Goal: Task Accomplishment & Management: Use online tool/utility

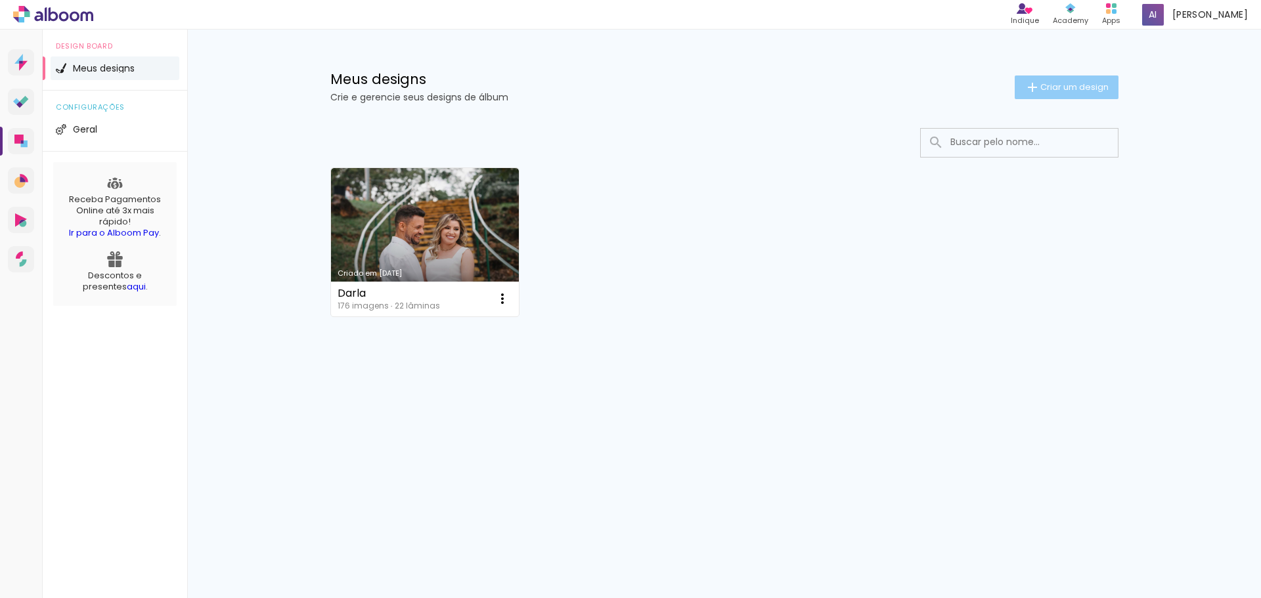
click at [1091, 87] on span "Criar um design" at bounding box center [1075, 87] width 68 height 9
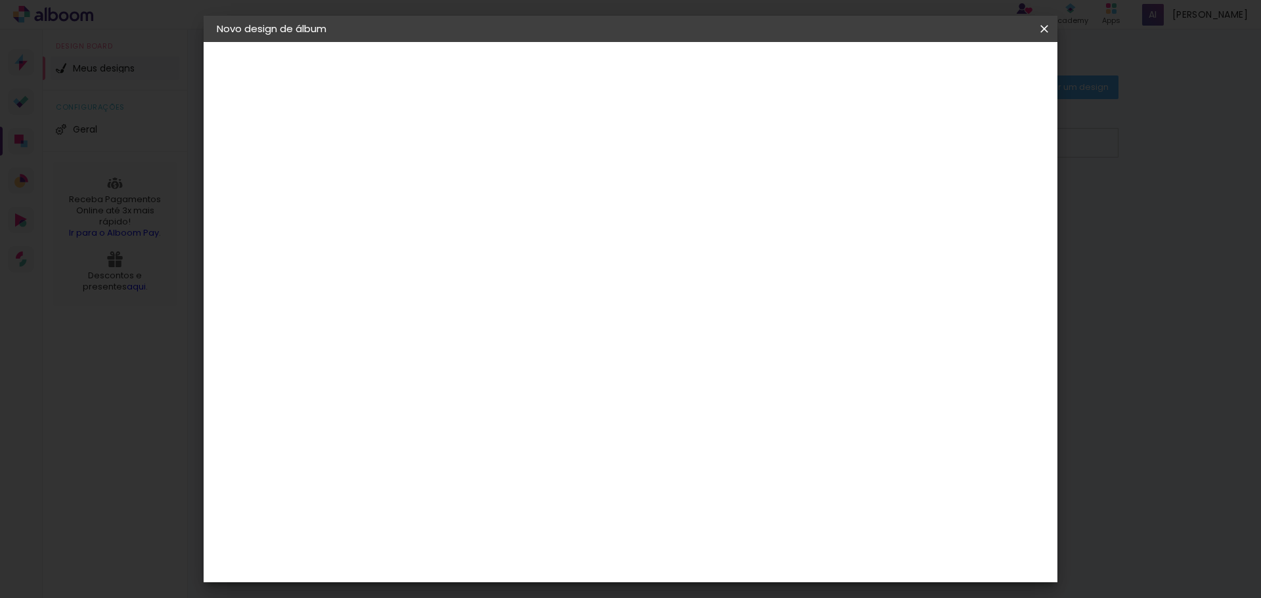
click at [432, 173] on input at bounding box center [432, 176] width 0 height 20
type input "Darla pronto"
type paper-input "Darla pronto"
click at [0, 0] on slot "Avançar" at bounding box center [0, 0] width 0 height 0
click at [0, 0] on slot "Tamanho Livre" at bounding box center [0, 0] width 0 height 0
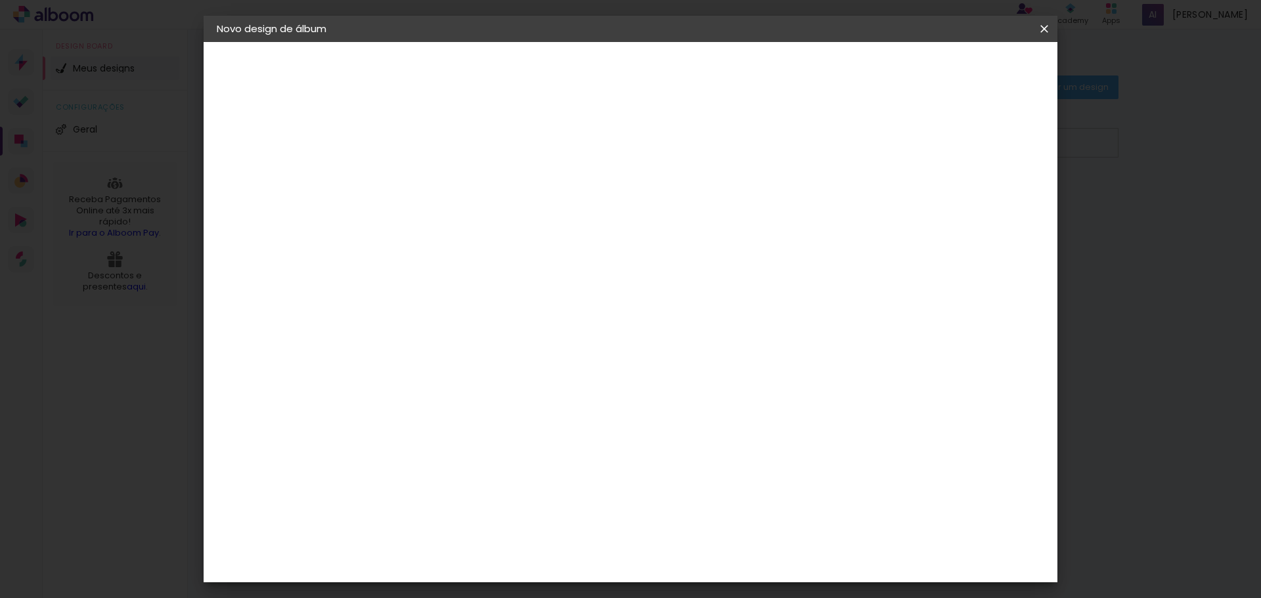
click at [0, 0] on slot "Avançar" at bounding box center [0, 0] width 0 height 0
click at [675, 359] on quentale-layouter at bounding box center [685, 374] width 516 height 258
click at [897, 154] on div at bounding box center [892, 151] width 12 height 12
type paper-checkbox "on"
click at [962, 67] on span "Iniciar design" at bounding box center [933, 69] width 60 height 9
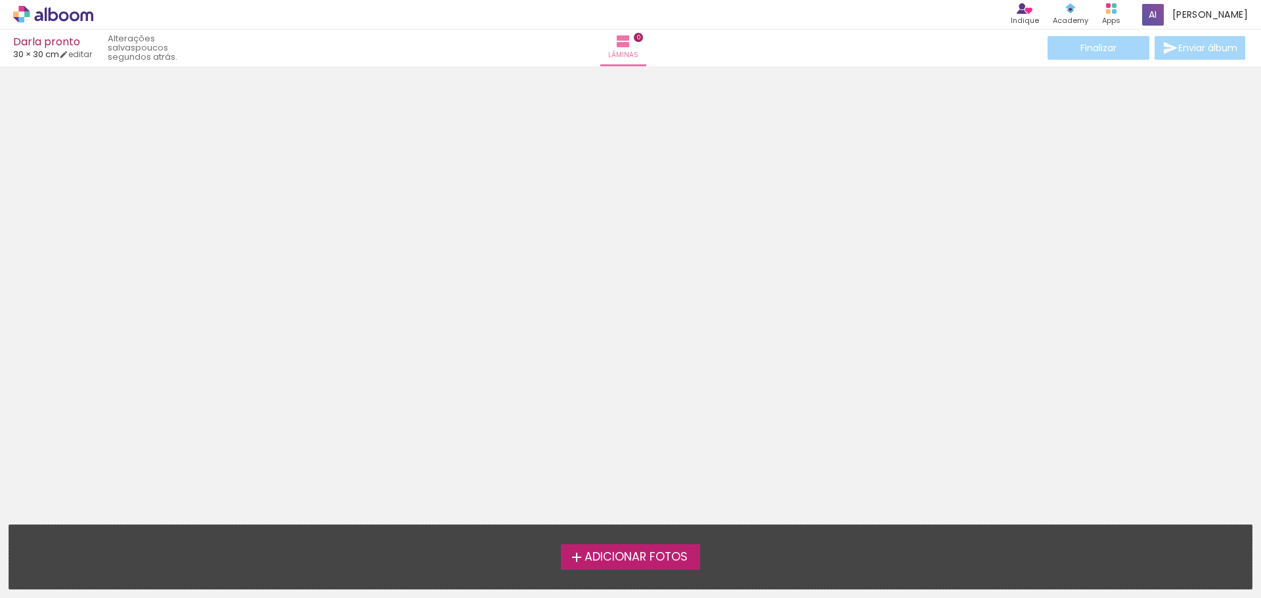
click at [631, 556] on span "Adicionar Fotos" at bounding box center [636, 558] width 103 height 12
click at [0, 0] on input "file" at bounding box center [0, 0] width 0 height 0
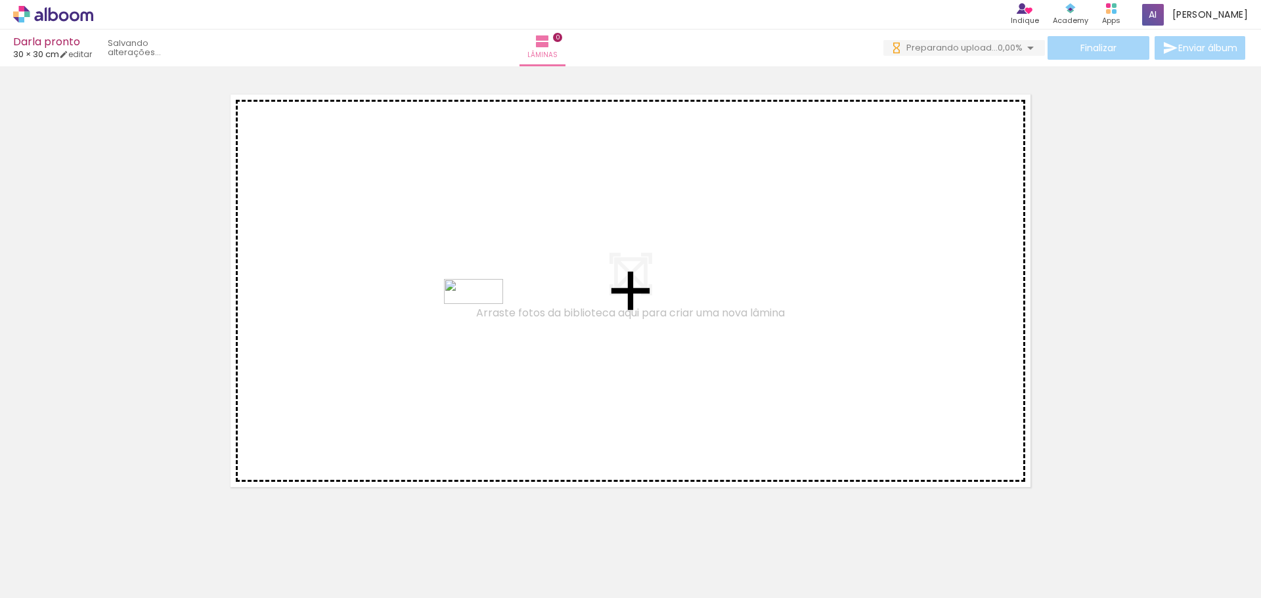
drag, startPoint x: 132, startPoint y: 561, endPoint x: 483, endPoint y: 319, distance: 426.9
click at [483, 319] on quentale-workspace at bounding box center [630, 299] width 1261 height 598
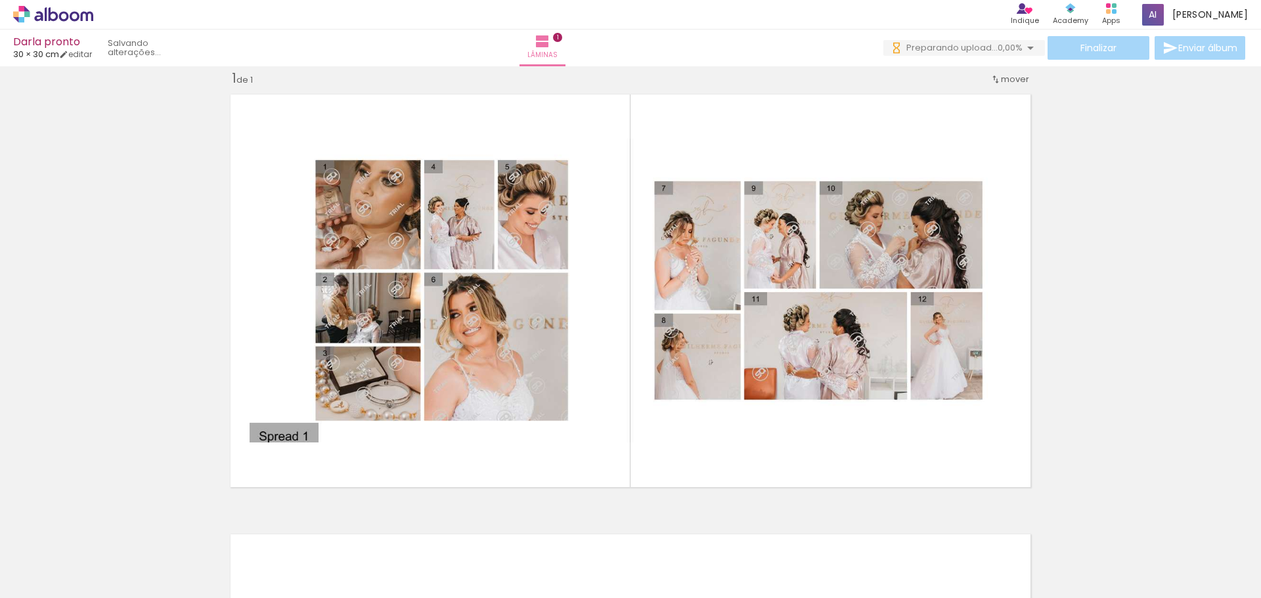
scroll to position [17, 0]
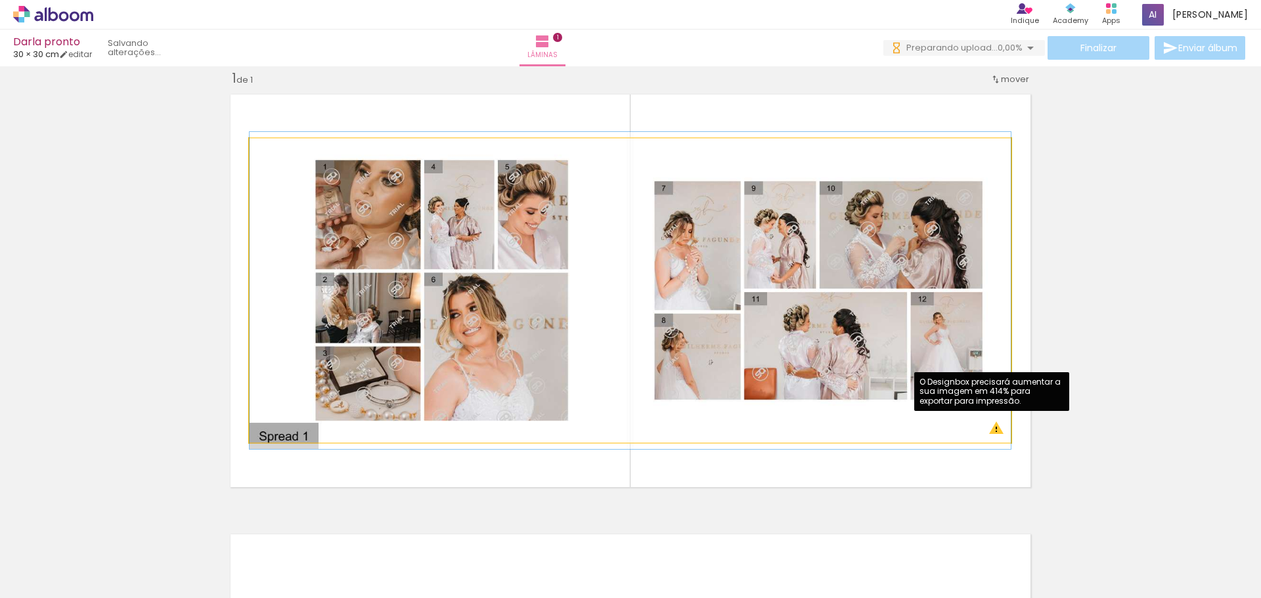
click at [992, 431] on quentale-photo at bounding box center [630, 291] width 761 height 304
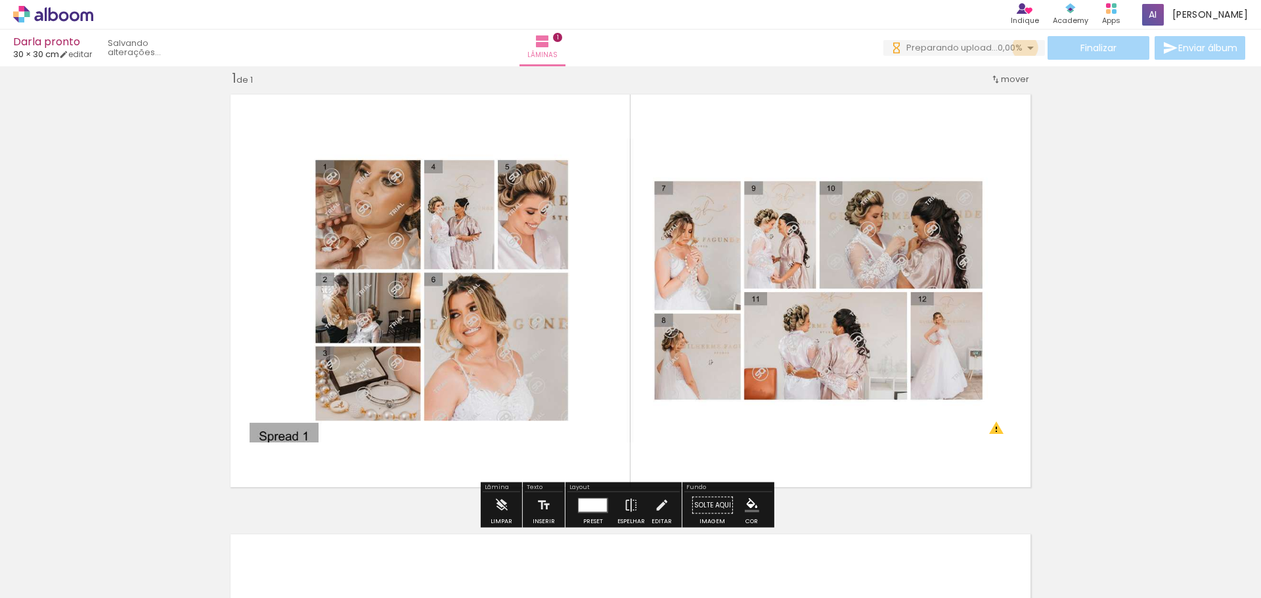
click at [1023, 48] on iron-icon at bounding box center [1031, 48] width 16 height 16
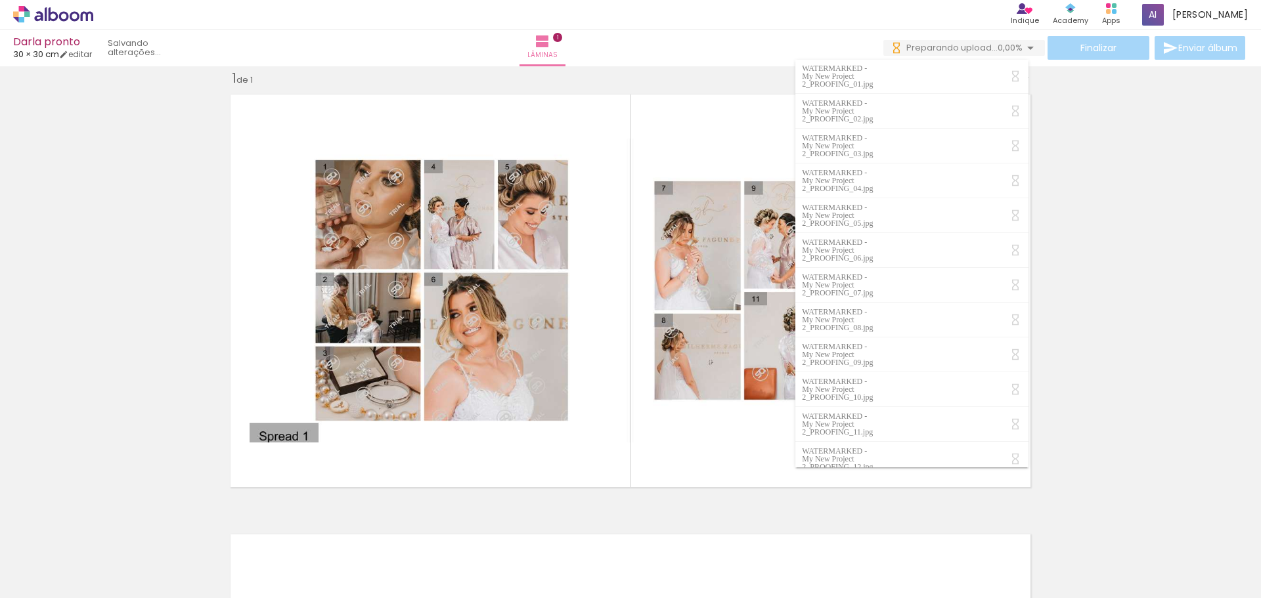
scroll to position [0, 0]
click at [1200, 194] on div "Inserir lâmina 1 de 1 O Designbox precisará aumentar a sua imagem em 414% para …" at bounding box center [630, 494] width 1261 height 881
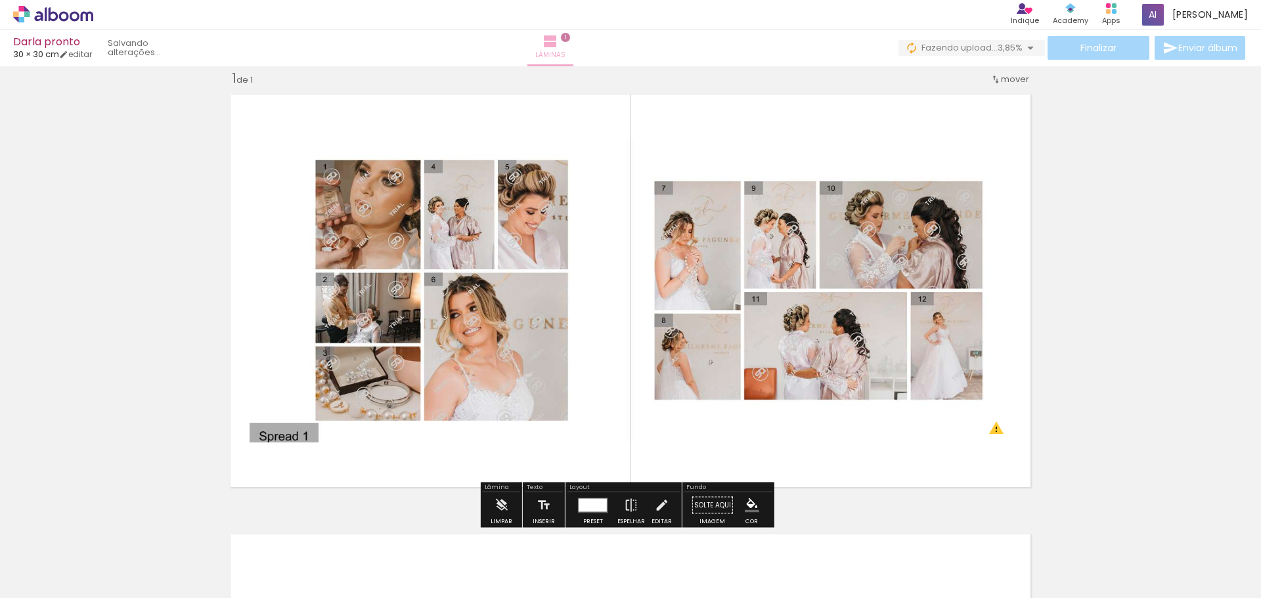
click at [558, 47] on iron-icon at bounding box center [551, 42] width 16 height 16
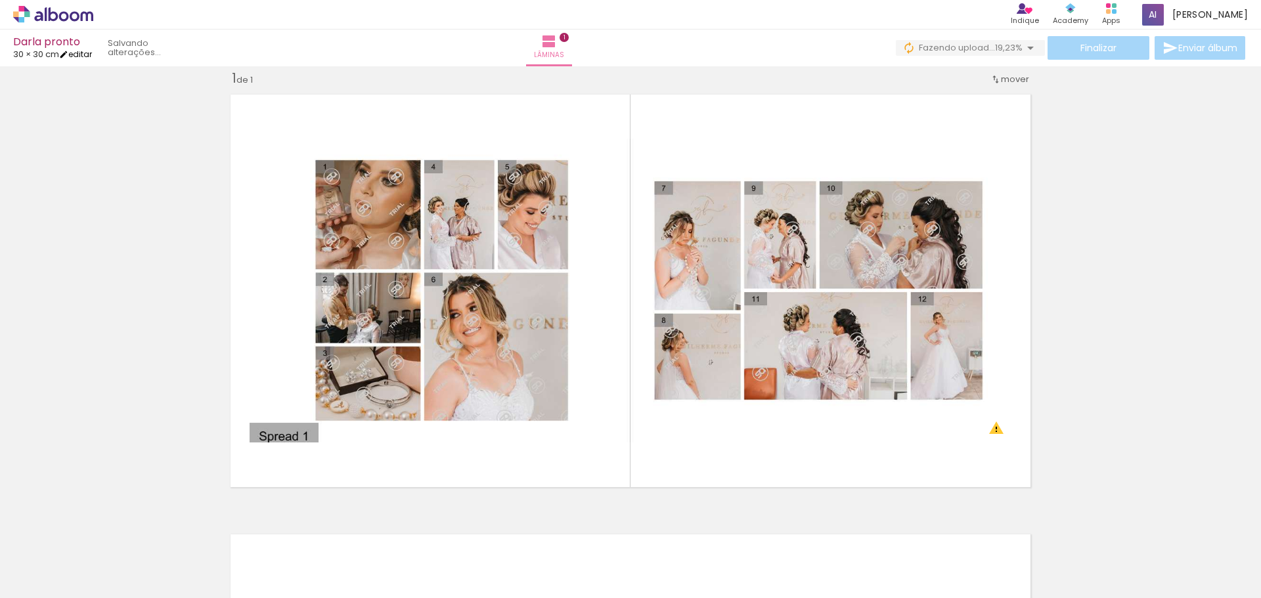
click at [68, 55] on iron-icon at bounding box center [63, 54] width 9 height 9
type input "30"
type input "60"
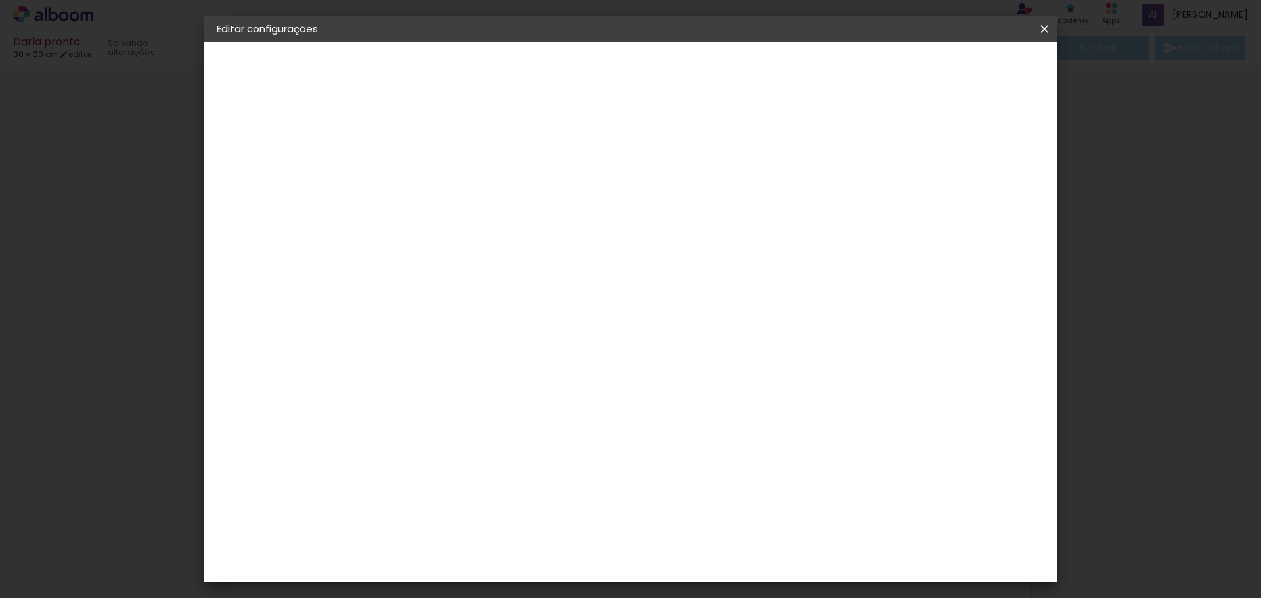
click at [276, 164] on div "Tamanho livre" at bounding box center [266, 162] width 45 height 18
click at [0, 0] on slot "Tamanho Livre" at bounding box center [0, 0] width 0 height 0
click at [0, 0] on slot "Avançar" at bounding box center [0, 0] width 0 height 0
click at [574, 210] on span "30" at bounding box center [575, 206] width 22 height 20
click at [575, 200] on span "30" at bounding box center [575, 206] width 22 height 20
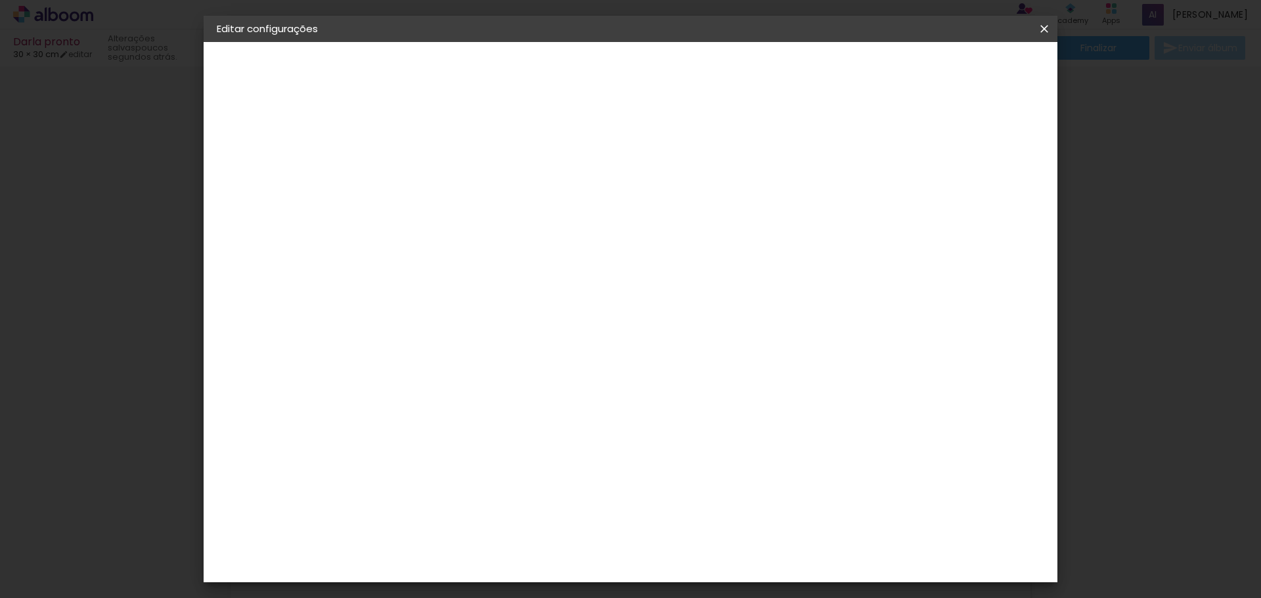
scroll to position [124, 0]
drag, startPoint x: 703, startPoint y: 430, endPoint x: 723, endPoint y: 429, distance: 19.7
click at [723, 429] on div "60" at bounding box center [711, 424] width 50 height 20
click at [388, 370] on input "30" at bounding box center [390, 373] width 34 height 20
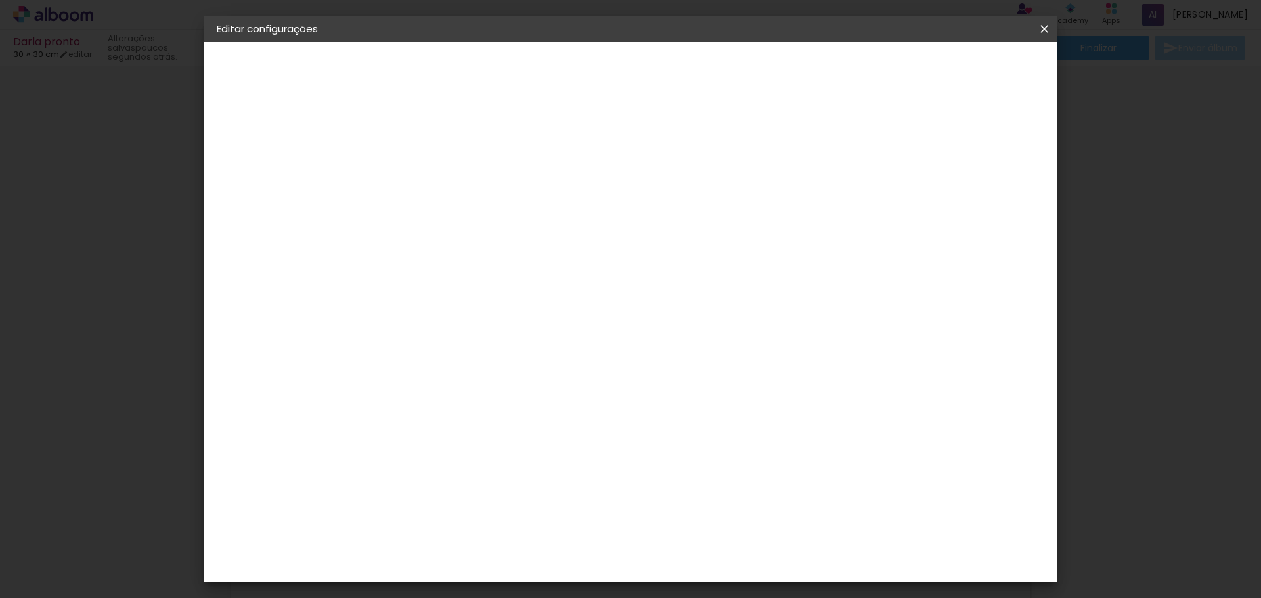
drag, startPoint x: 393, startPoint y: 372, endPoint x: 412, endPoint y: 373, distance: 19.1
click at [412, 373] on div "30" at bounding box center [398, 373] width 50 height 20
type input "25"
type paper-input "25"
click at [962, 72] on span "Salvar configurações" at bounding box center [913, 69] width 97 height 9
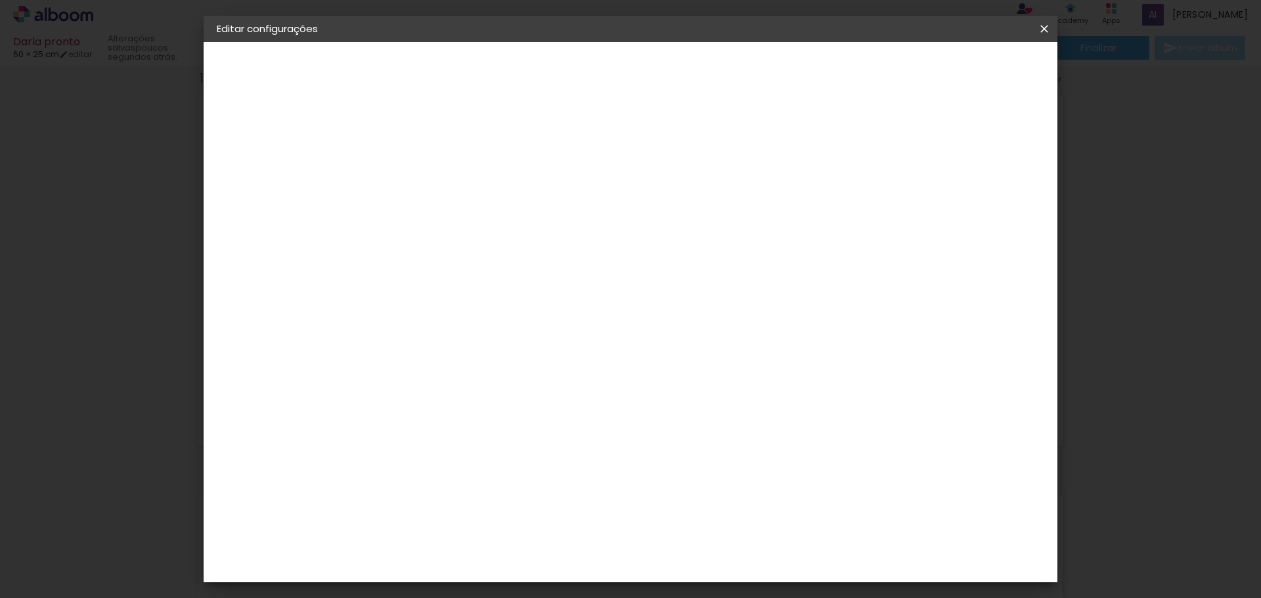
click at [951, 67] on span "Salvar configurações" at bounding box center [913, 69] width 97 height 9
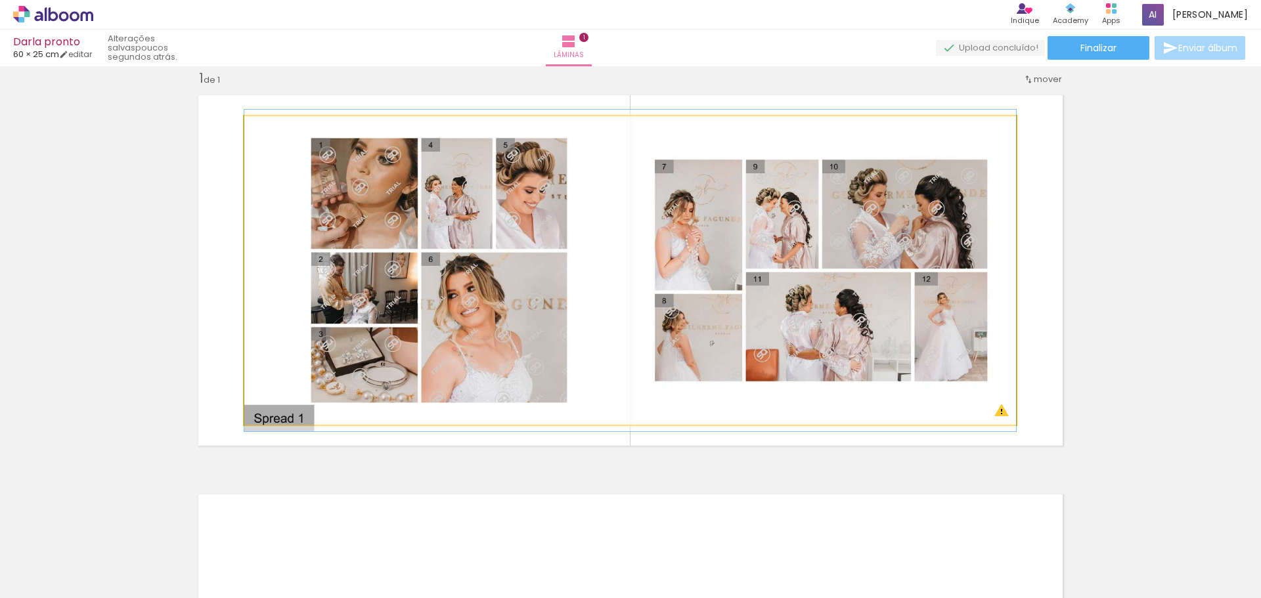
click at [523, 271] on quentale-photo at bounding box center [630, 270] width 772 height 309
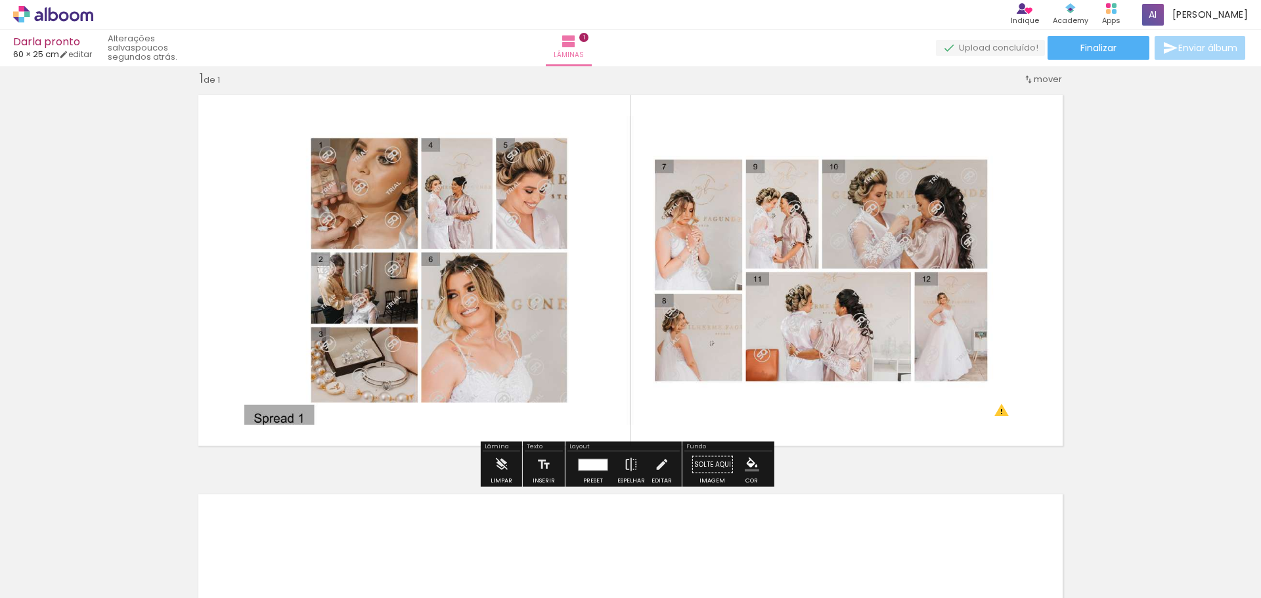
click at [315, 268] on quentale-photo at bounding box center [630, 270] width 772 height 309
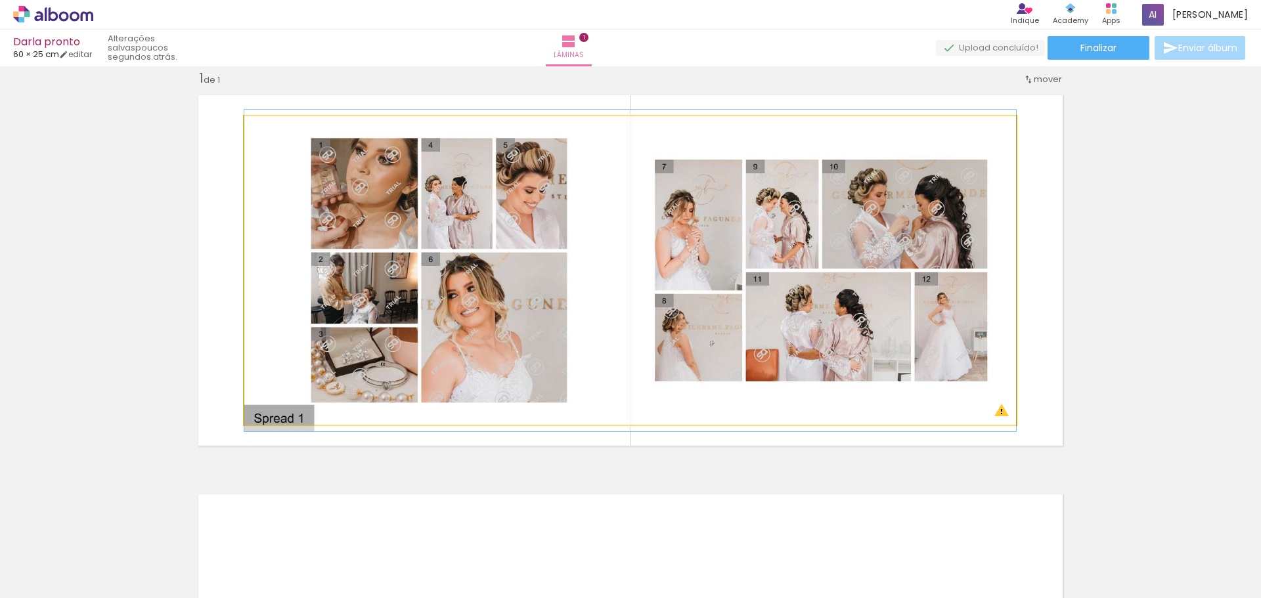
click at [315, 268] on quentale-photo at bounding box center [630, 270] width 772 height 309
click at [926, 230] on quentale-photo at bounding box center [630, 270] width 772 height 309
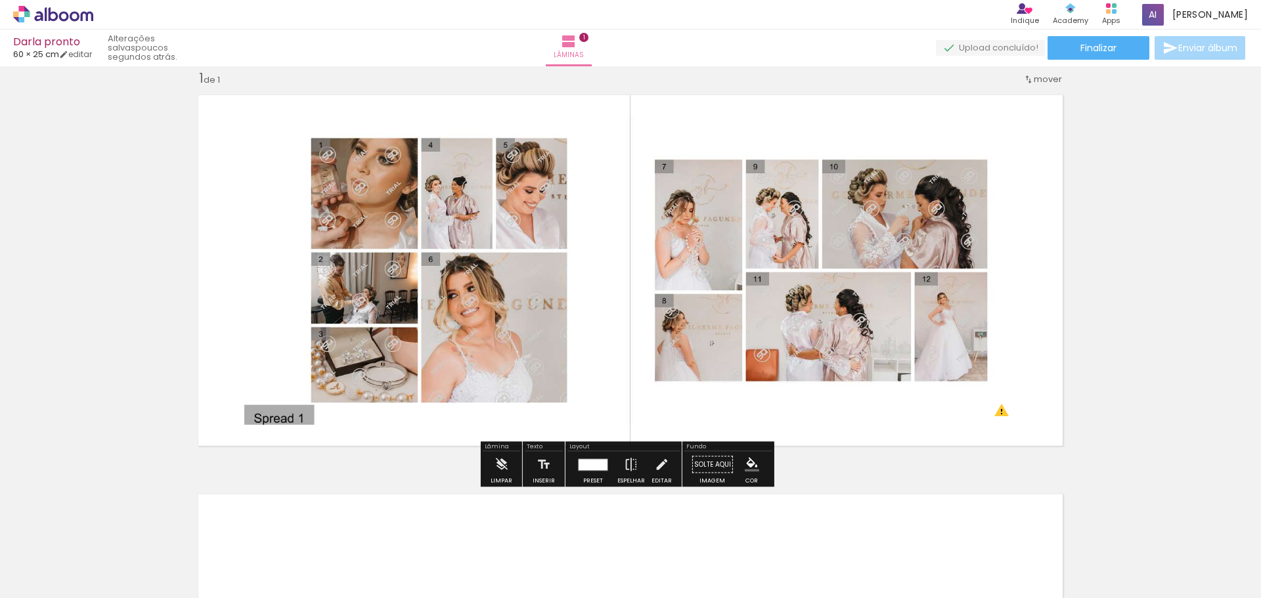
click at [341, 178] on quentale-photo at bounding box center [630, 270] width 772 height 309
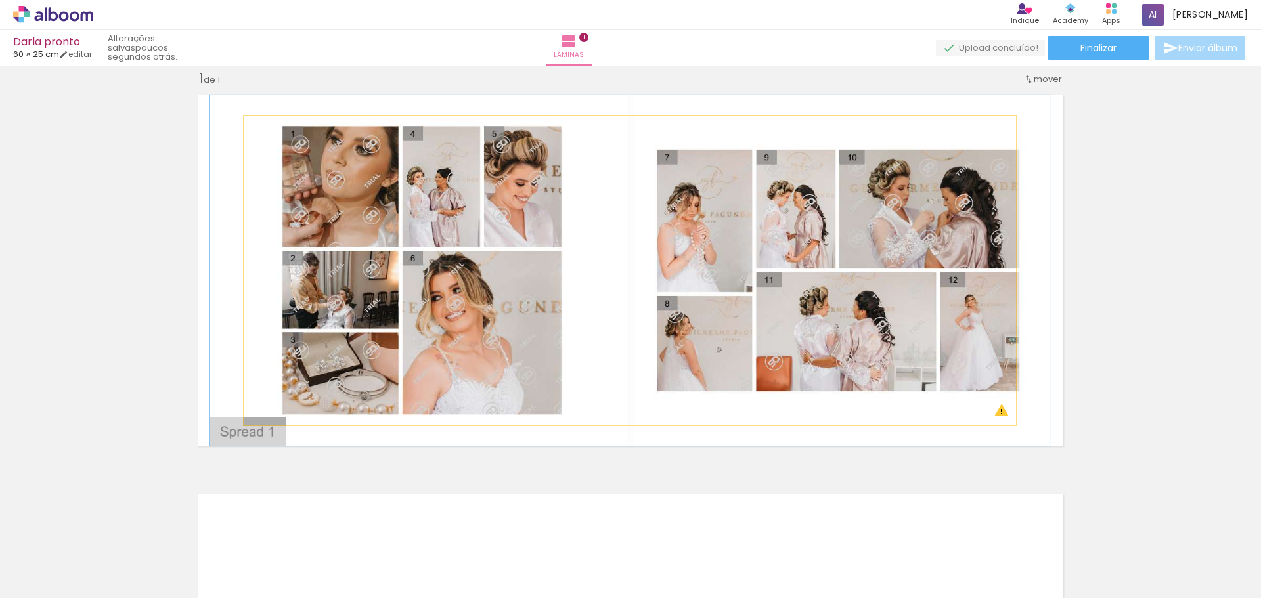
drag, startPoint x: 273, startPoint y: 130, endPoint x: 277, endPoint y: 139, distance: 9.4
type paper-slider "109"
click at [277, 139] on div at bounding box center [279, 130] width 21 height 21
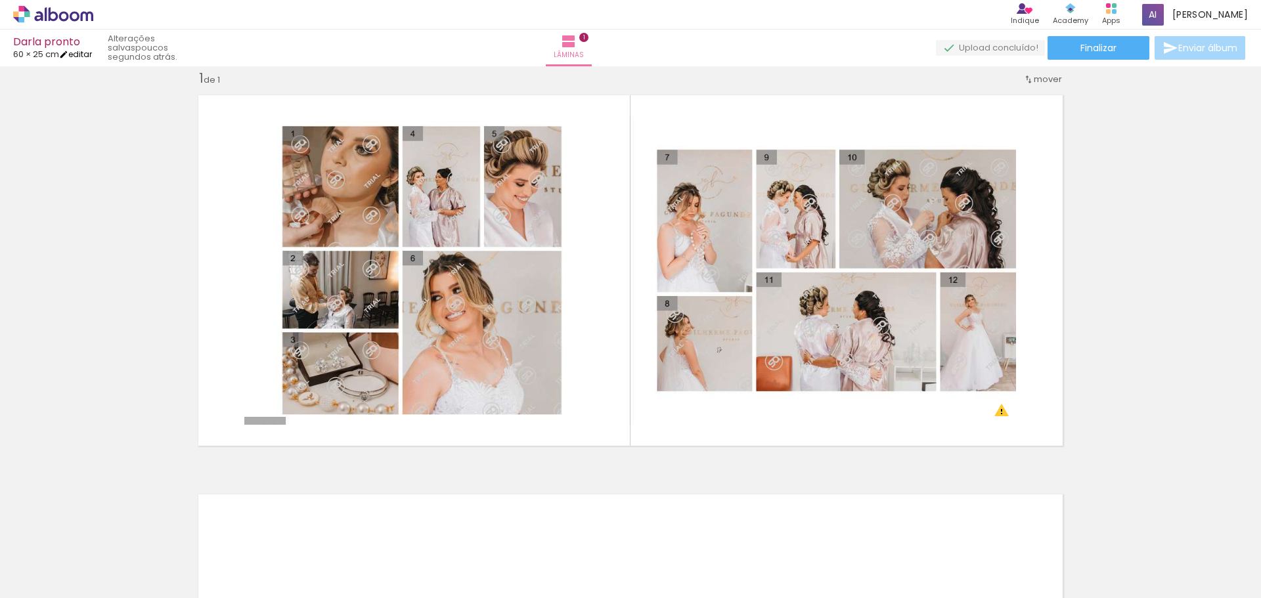
click at [86, 56] on link "editar" at bounding box center [75, 54] width 33 height 11
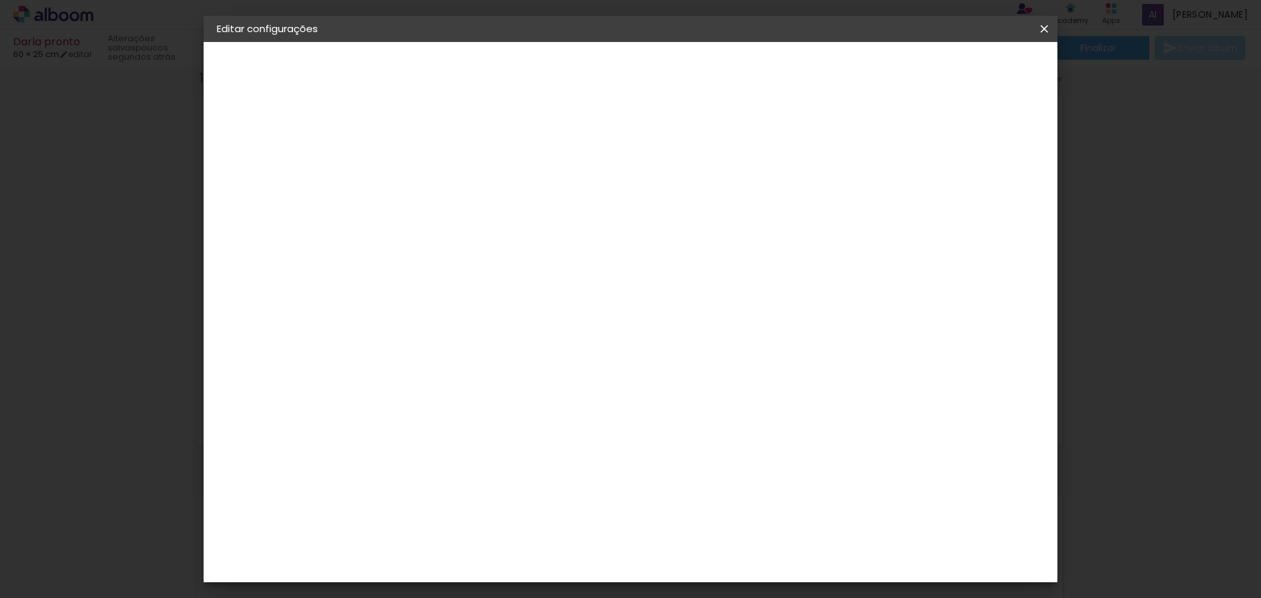
drag, startPoint x: 405, startPoint y: 148, endPoint x: 392, endPoint y: 152, distance: 13.7
click at [392, 152] on div "mm Mostrar sangria" at bounding box center [684, 104] width 621 height 124
type input "1"
type paper-input "1"
click at [438, 154] on input "1" at bounding box center [422, 151] width 45 height 16
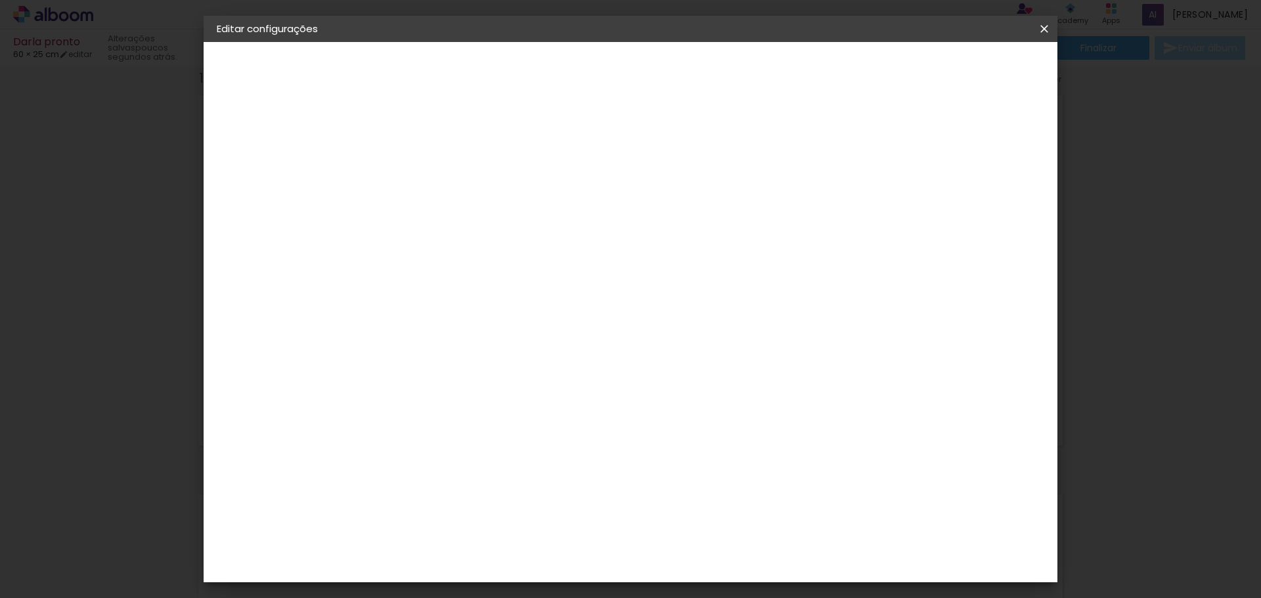
type input "0"
type paper-input "0"
click at [438, 154] on input "0" at bounding box center [422, 151] width 45 height 16
click at [953, 68] on span "Salvar configurações" at bounding box center [913, 69] width 97 height 9
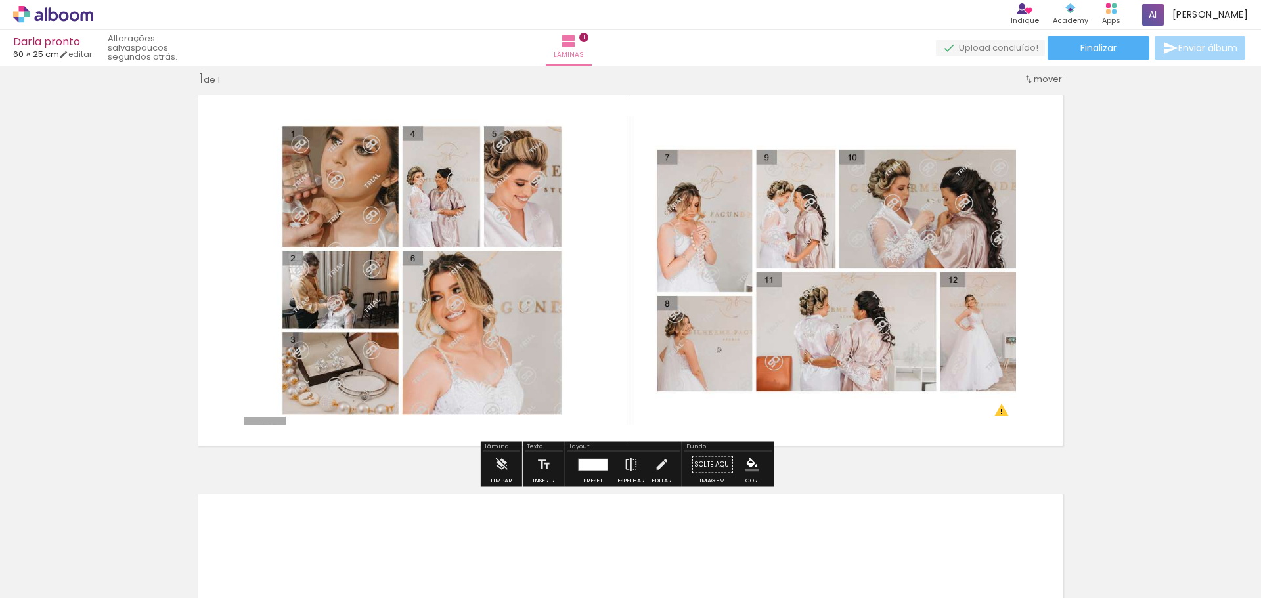
click at [236, 228] on quentale-layouter at bounding box center [631, 270] width 880 height 367
click at [304, 252] on quentale-photo at bounding box center [630, 270] width 772 height 309
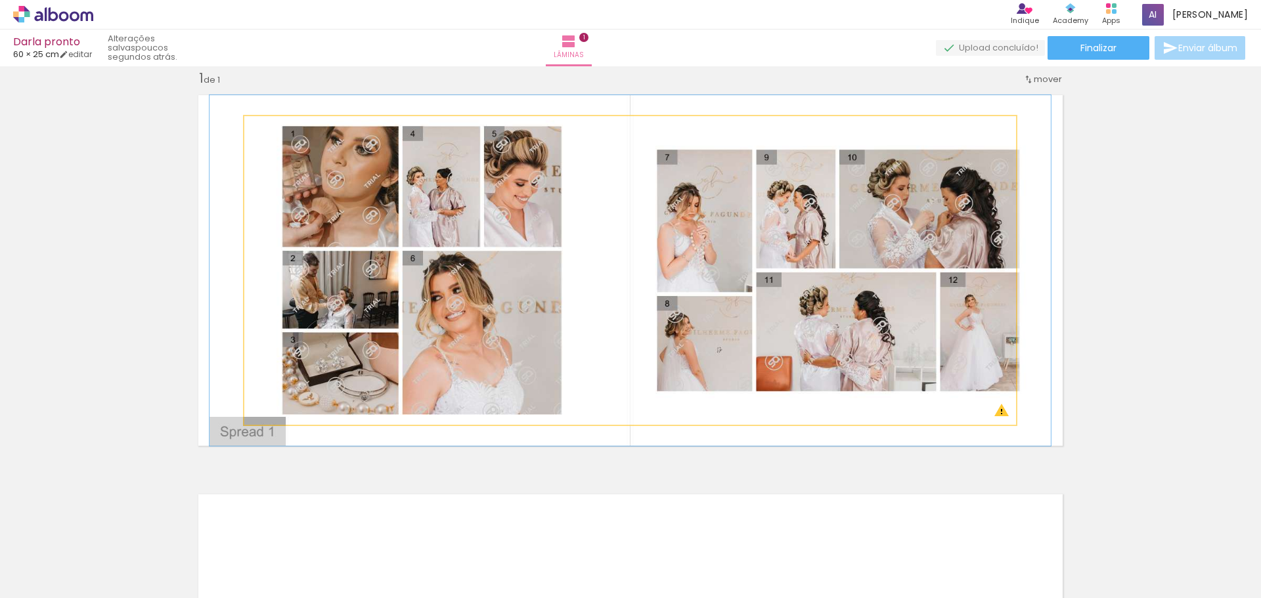
click at [269, 265] on quentale-photo at bounding box center [630, 270] width 772 height 309
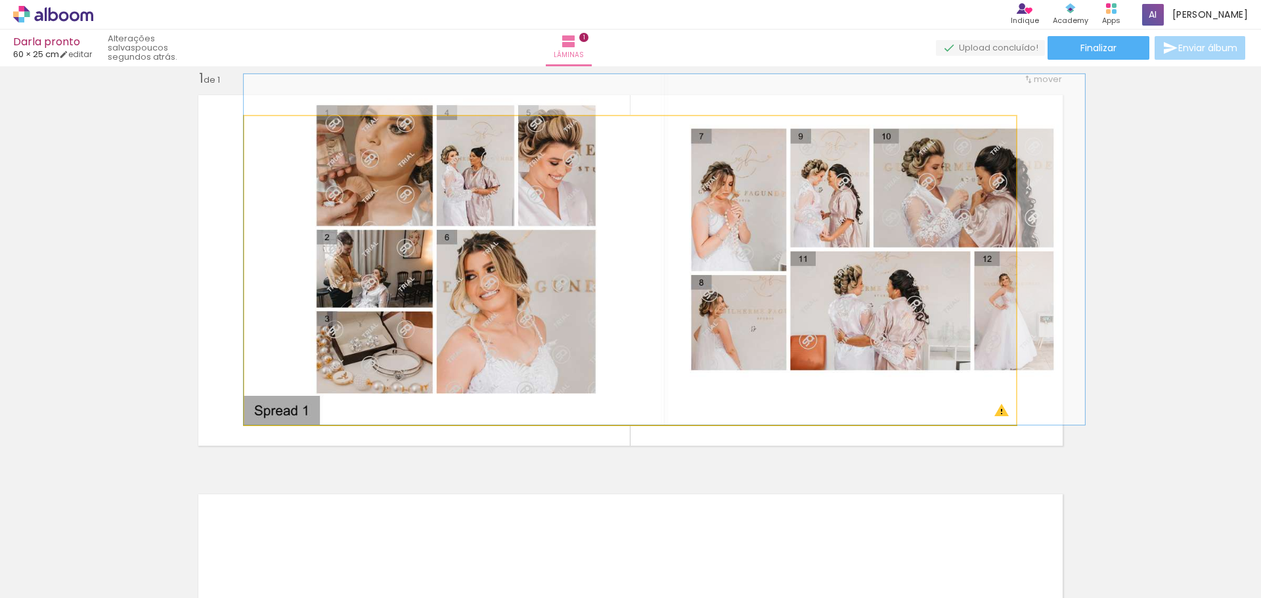
drag, startPoint x: 269, startPoint y: 265, endPoint x: 308, endPoint y: 244, distance: 44.7
click at [990, 179] on quentale-photo at bounding box center [630, 270] width 772 height 309
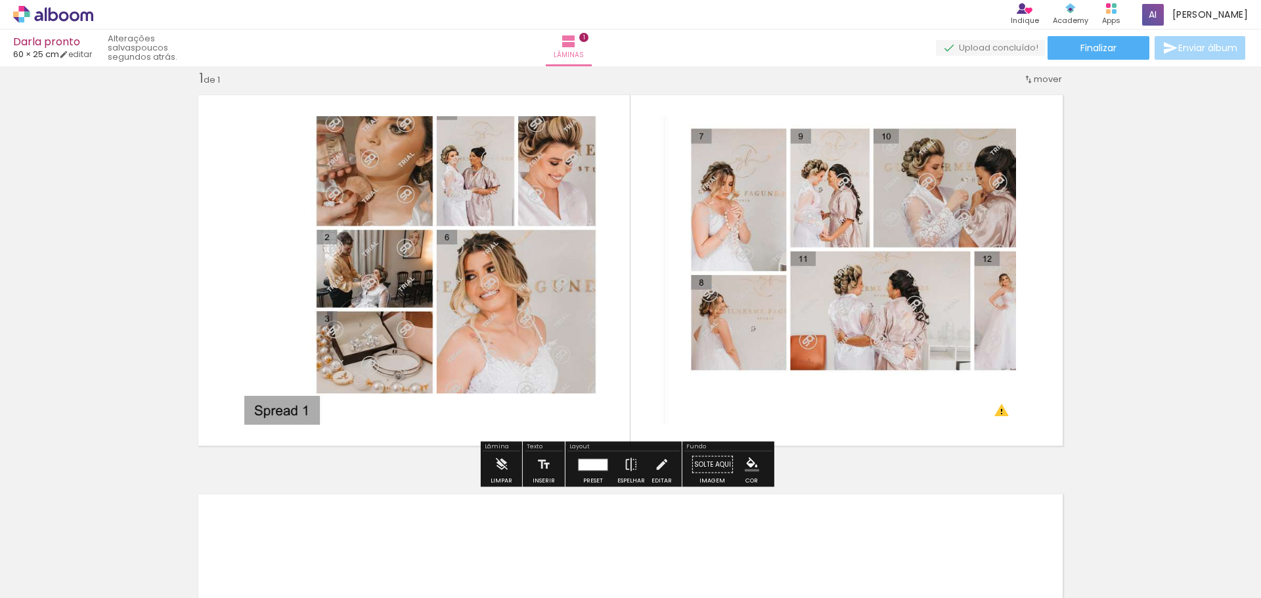
click at [1016, 152] on quentale-layouter at bounding box center [631, 270] width 880 height 367
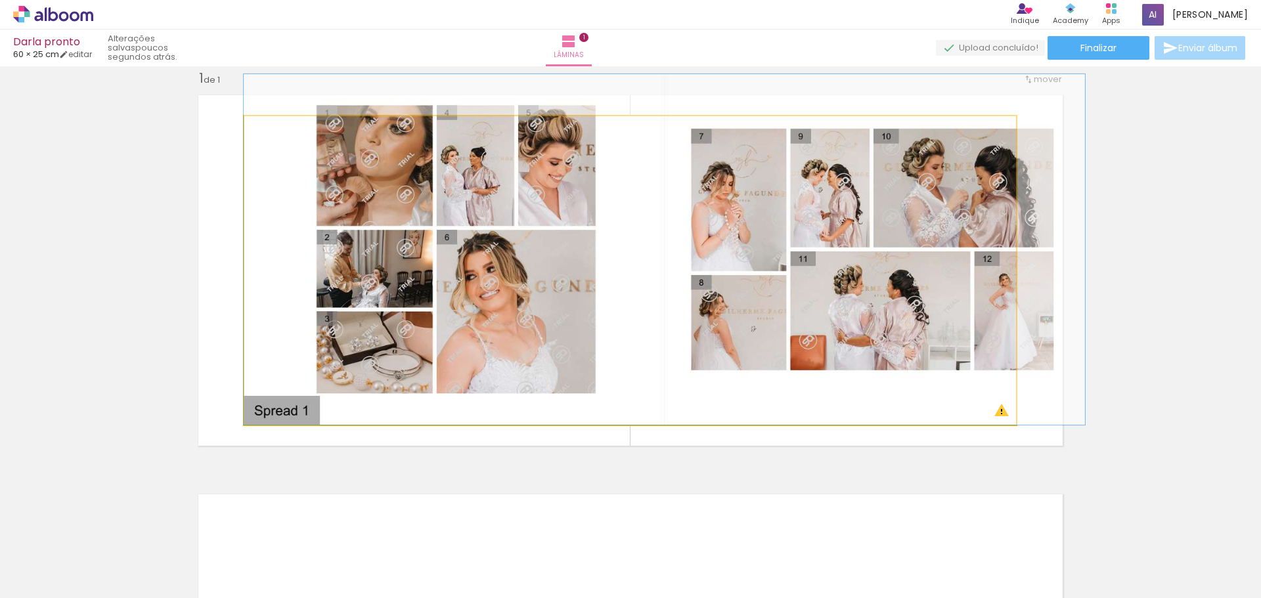
click at [989, 157] on quentale-photo at bounding box center [630, 270] width 772 height 309
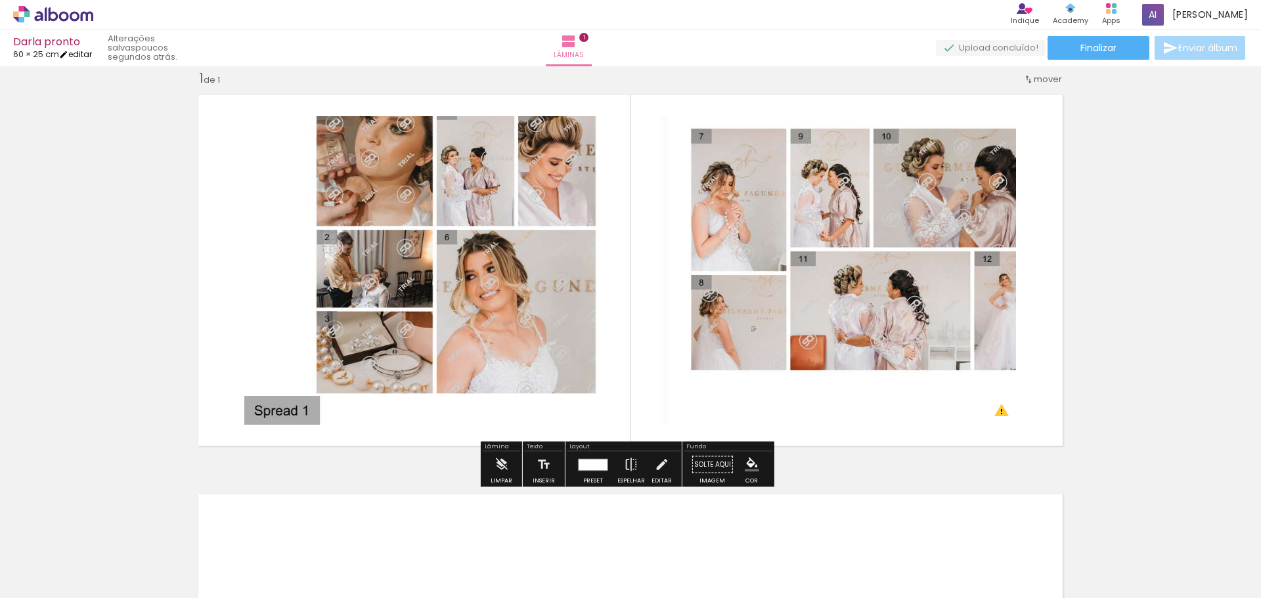
click at [68, 52] on iron-icon at bounding box center [63, 54] width 9 height 9
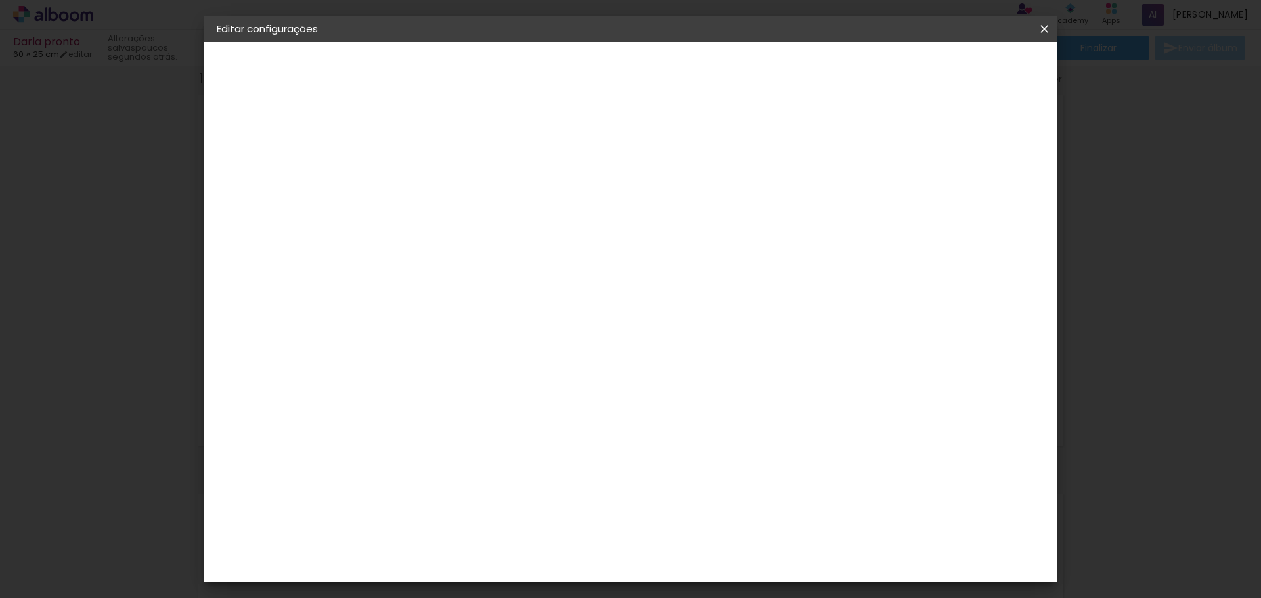
click at [405, 148] on input "0" at bounding box center [422, 151] width 45 height 16
drag, startPoint x: 405, startPoint y: 152, endPoint x: 382, endPoint y: 154, distance: 23.7
click at [369, 42] on quentale-album-spec "Salvar configurações Salvar configurações" at bounding box center [631, 42] width 854 height 0
type input "2"
type paper-input "2"
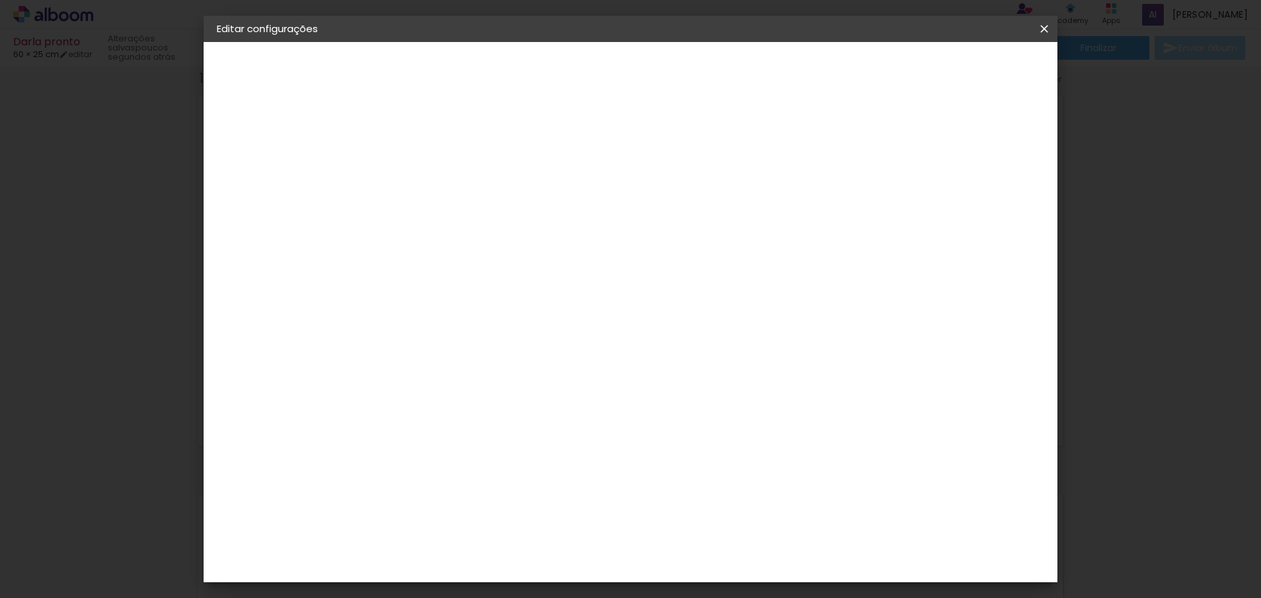
click at [625, 297] on div at bounding box center [557, 306] width 136 height 90
click at [914, 315] on quentale-layouter at bounding box center [685, 352] width 516 height 215
click at [962, 67] on span "Salvar configurações" at bounding box center [913, 69] width 97 height 9
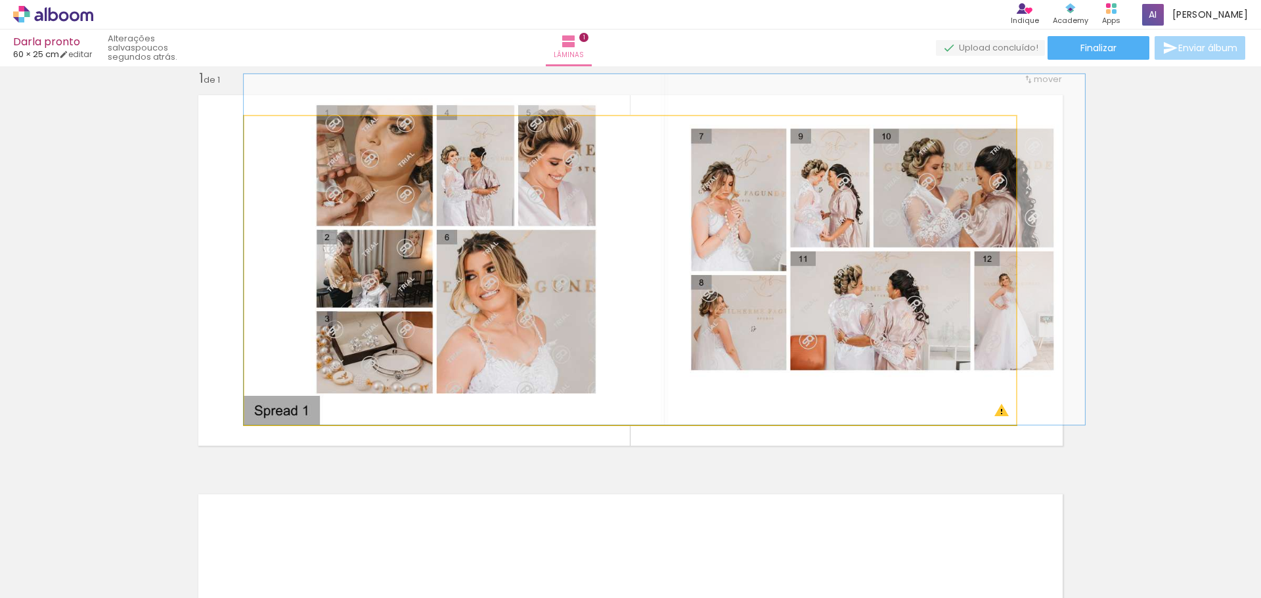
click at [563, 231] on quentale-photo at bounding box center [630, 270] width 772 height 309
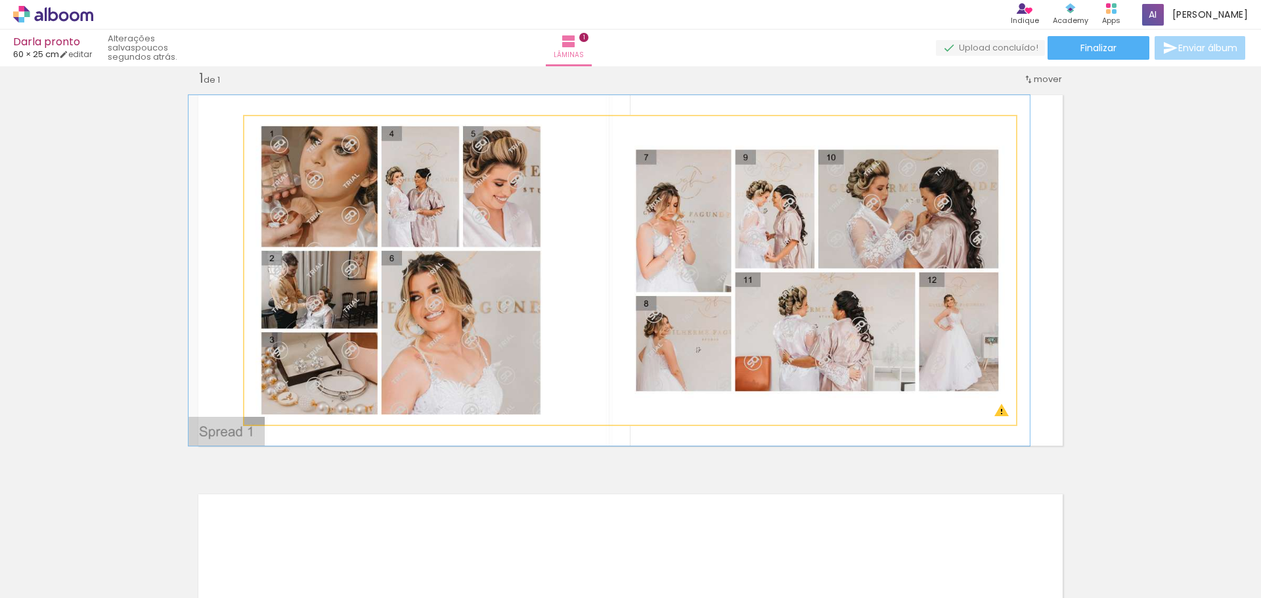
drag, startPoint x: 563, startPoint y: 231, endPoint x: 511, endPoint y: 249, distance: 54.8
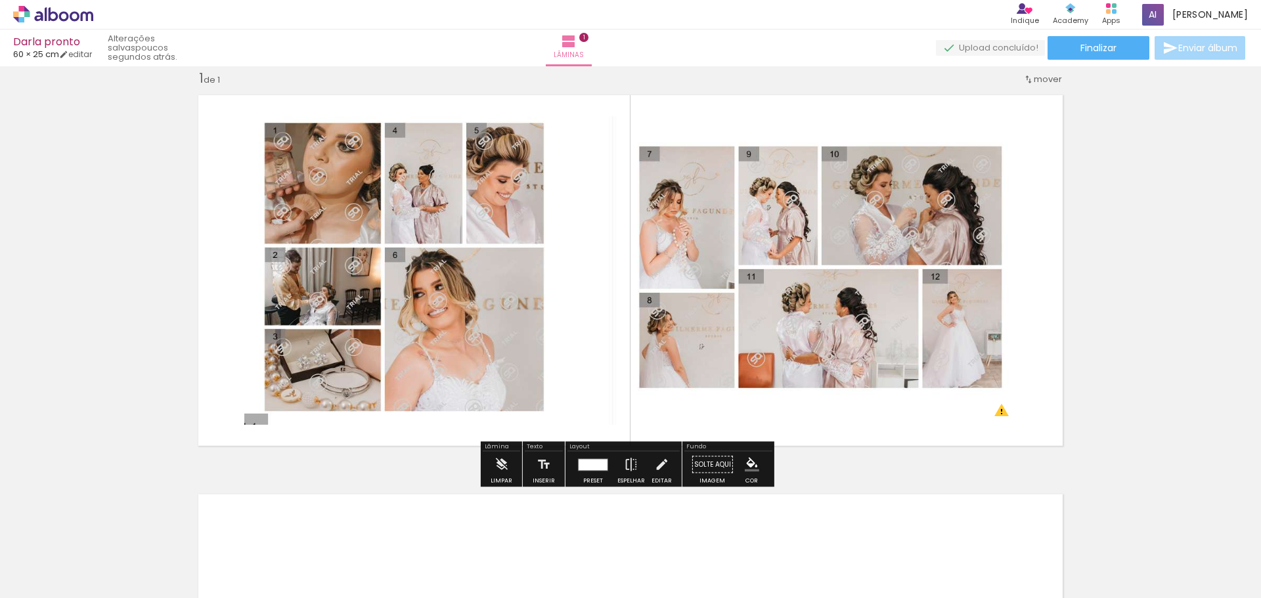
click at [589, 466] on div at bounding box center [593, 464] width 29 height 11
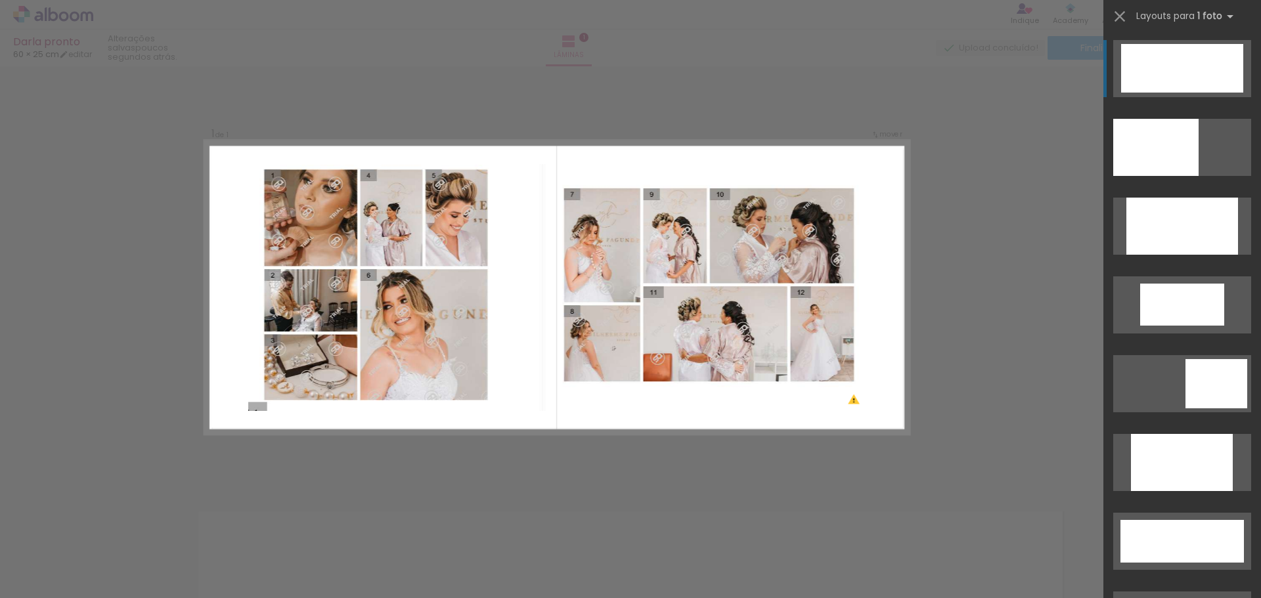
click at [1173, 70] on div at bounding box center [1182, 68] width 122 height 49
click at [1170, 77] on div at bounding box center [1182, 68] width 122 height 49
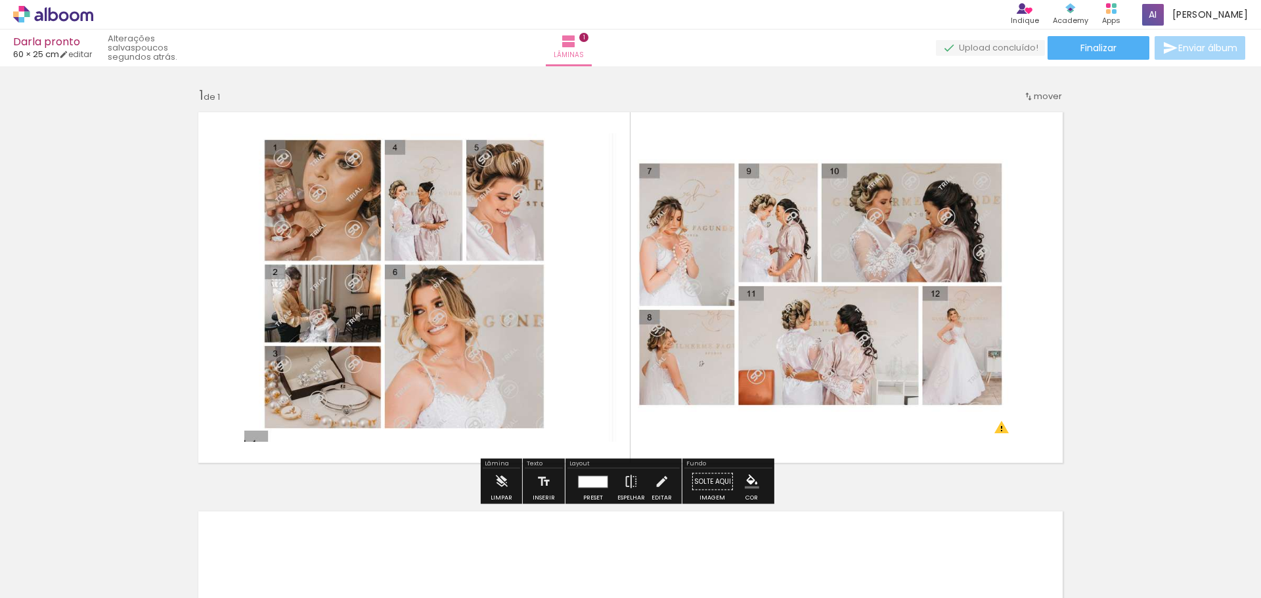
click at [223, 242] on quentale-layouter at bounding box center [631, 287] width 880 height 367
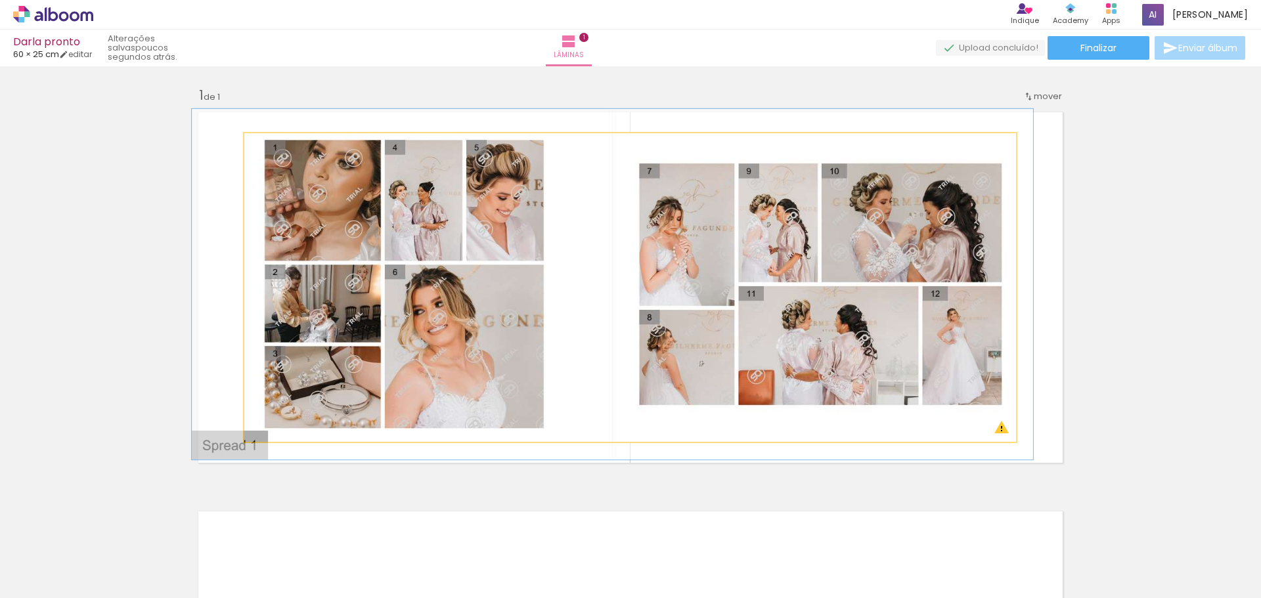
click at [407, 275] on quentale-photo at bounding box center [630, 287] width 772 height 309
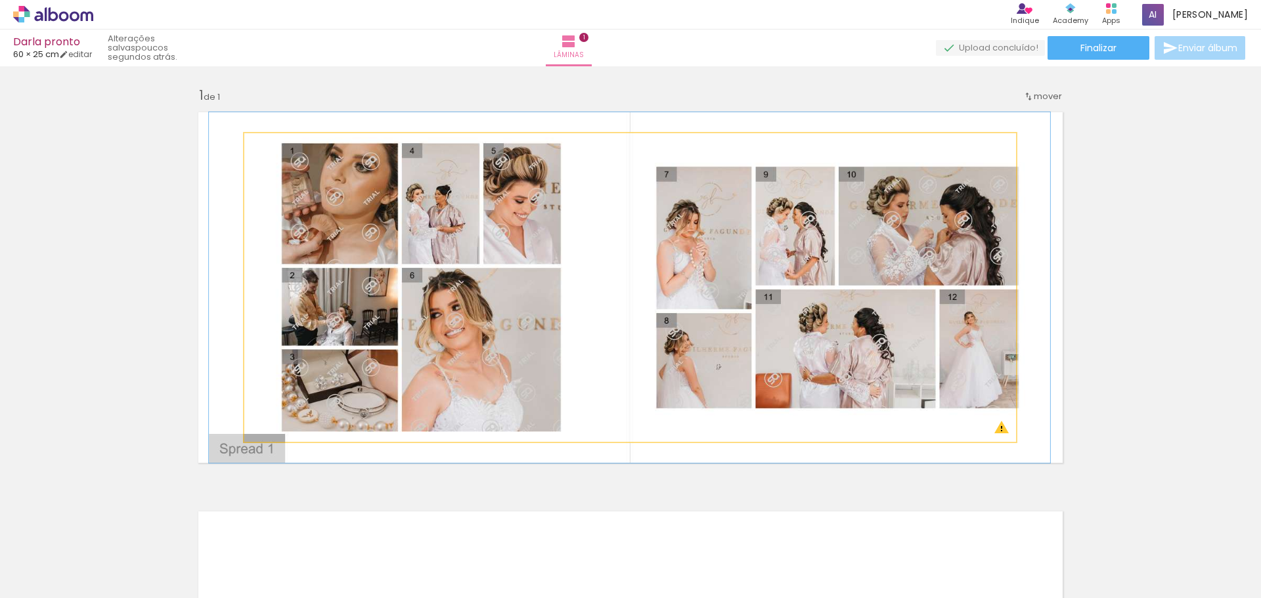
drag, startPoint x: 407, startPoint y: 275, endPoint x: 424, endPoint y: 278, distance: 17.4
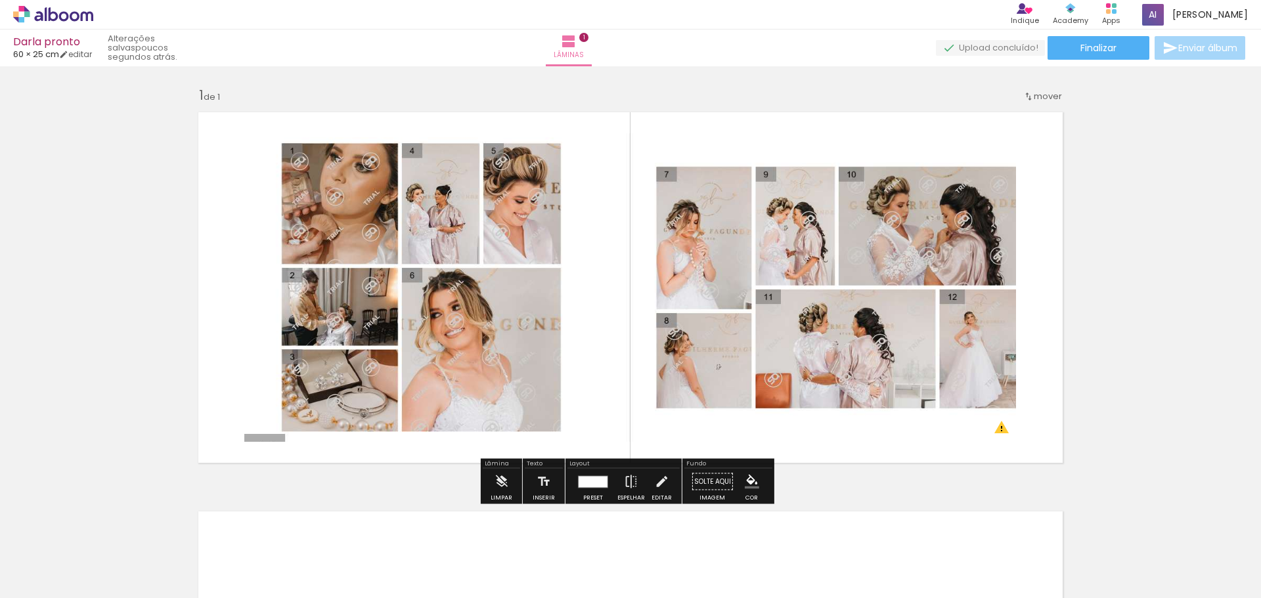
click at [1121, 223] on div "Inserir lâmina 1 de 1 O Designbox precisará aumentar a sua imagem em 423% para …" at bounding box center [630, 470] width 1261 height 799
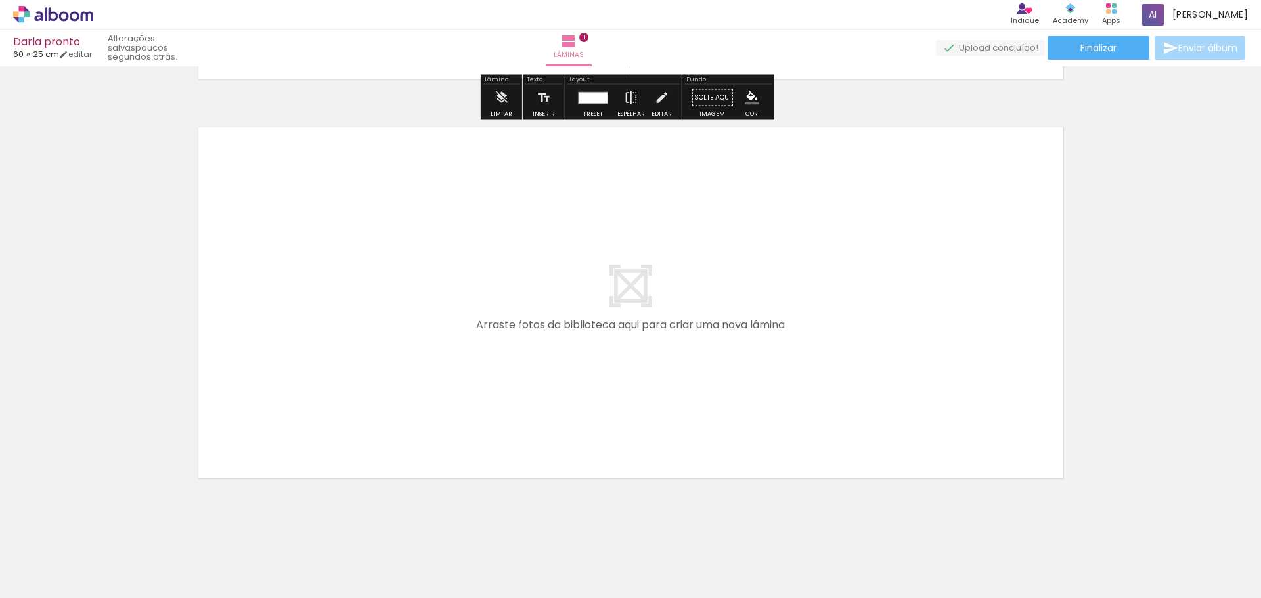
scroll to position [400, 0]
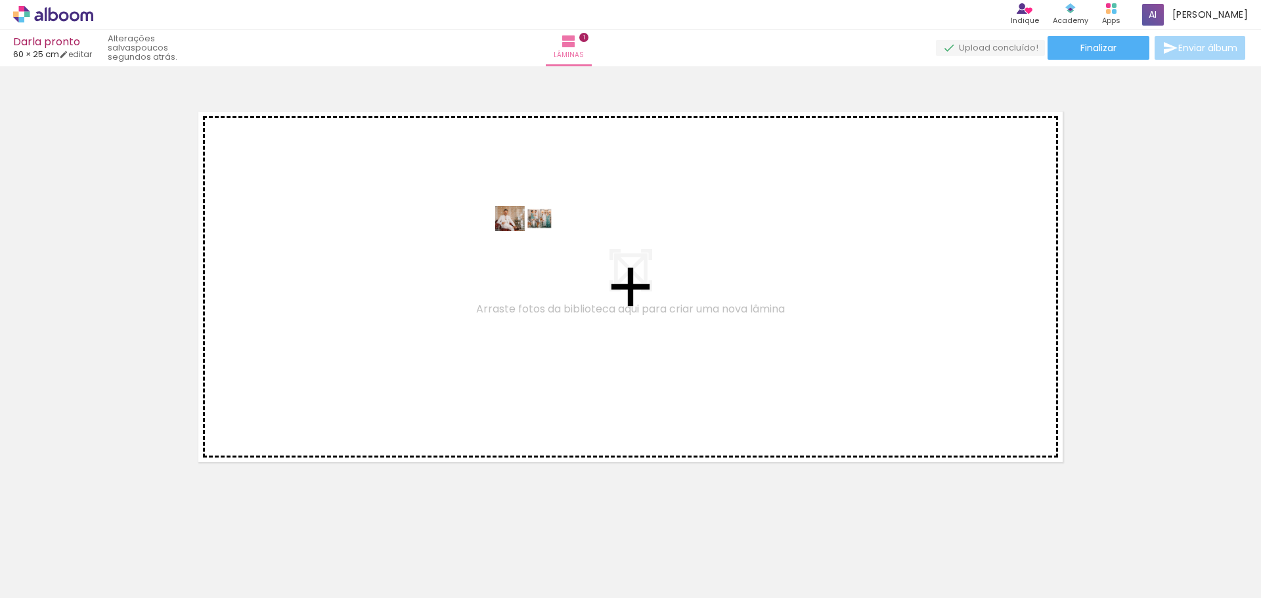
drag, startPoint x: 213, startPoint y: 556, endPoint x: 535, endPoint y: 246, distance: 446.5
click at [535, 246] on quentale-workspace at bounding box center [630, 299] width 1261 height 598
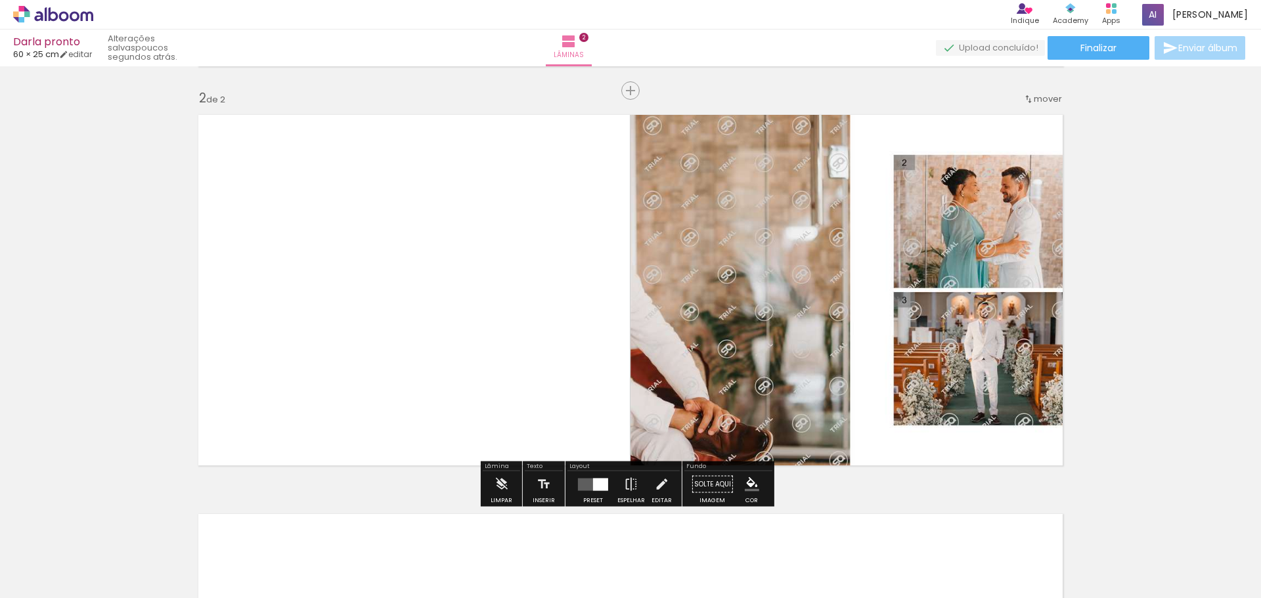
scroll to position [396, 0]
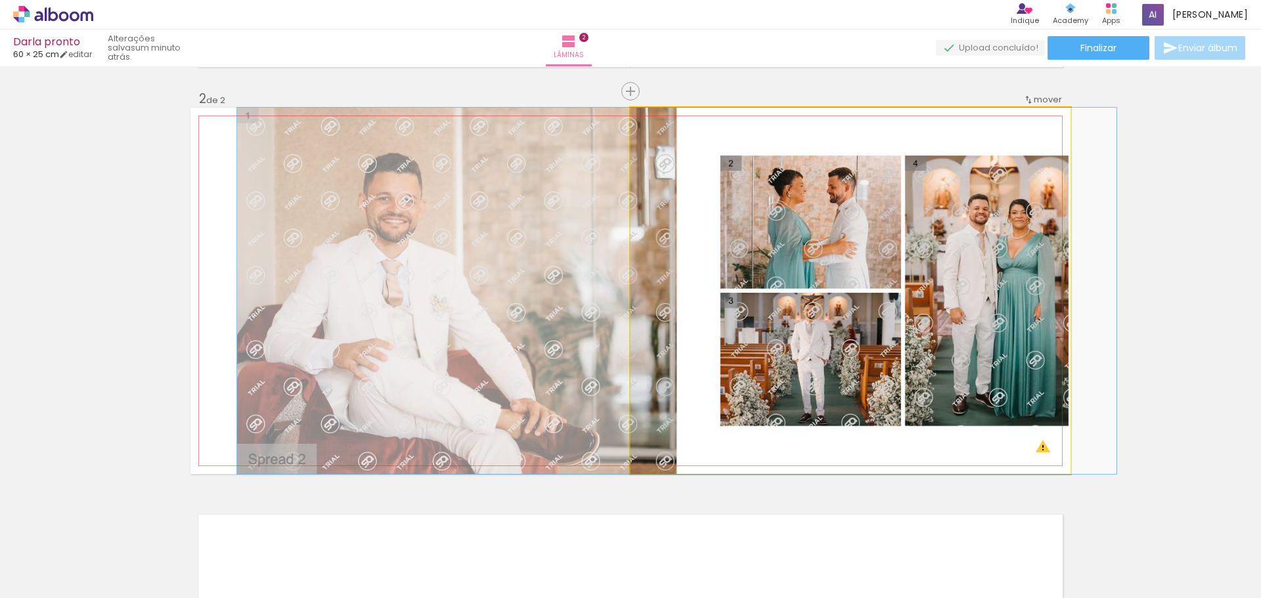
drag, startPoint x: 822, startPoint y: 250, endPoint x: 648, endPoint y: 251, distance: 173.4
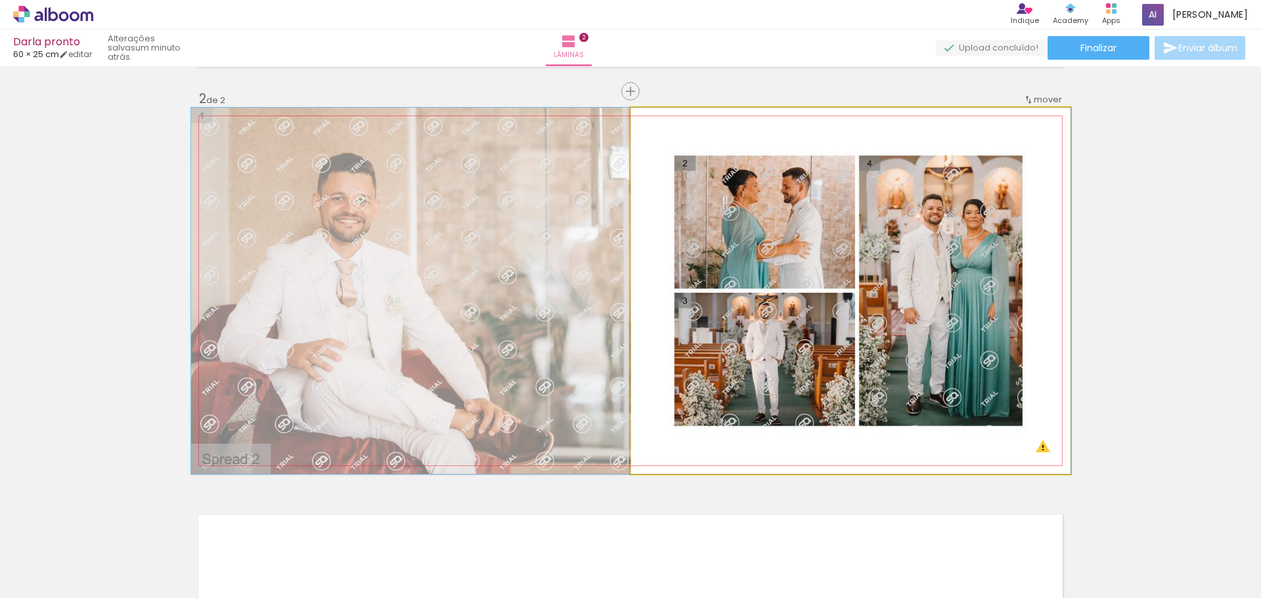
drag, startPoint x: 866, startPoint y: 249, endPoint x: 782, endPoint y: 250, distance: 84.1
click at [849, 273] on quentale-photo at bounding box center [851, 291] width 440 height 367
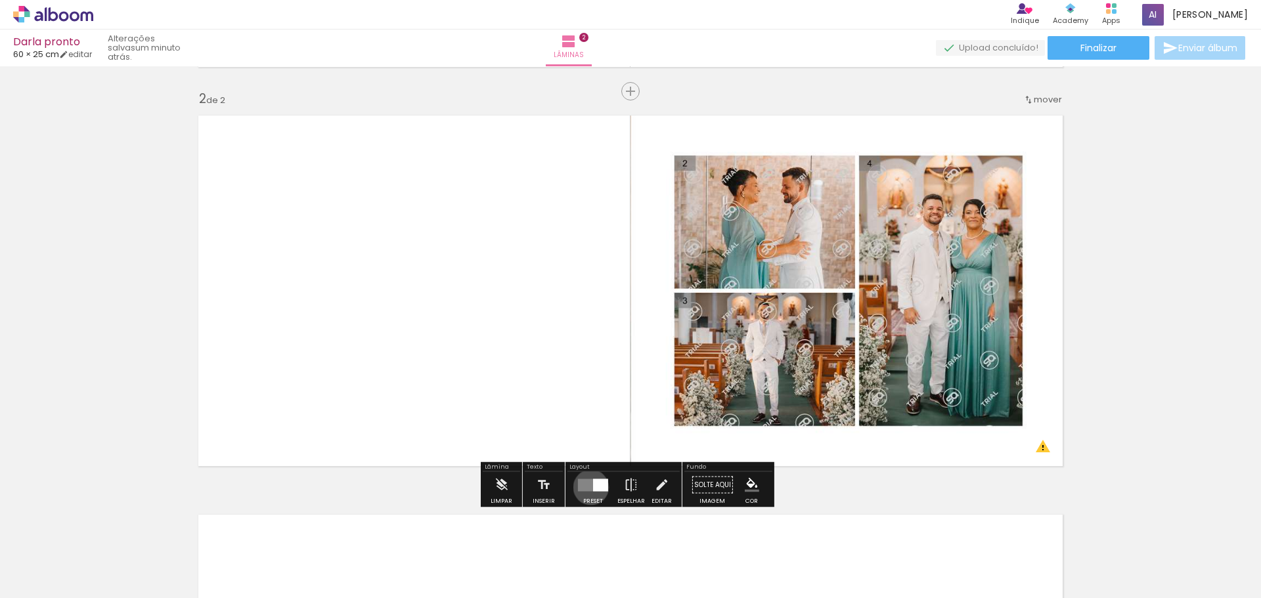
click at [588, 487] on quentale-layouter at bounding box center [593, 485] width 30 height 12
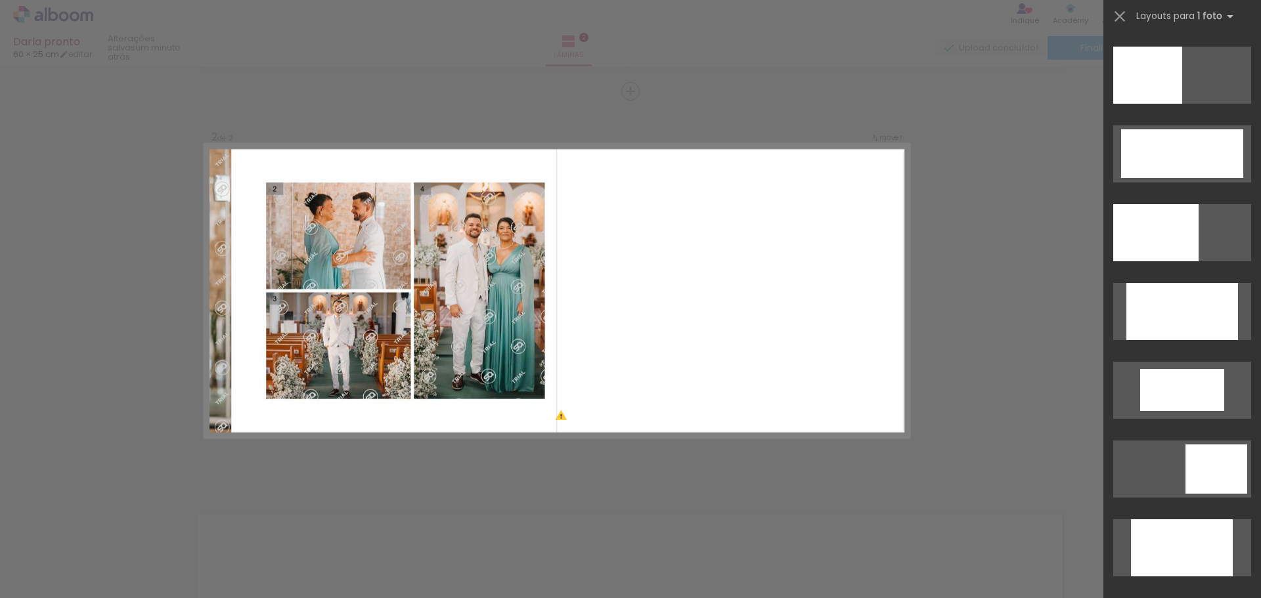
scroll to position [131, 0]
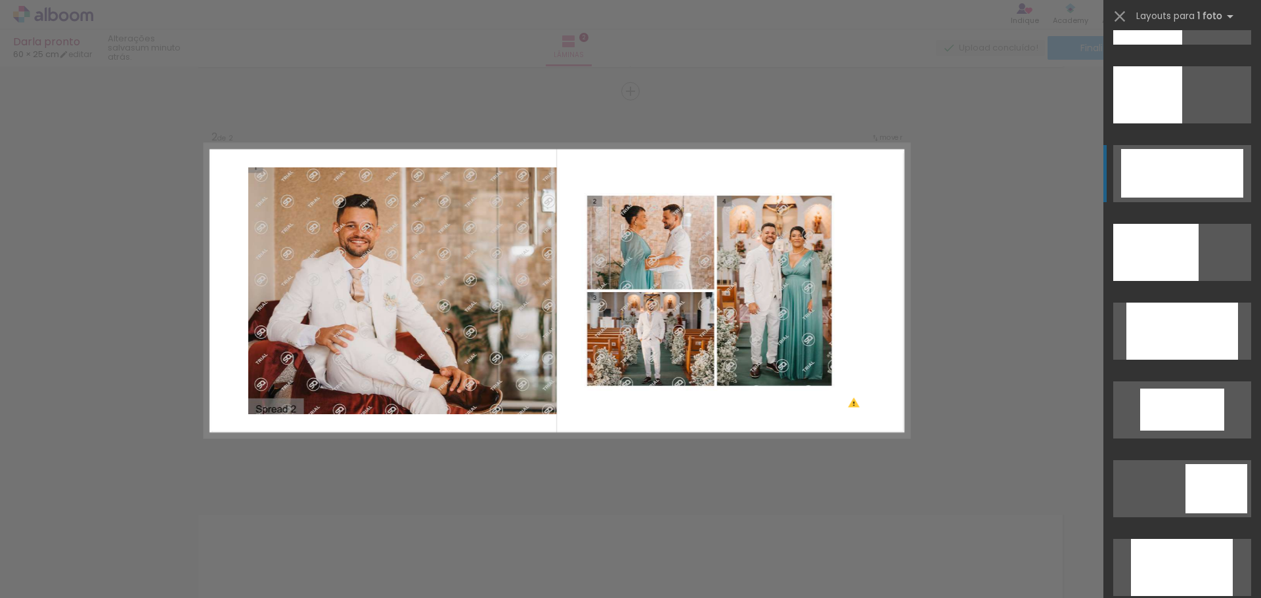
click at [1179, 181] on div at bounding box center [1182, 173] width 122 height 49
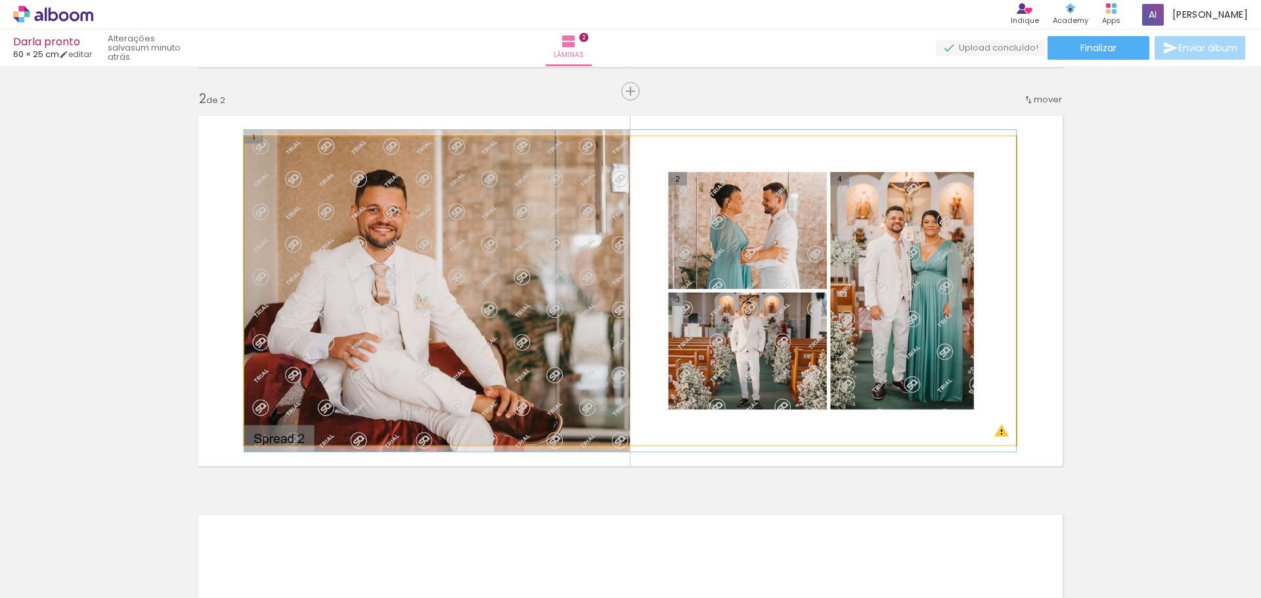
click at [600, 239] on quentale-photo at bounding box center [630, 291] width 772 height 309
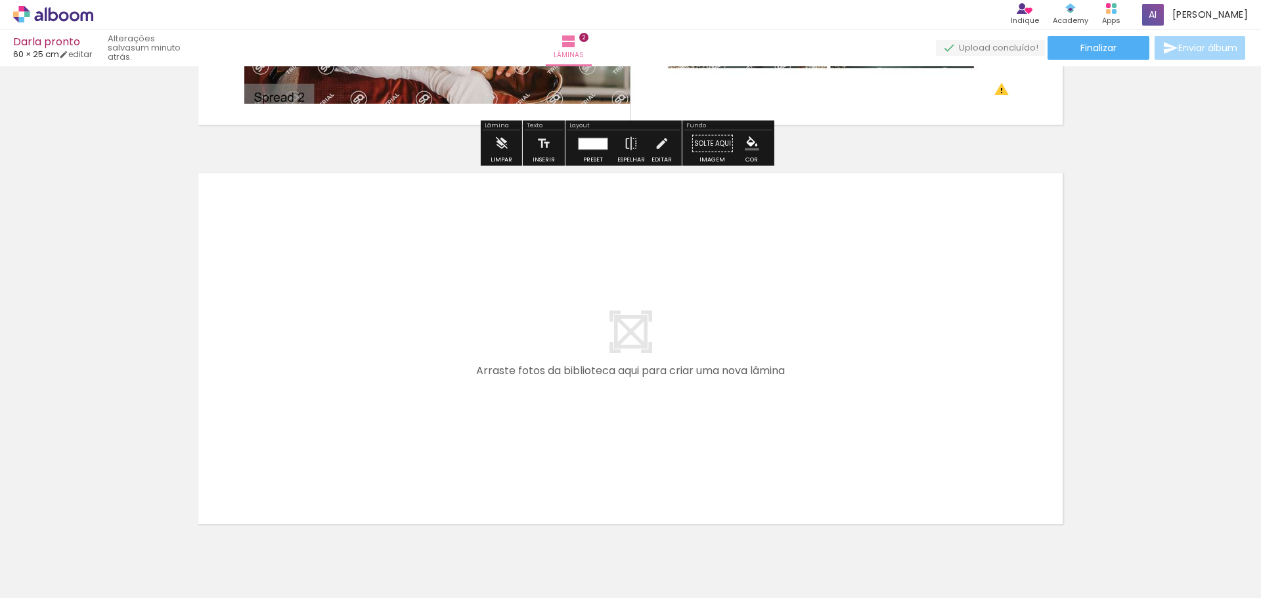
scroll to position [734, 0]
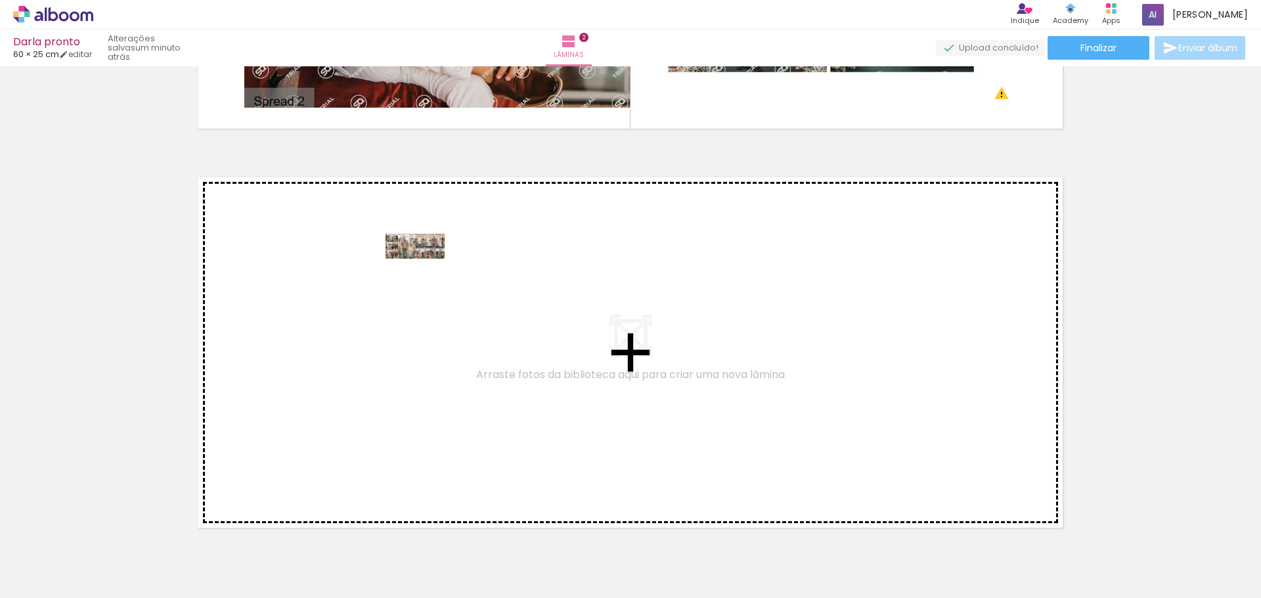
drag, startPoint x: 311, startPoint y: 531, endPoint x: 425, endPoint y: 273, distance: 281.5
click at [425, 273] on quentale-workspace at bounding box center [630, 299] width 1261 height 598
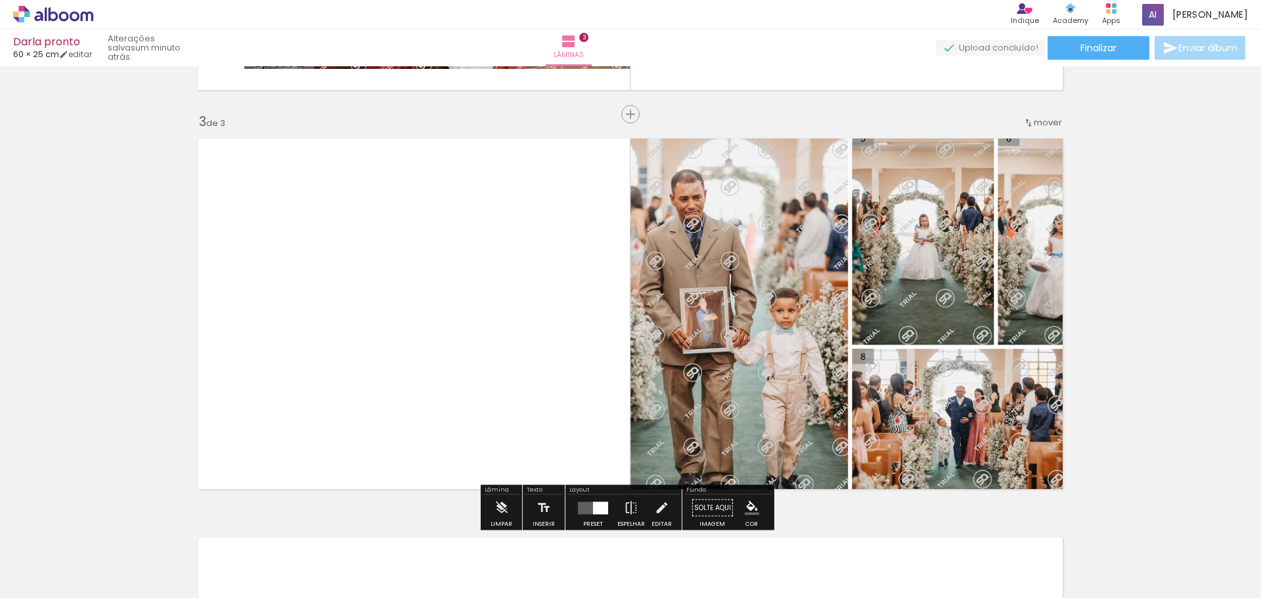
scroll to position [796, 0]
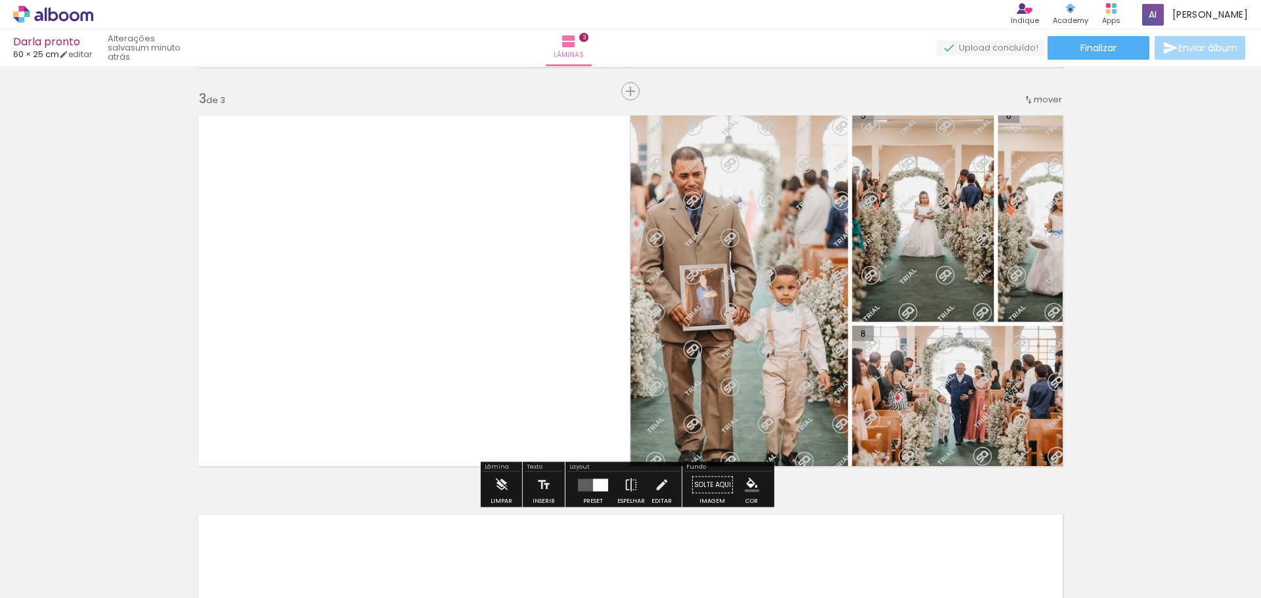
click at [590, 478] on div at bounding box center [592, 485] width 35 height 26
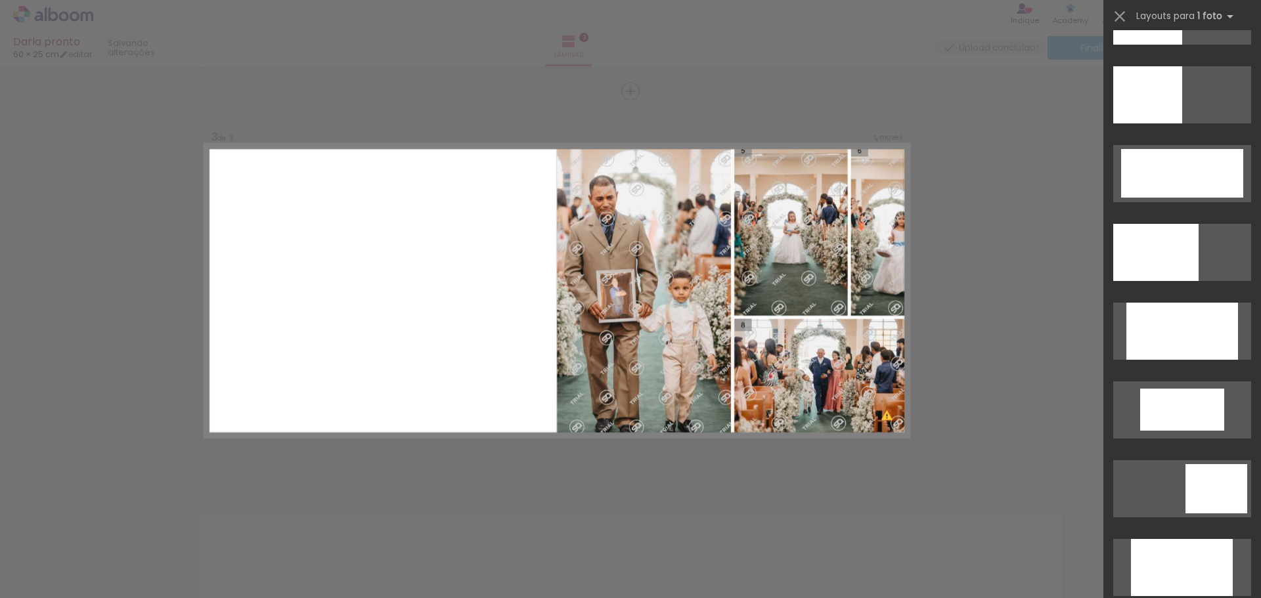
scroll to position [0, 0]
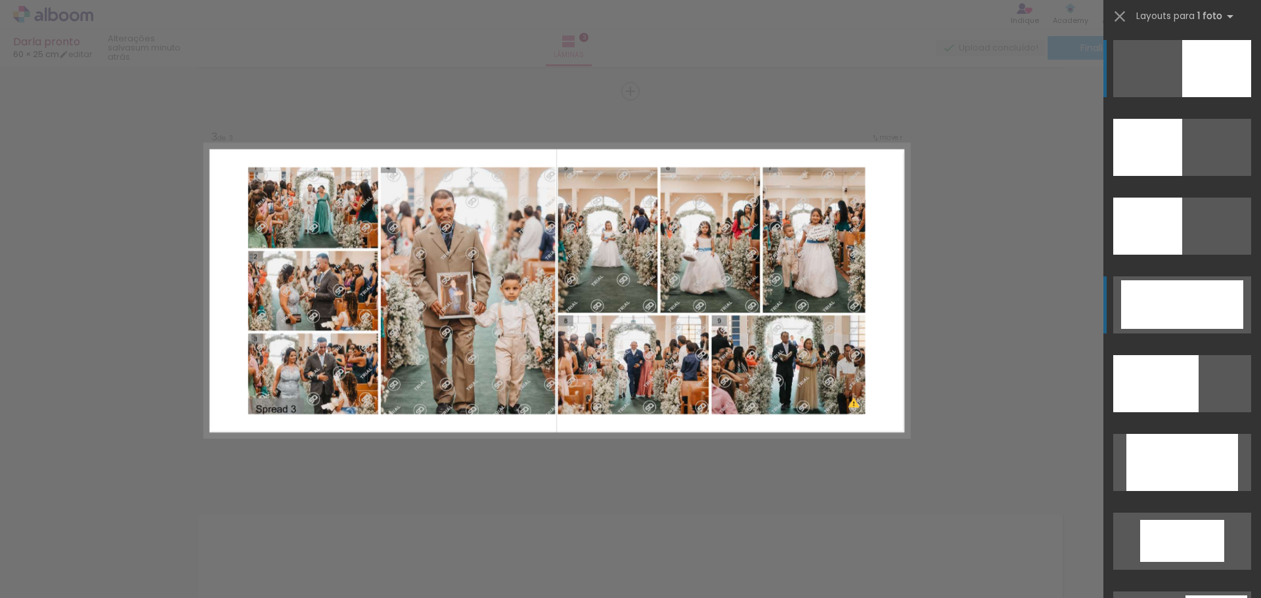
click at [1171, 300] on div at bounding box center [1182, 304] width 122 height 49
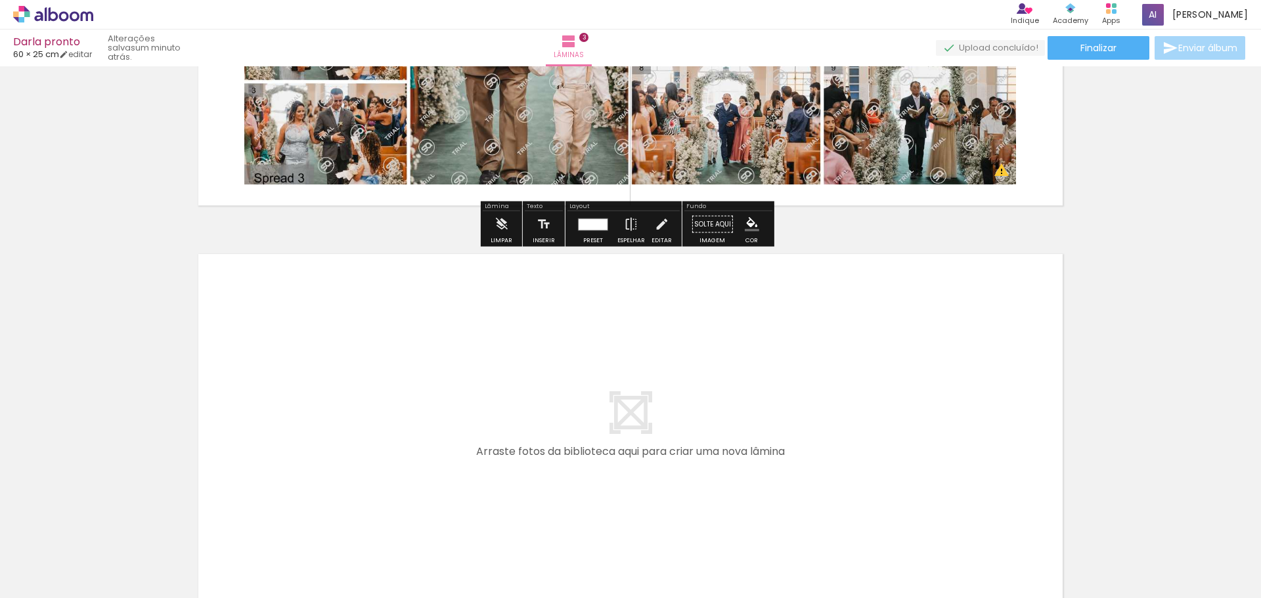
scroll to position [1058, 0]
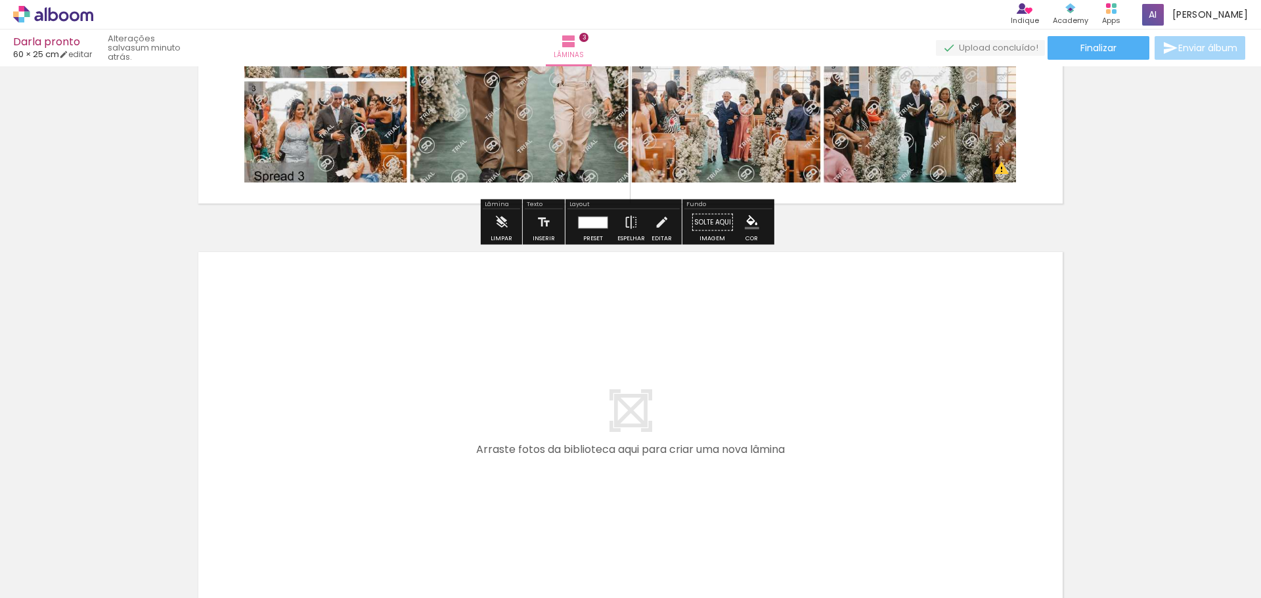
click at [635, 403] on quentale-layouter at bounding box center [631, 427] width 880 height 367
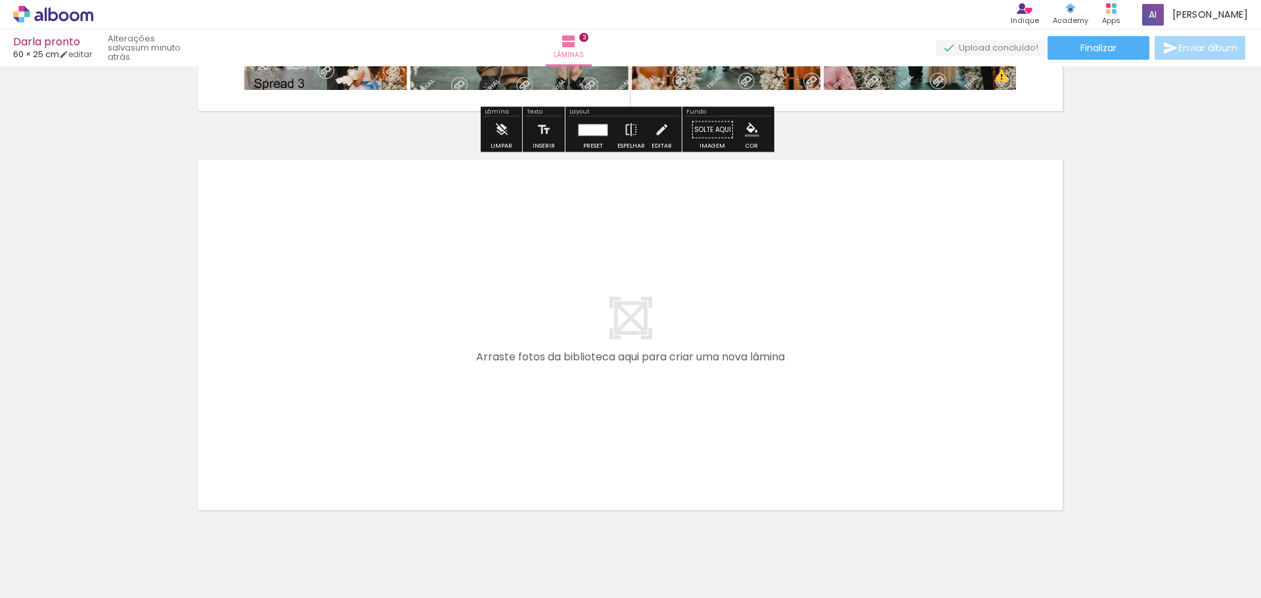
scroll to position [1199, 0]
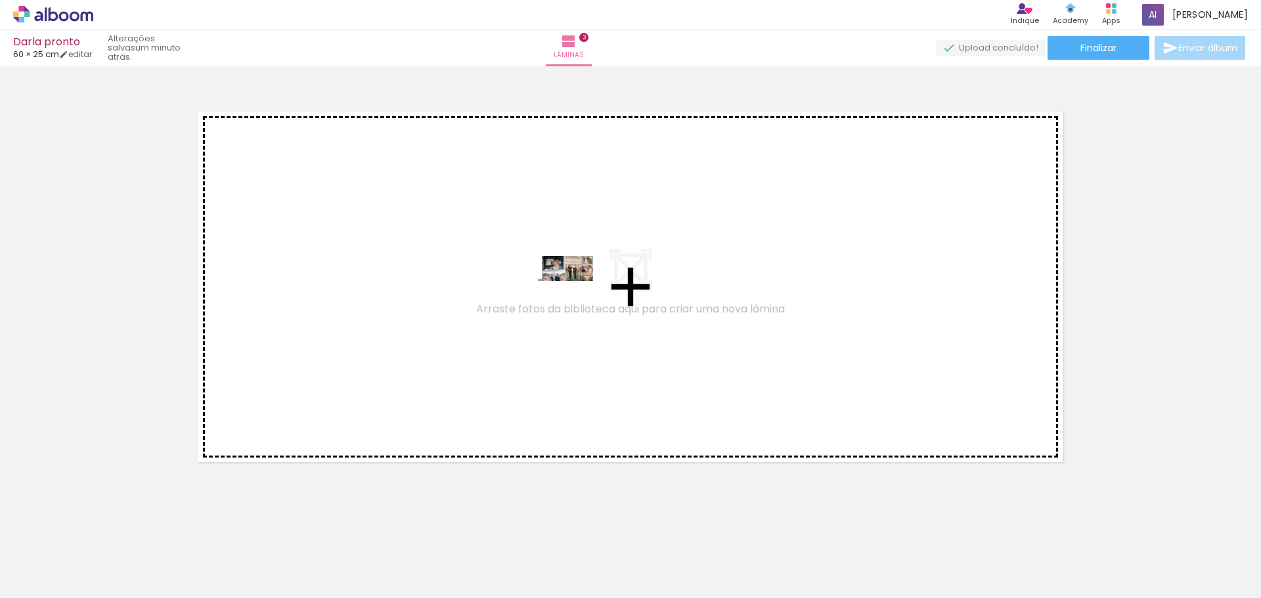
drag, startPoint x: 353, startPoint y: 554, endPoint x: 577, endPoint y: 296, distance: 341.8
click at [577, 296] on quentale-workspace at bounding box center [630, 299] width 1261 height 598
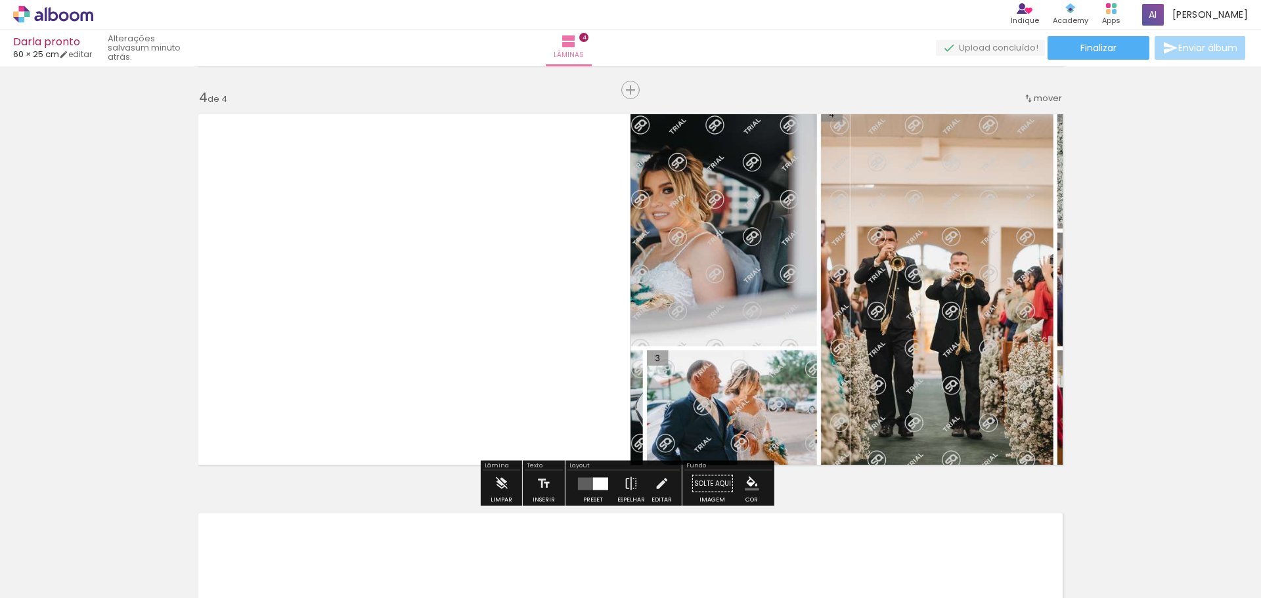
scroll to position [1195, 0]
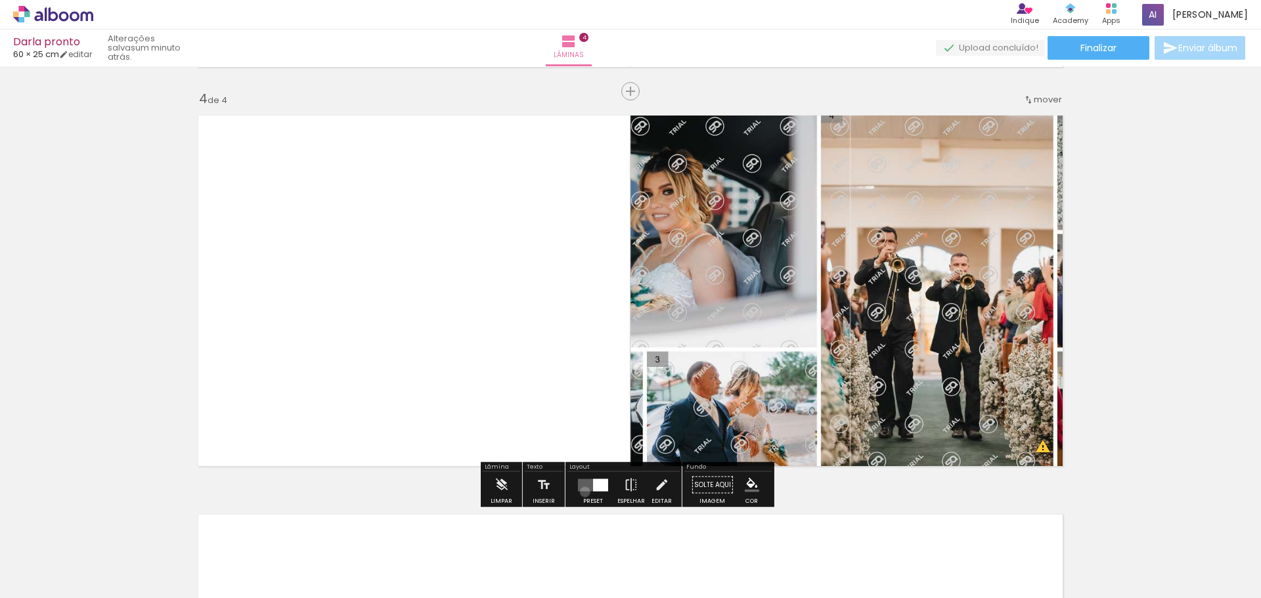
click at [581, 492] on div at bounding box center [592, 485] width 35 height 26
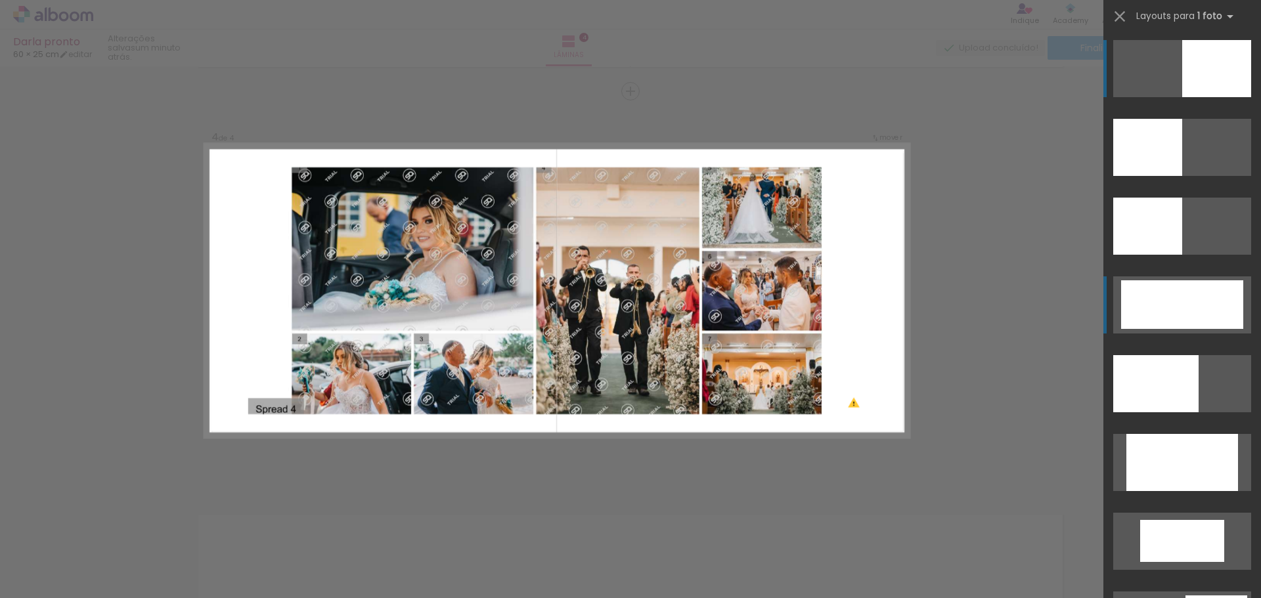
click at [1180, 312] on div at bounding box center [1182, 304] width 122 height 49
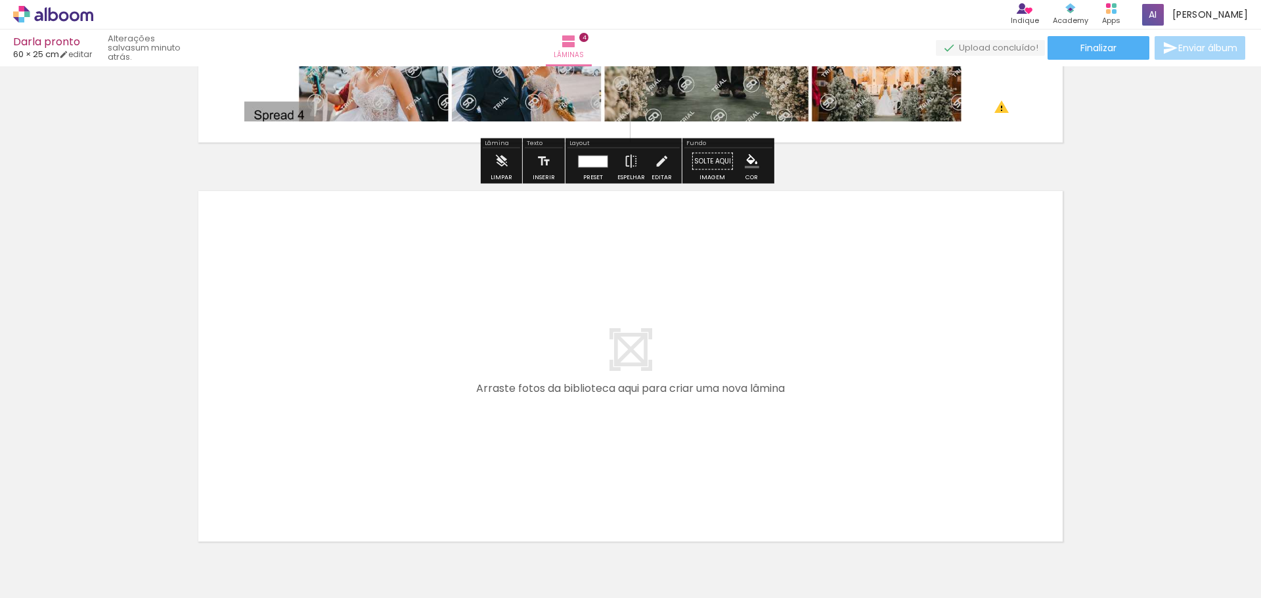
scroll to position [1523, 0]
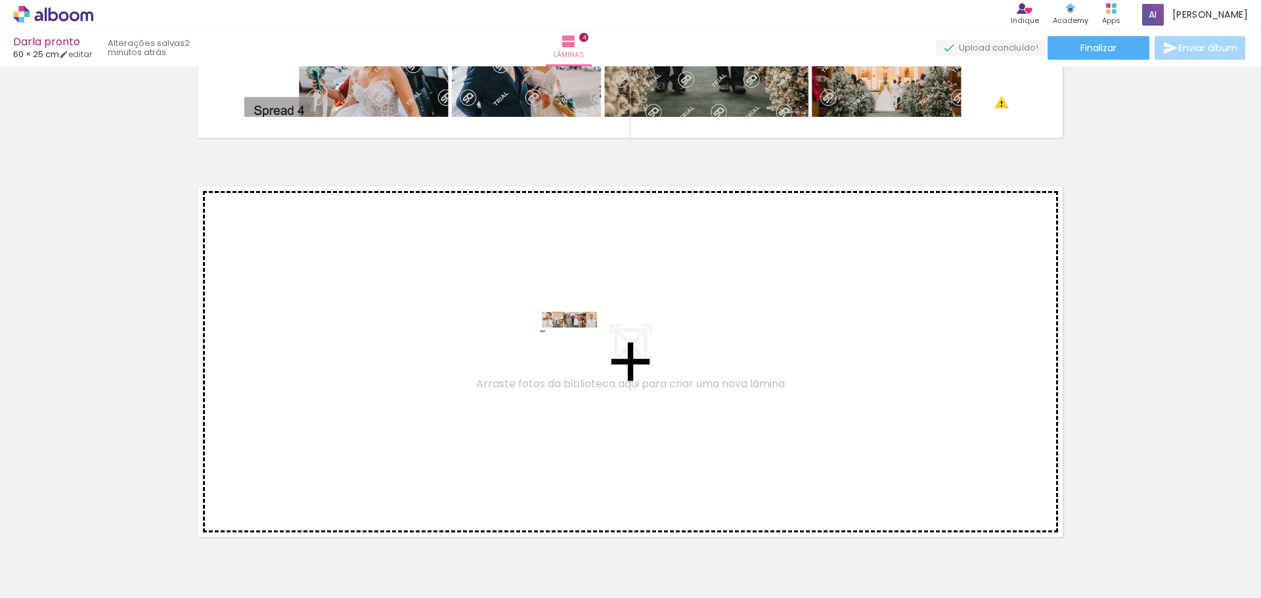
drag, startPoint x: 423, startPoint y: 548, endPoint x: 579, endPoint y: 347, distance: 254.7
click at [579, 347] on quentale-workspace at bounding box center [630, 299] width 1261 height 598
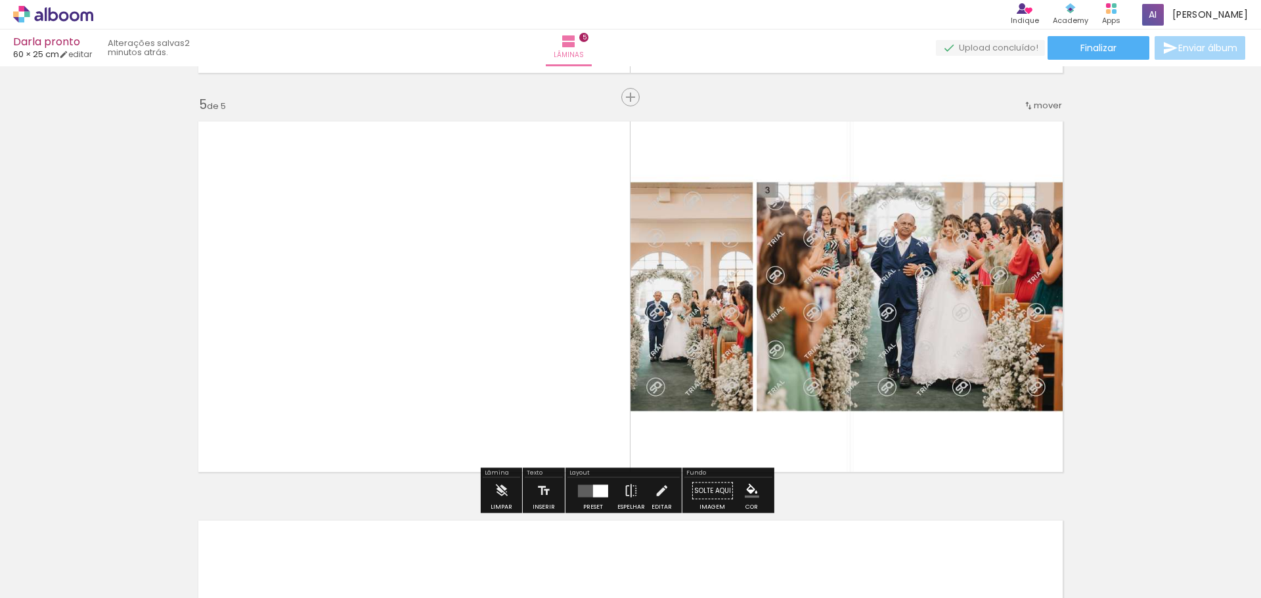
scroll to position [1594, 0]
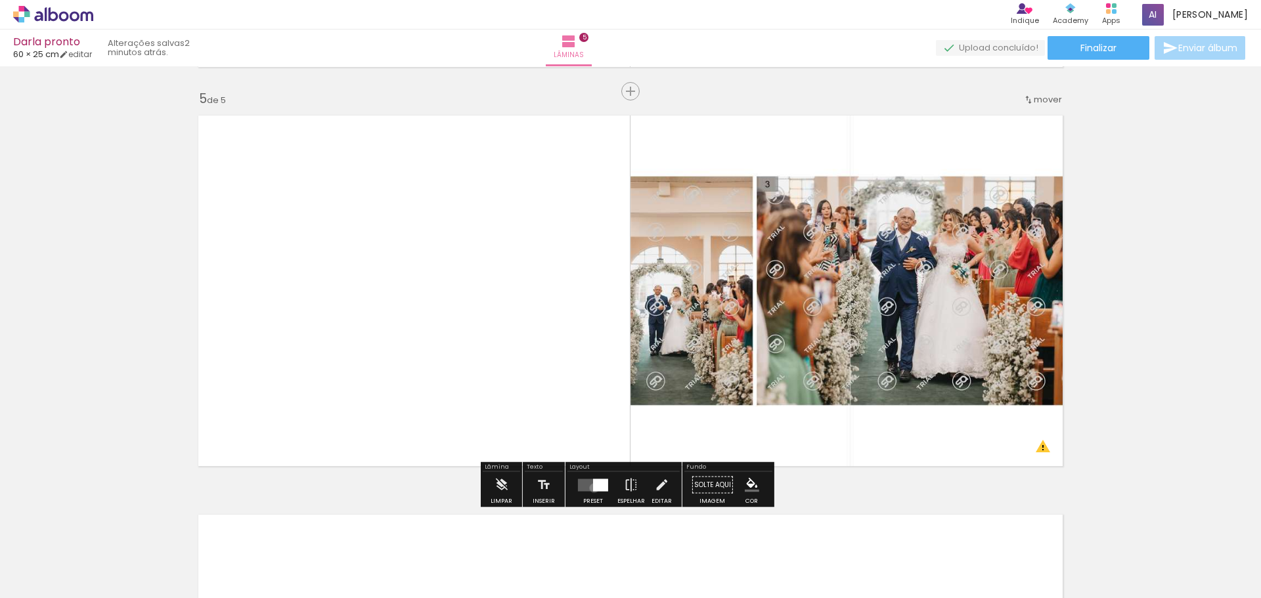
click at [593, 488] on div at bounding box center [600, 485] width 15 height 12
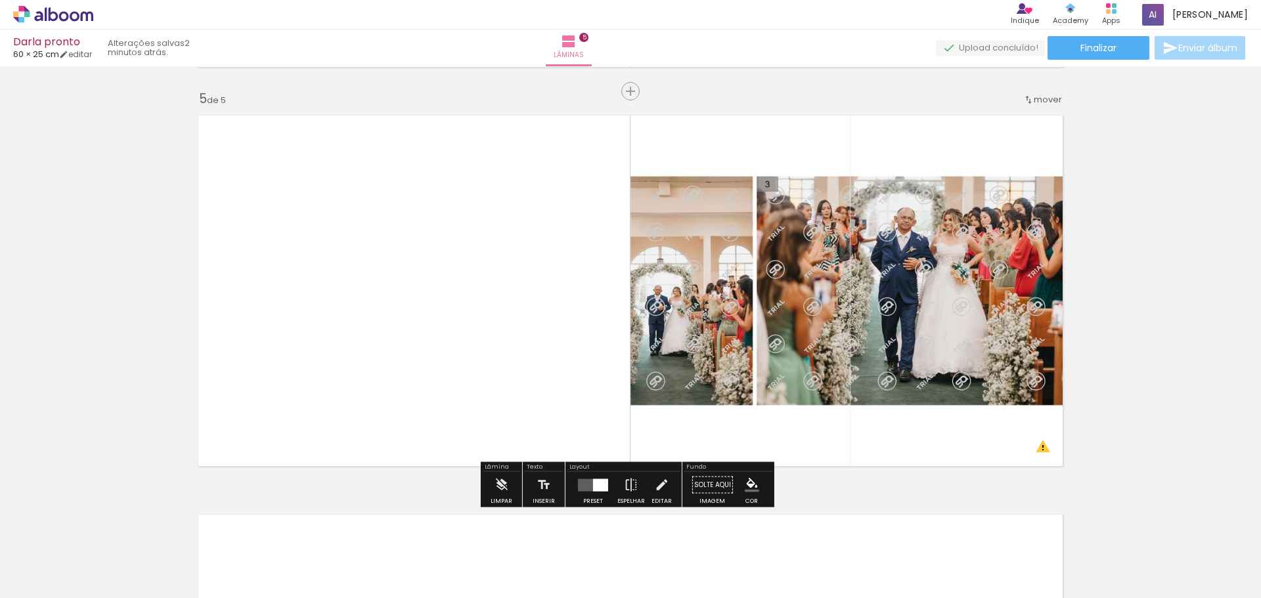
click at [902, 323] on quentale-photo at bounding box center [851, 291] width 440 height 367
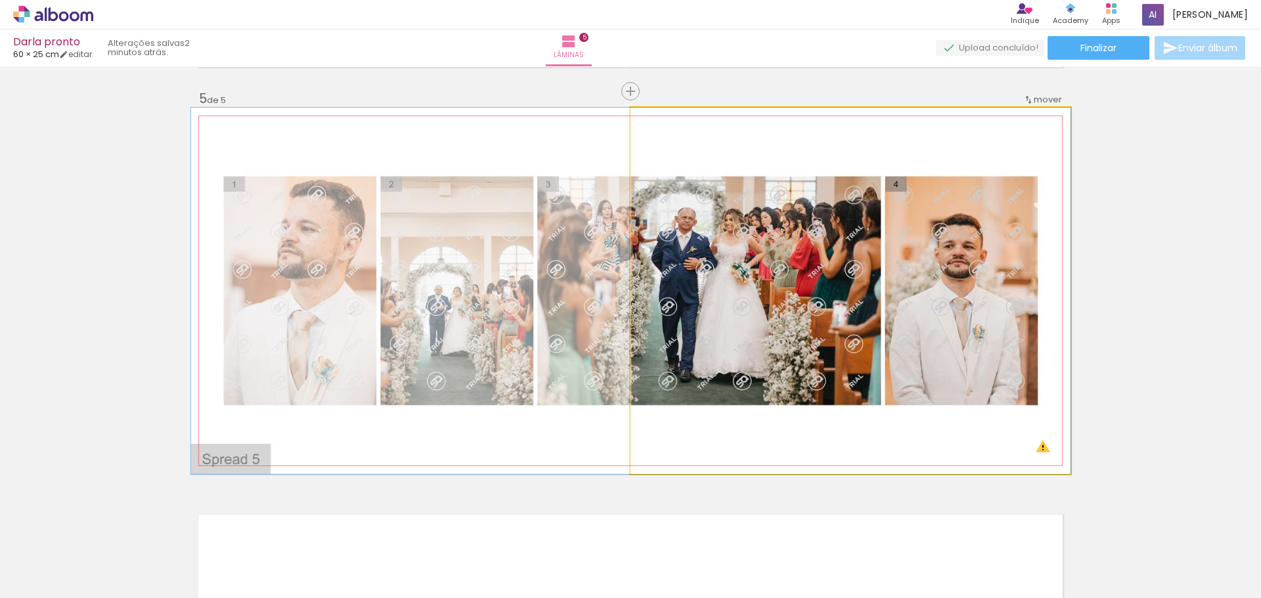
drag, startPoint x: 1018, startPoint y: 334, endPoint x: 784, endPoint y: 321, distance: 234.2
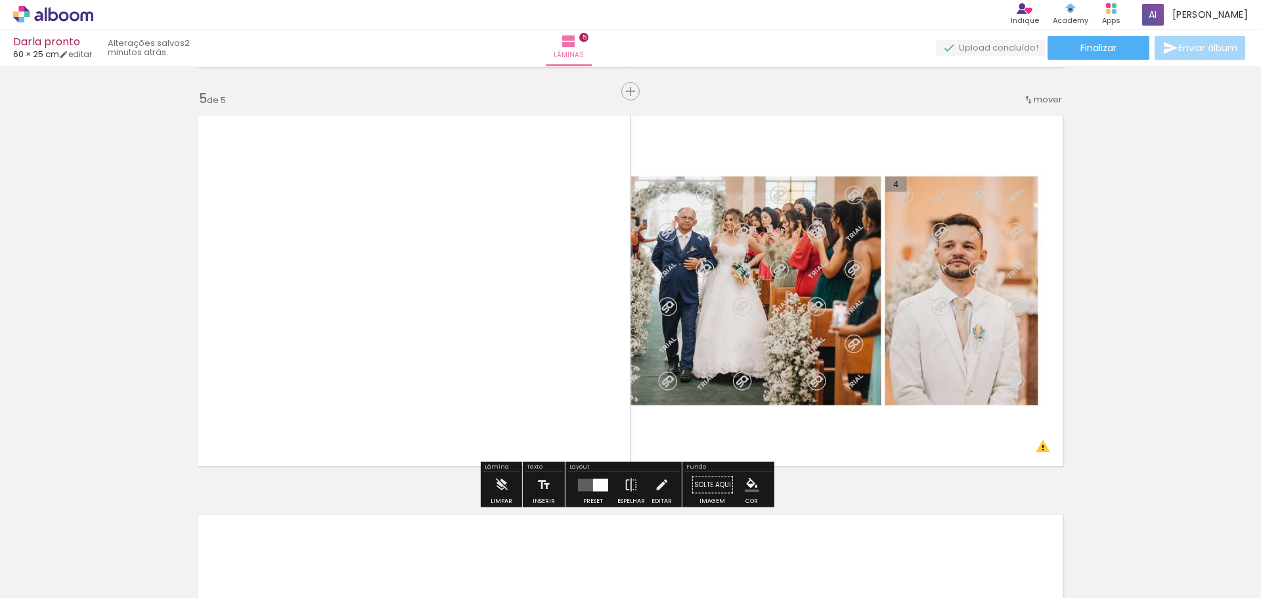
click at [959, 231] on quentale-photo at bounding box center [851, 291] width 440 height 367
click at [585, 491] on div at bounding box center [592, 485] width 35 height 26
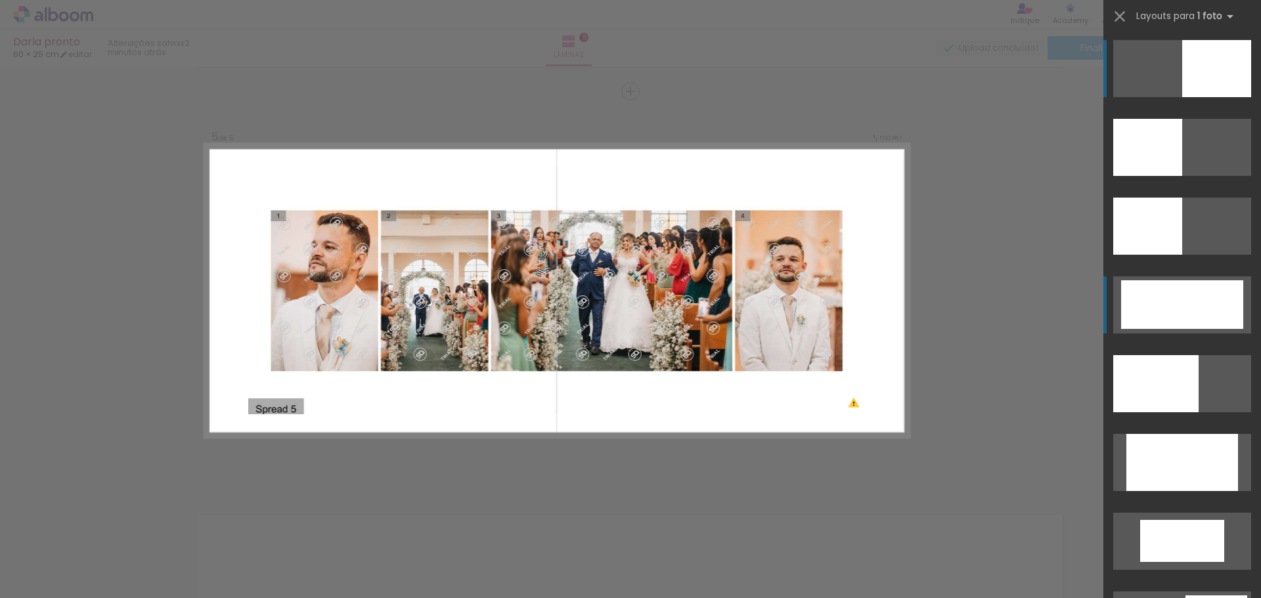
click at [1146, 322] on div at bounding box center [1182, 304] width 122 height 49
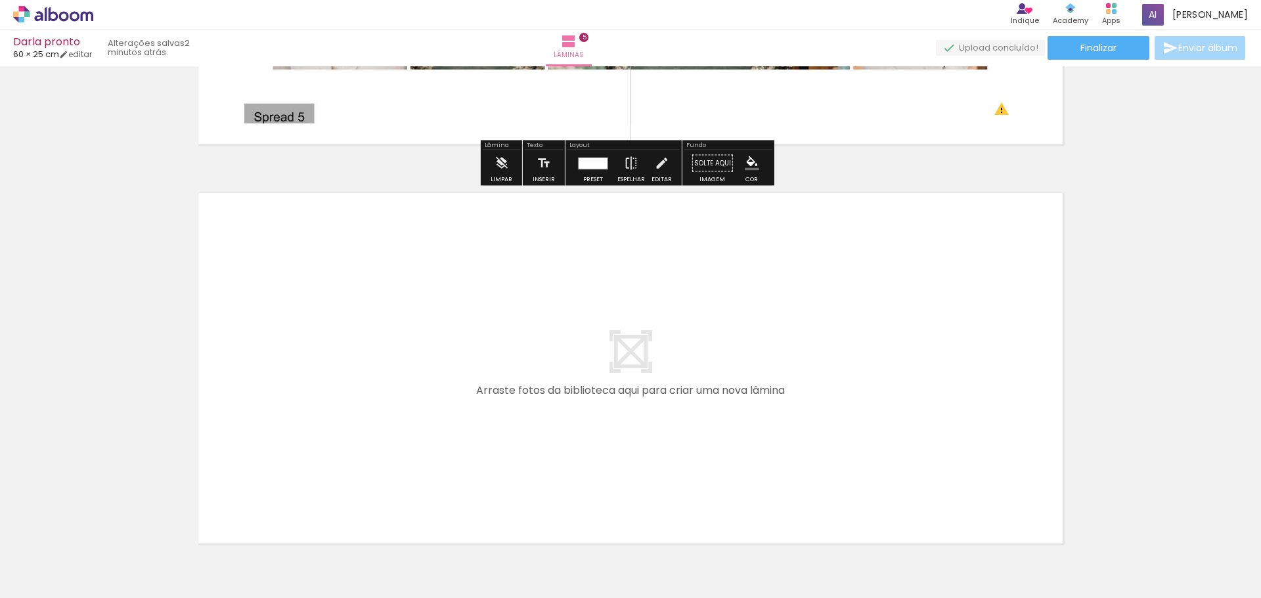
scroll to position [1923, 0]
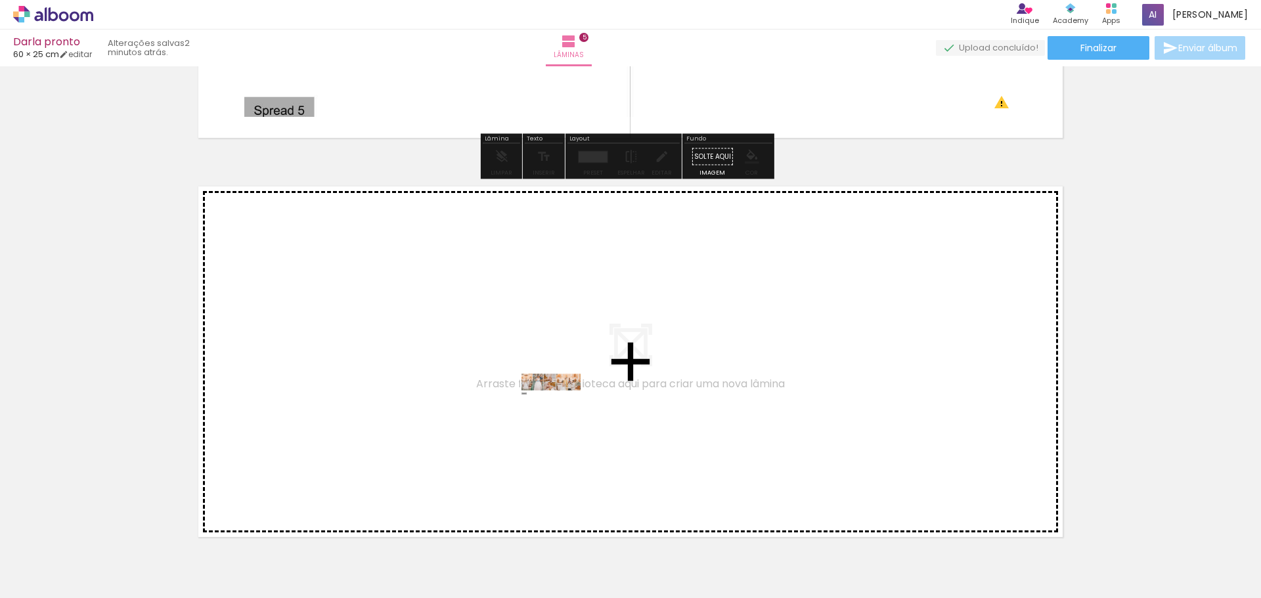
drag, startPoint x: 534, startPoint y: 480, endPoint x: 561, endPoint y: 409, distance: 75.9
click at [561, 409] on quentale-workspace at bounding box center [630, 299] width 1261 height 598
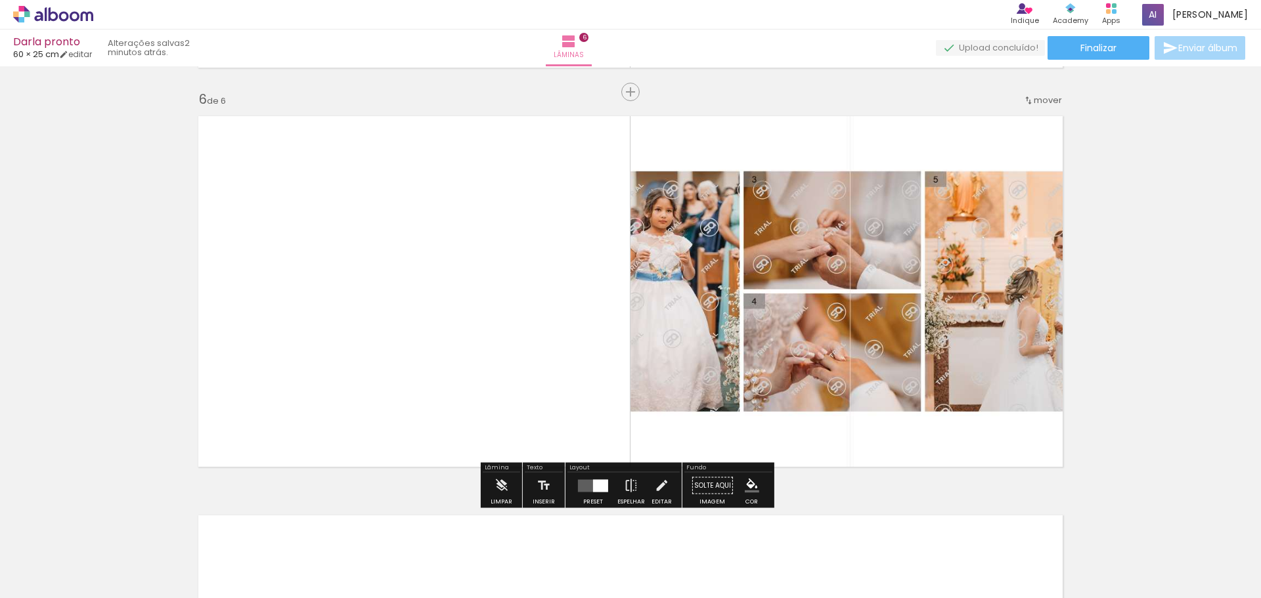
scroll to position [1994, 0]
click at [593, 483] on div at bounding box center [600, 485] width 15 height 12
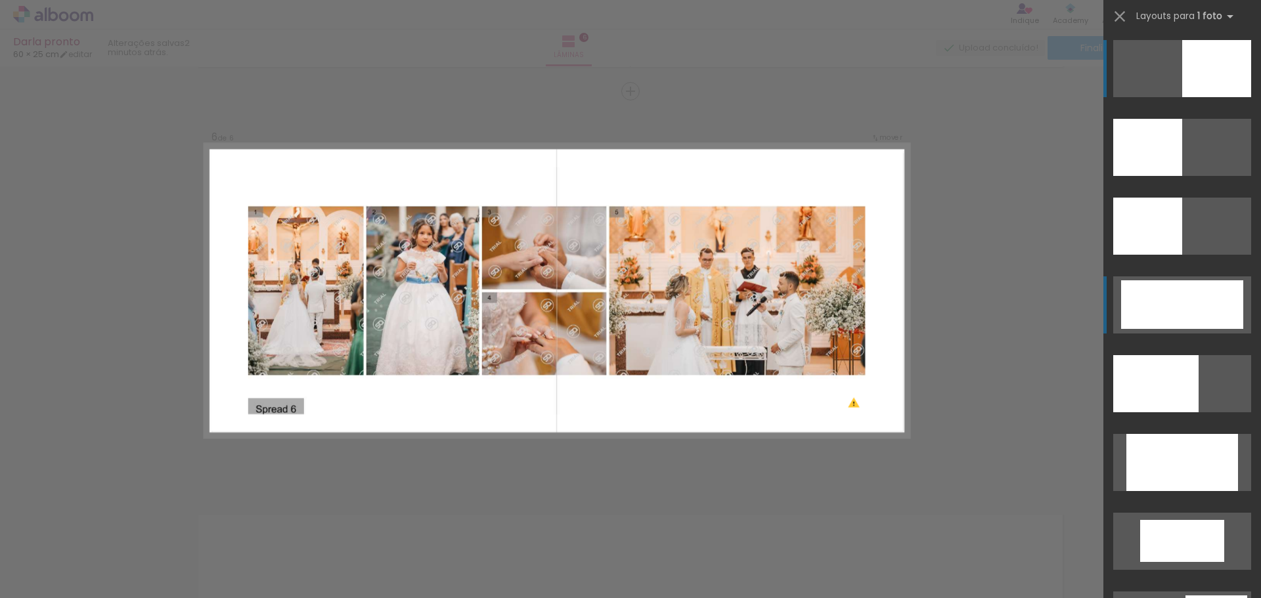
click at [1166, 310] on div at bounding box center [1182, 304] width 122 height 49
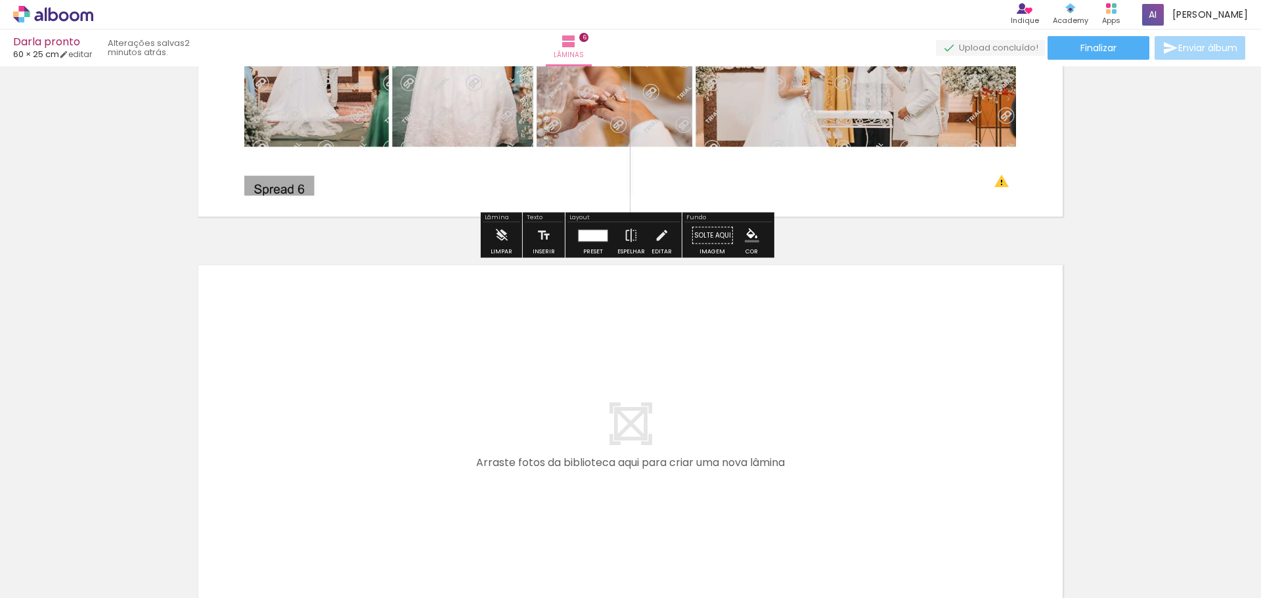
scroll to position [2256, 0]
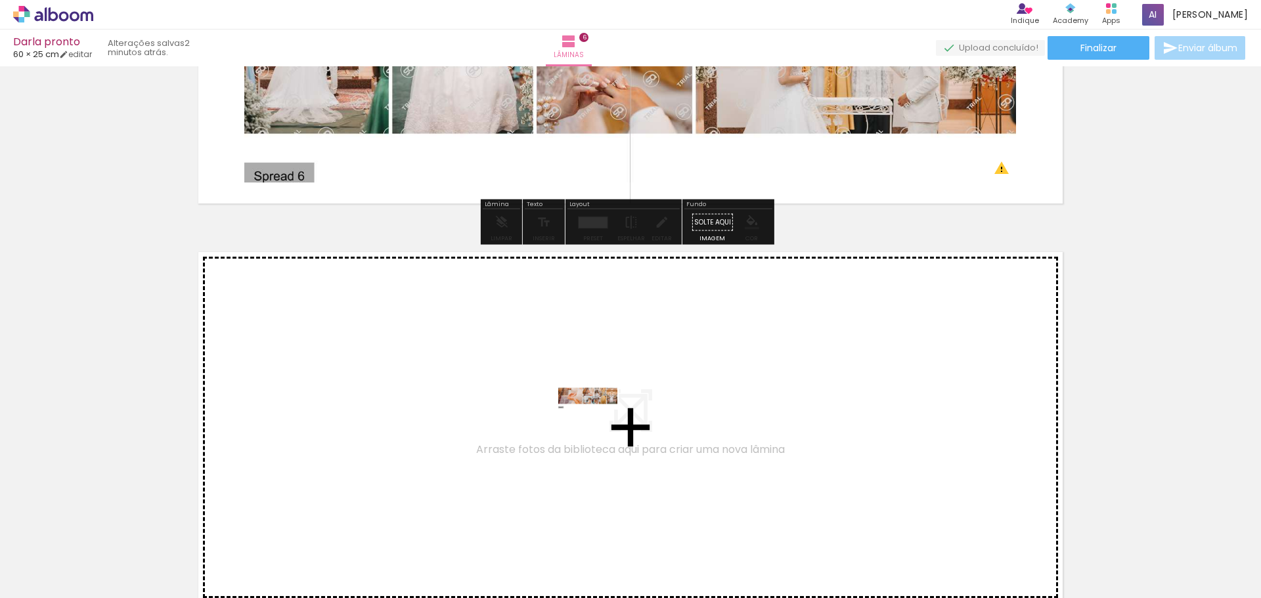
drag, startPoint x: 572, startPoint y: 554, endPoint x: 598, endPoint y: 423, distance: 133.2
click at [598, 423] on quentale-workspace at bounding box center [630, 299] width 1261 height 598
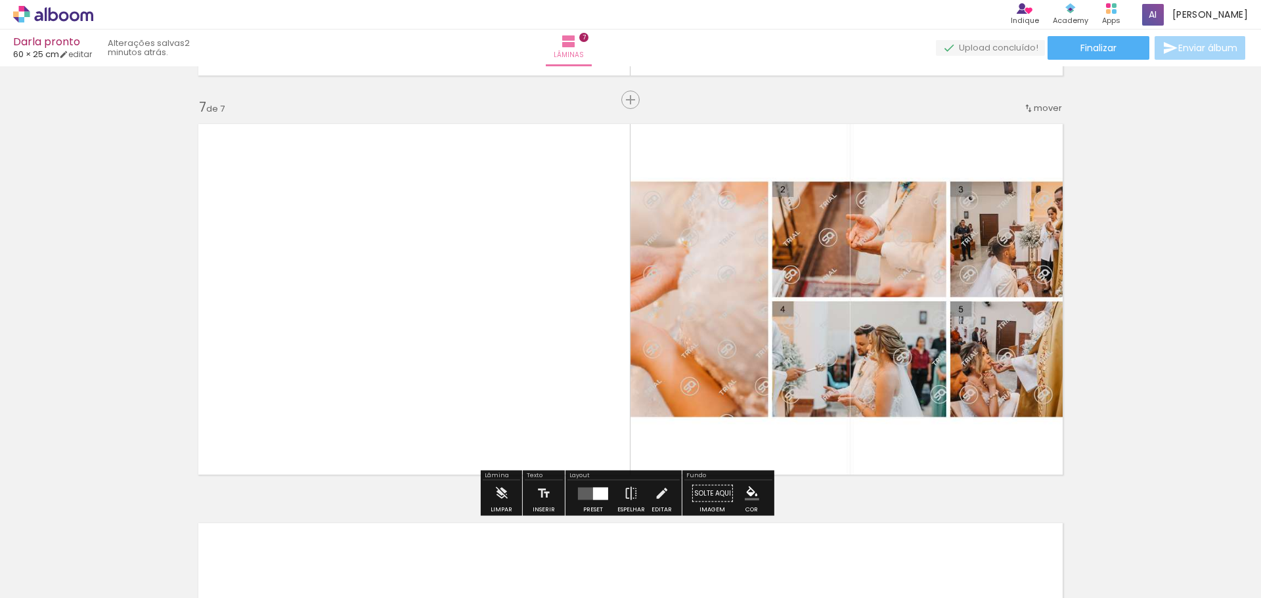
scroll to position [2393, 0]
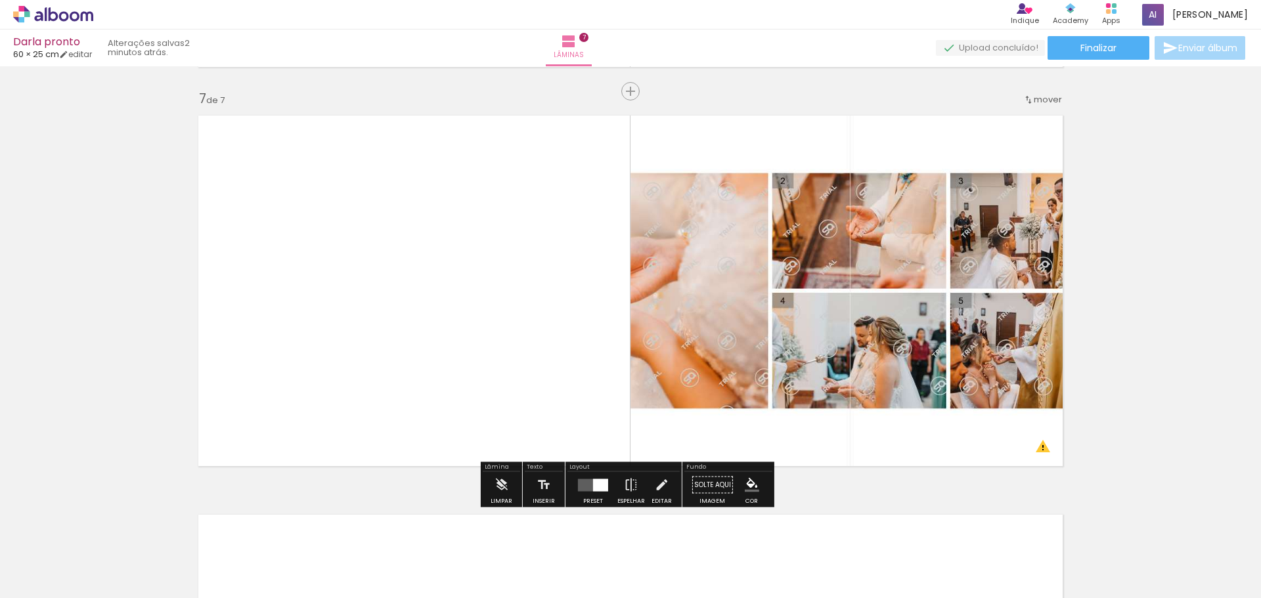
click at [589, 483] on quentale-layouter at bounding box center [593, 485] width 30 height 12
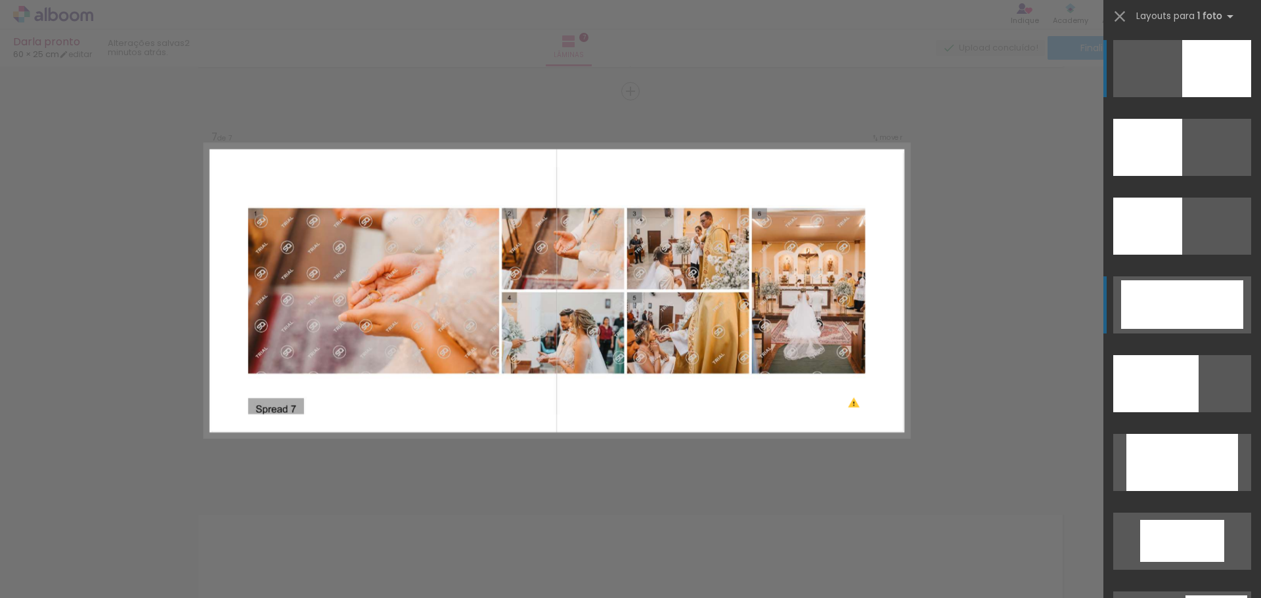
click at [1157, 305] on div at bounding box center [1182, 304] width 122 height 49
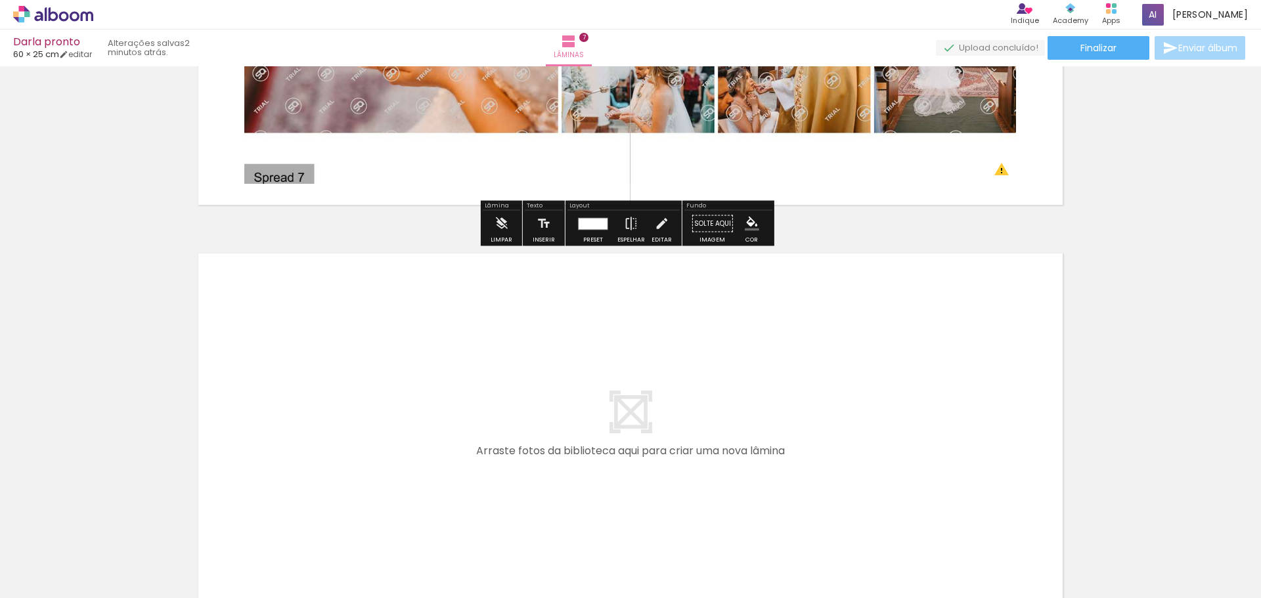
scroll to position [2656, 0]
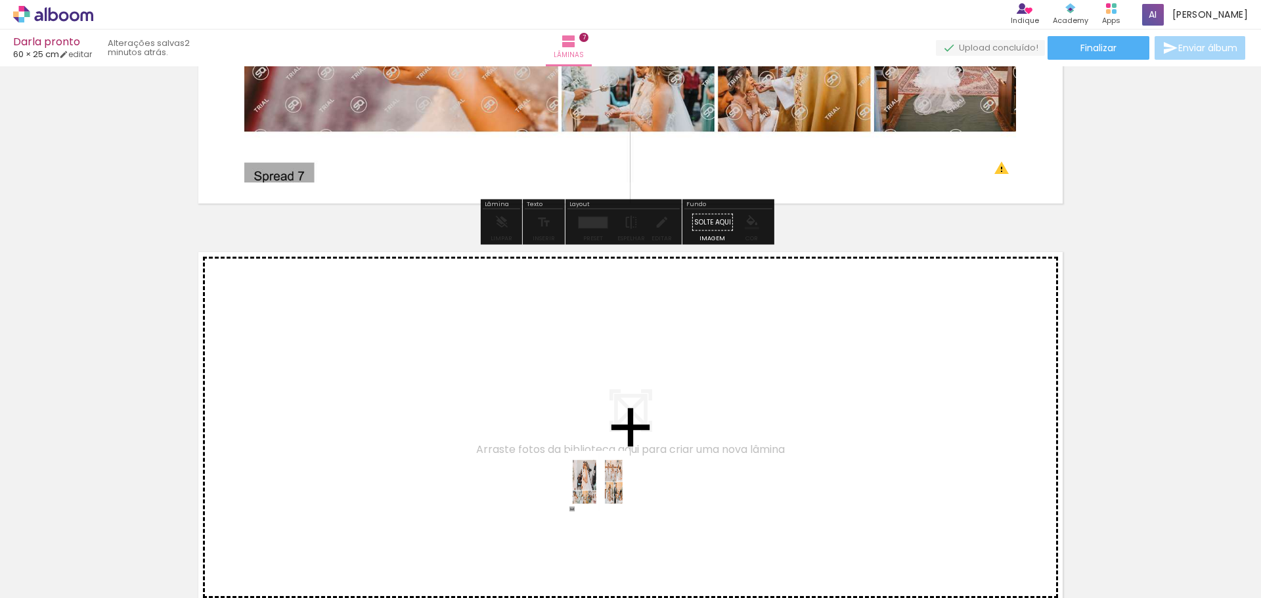
drag, startPoint x: 640, startPoint y: 555, endPoint x: 577, endPoint y: 428, distance: 141.9
click at [577, 428] on quentale-workspace at bounding box center [630, 299] width 1261 height 598
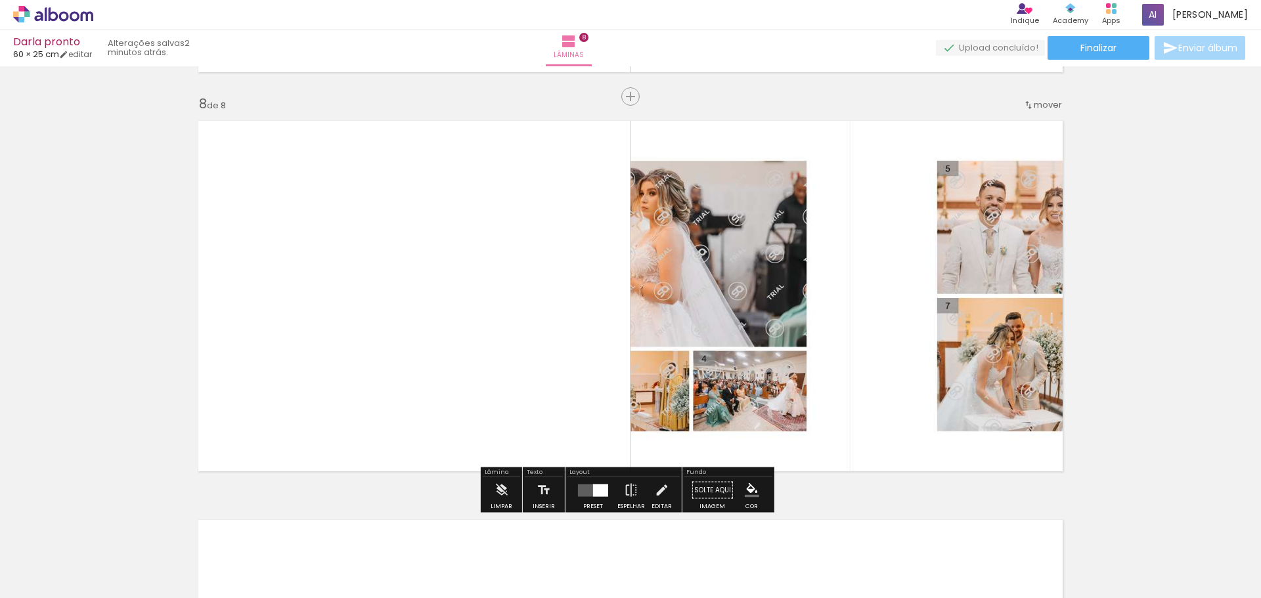
scroll to position [2793, 0]
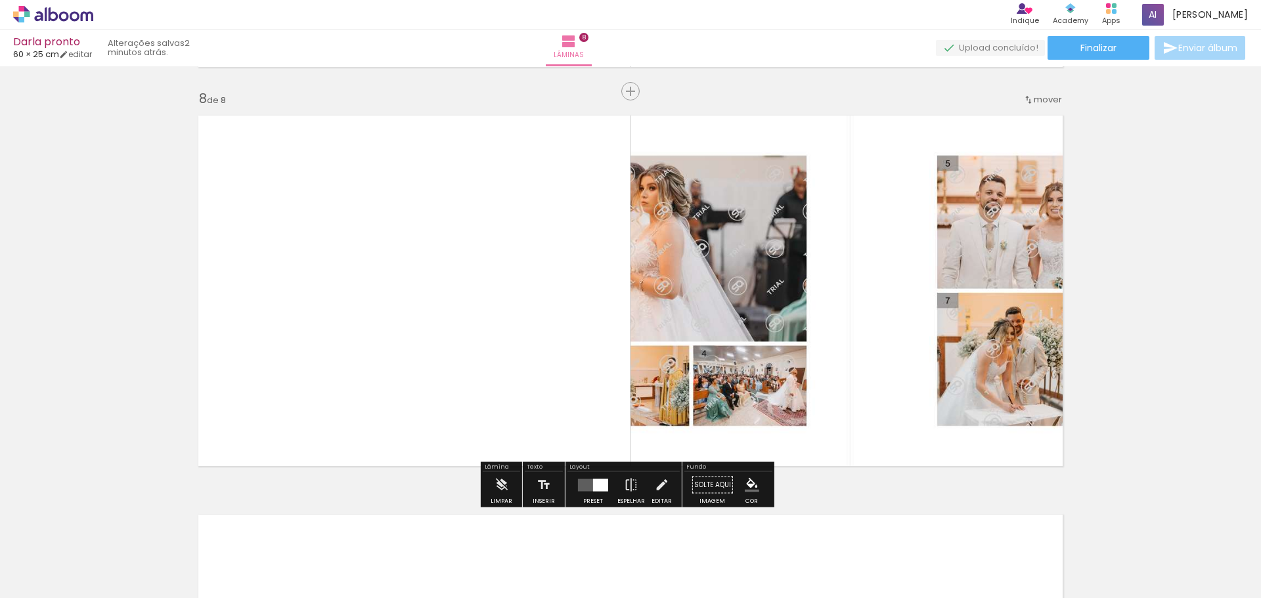
click at [591, 492] on div at bounding box center [592, 485] width 35 height 26
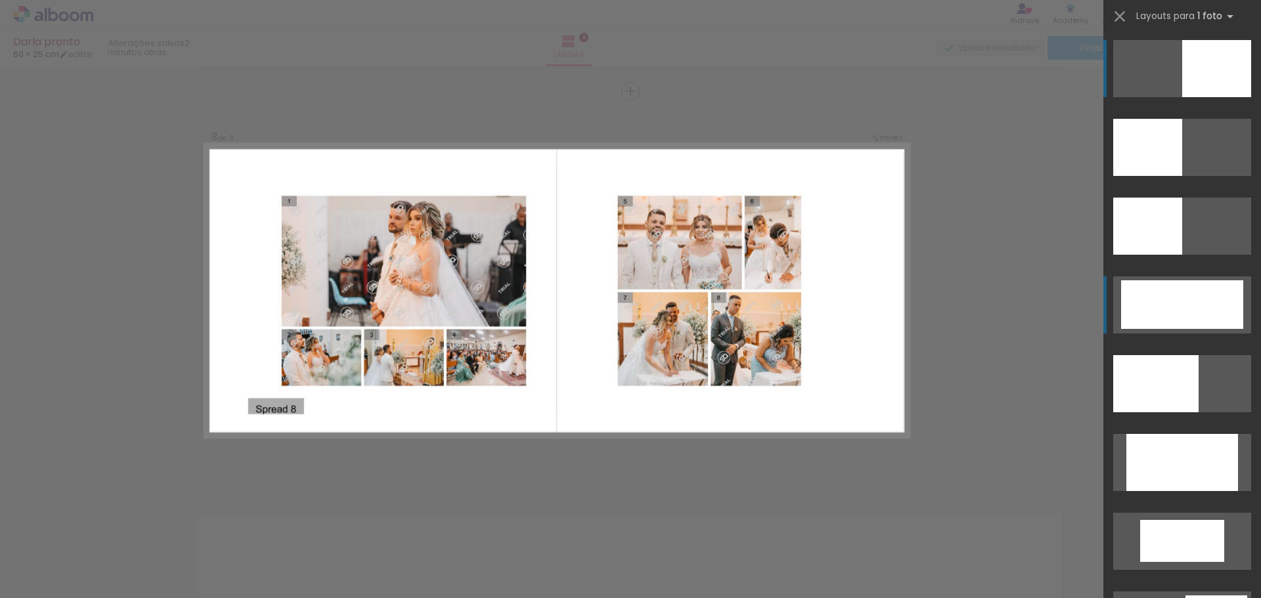
click at [1152, 319] on div at bounding box center [1182, 304] width 122 height 49
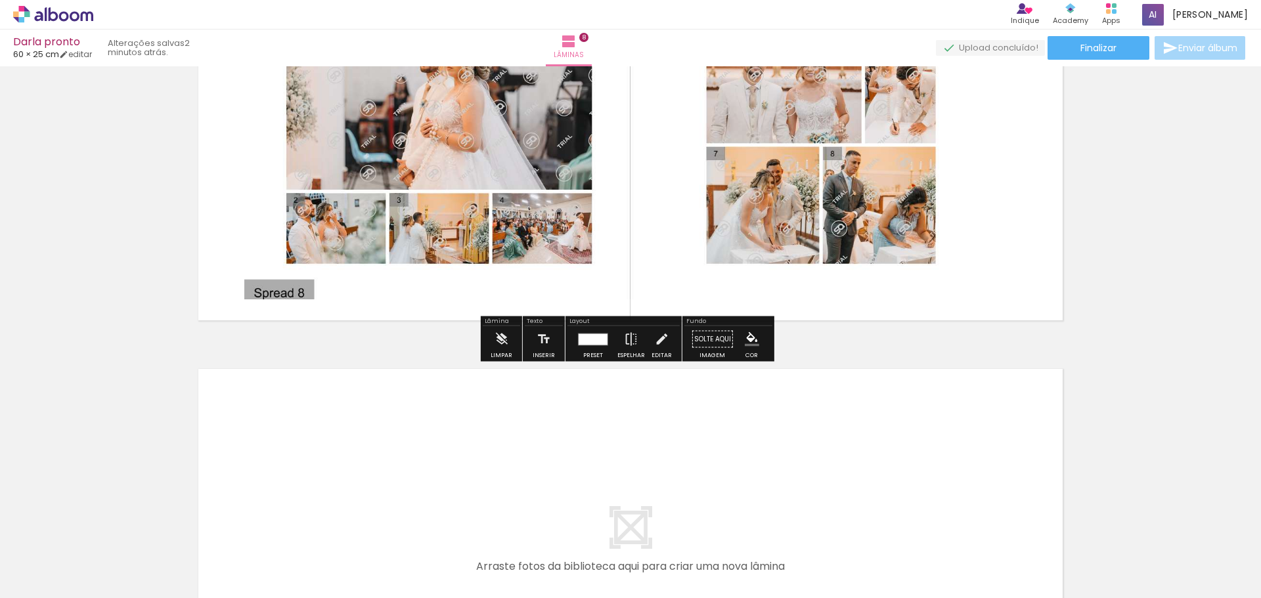
scroll to position [2990, 0]
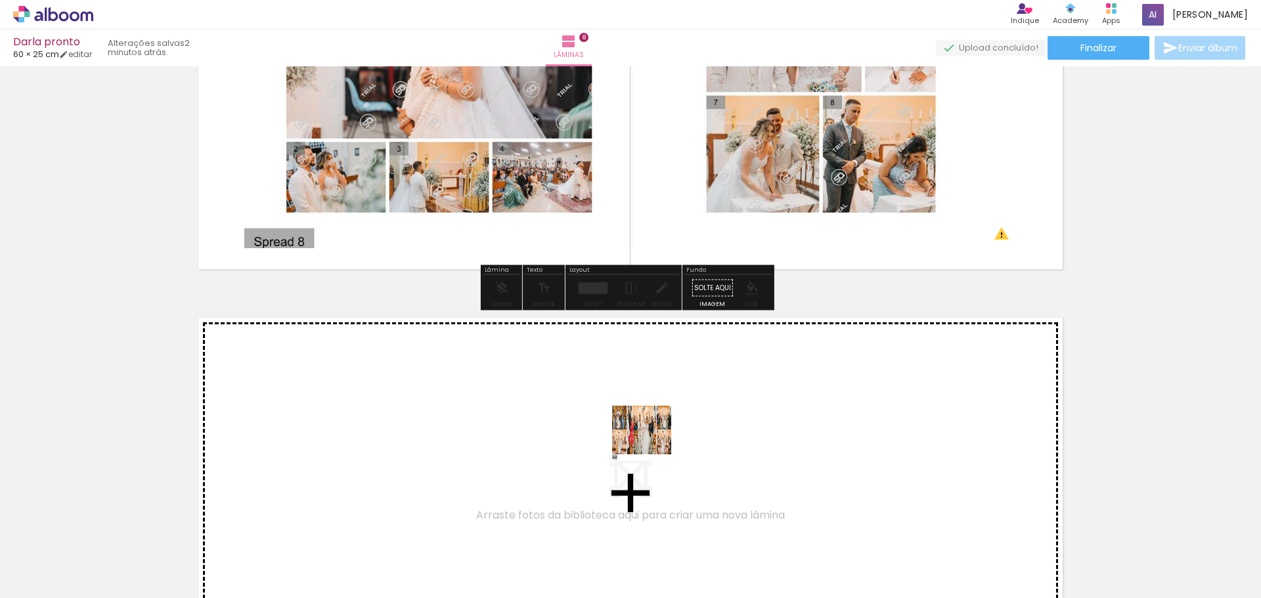
drag, startPoint x: 736, startPoint y: 556, endPoint x: 645, endPoint y: 435, distance: 152.0
click at [645, 435] on quentale-workspace at bounding box center [630, 299] width 1261 height 598
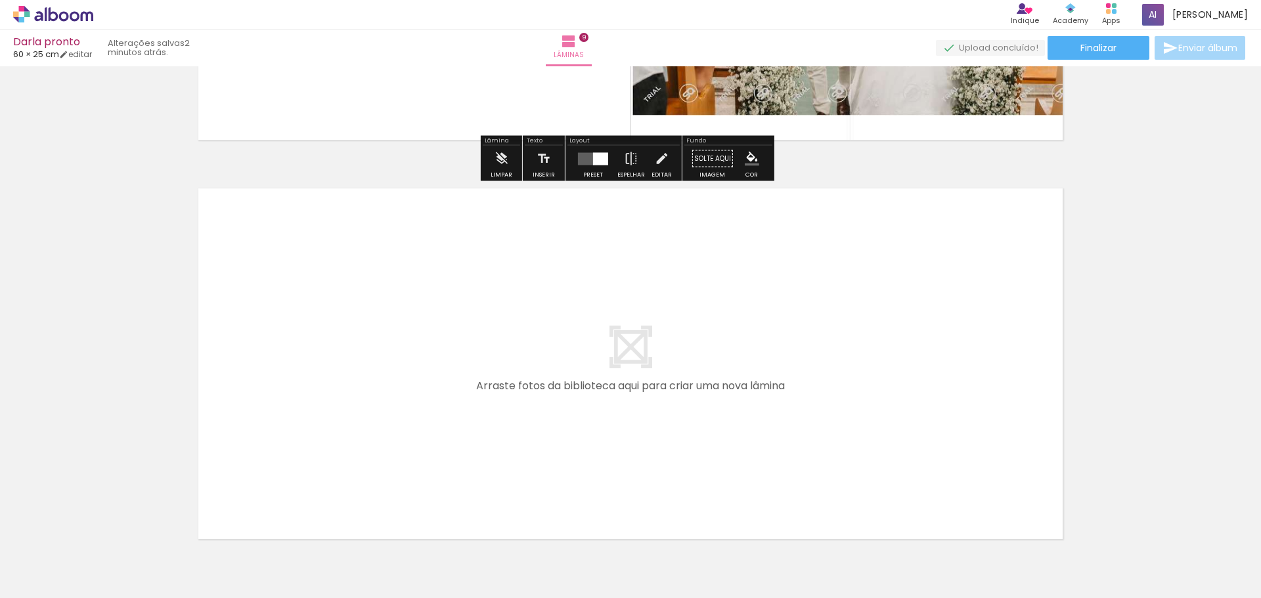
scroll to position [3519, 0]
click at [596, 151] on div at bounding box center [592, 158] width 35 height 26
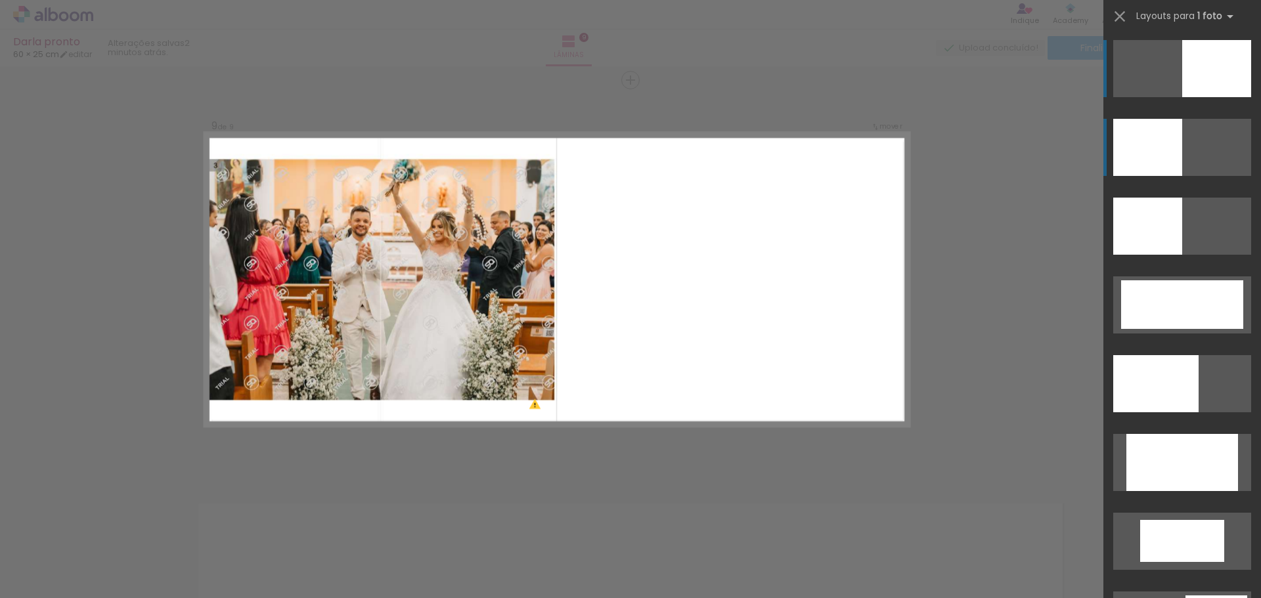
scroll to position [3192, 0]
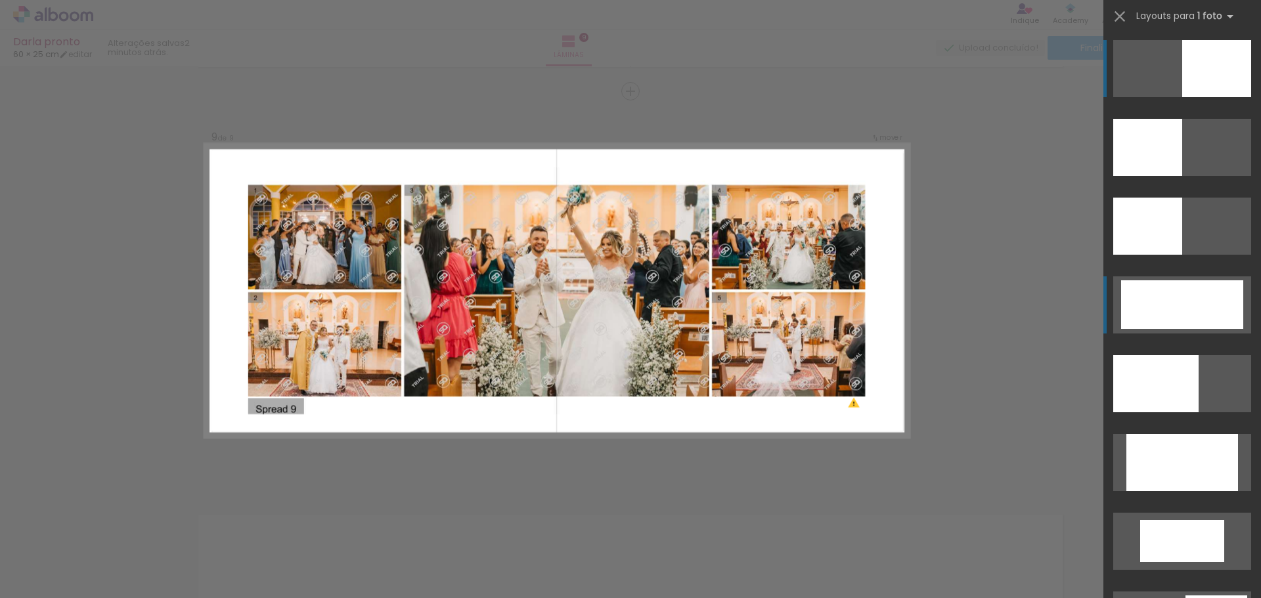
click at [1184, 311] on div at bounding box center [1182, 304] width 122 height 49
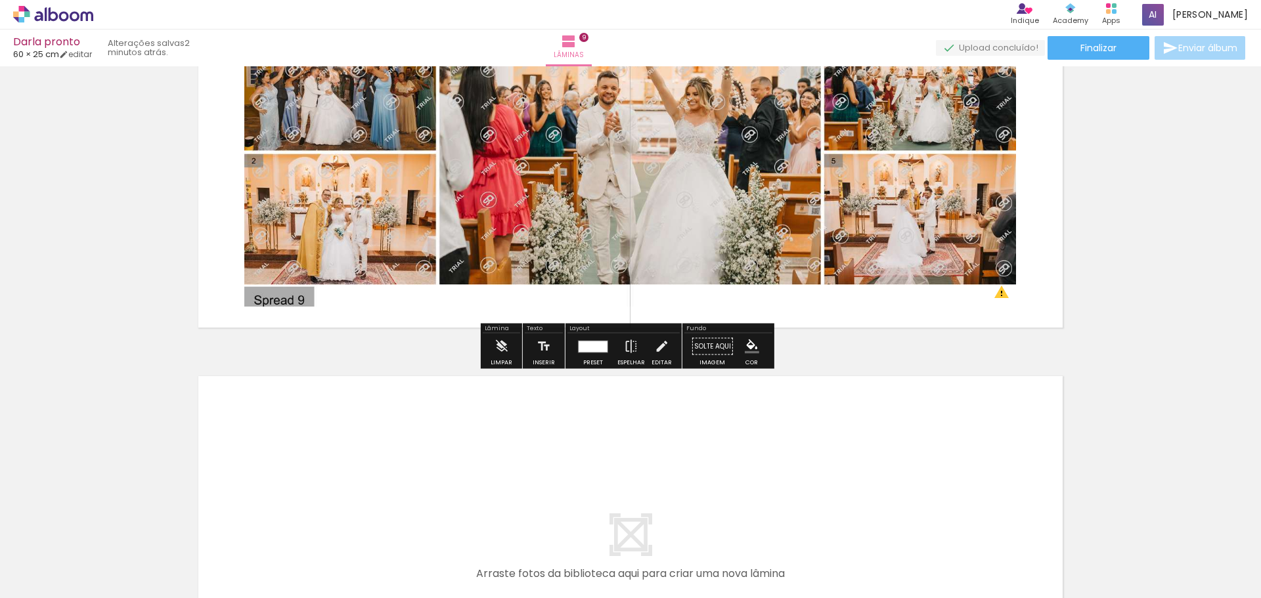
scroll to position [3455, 0]
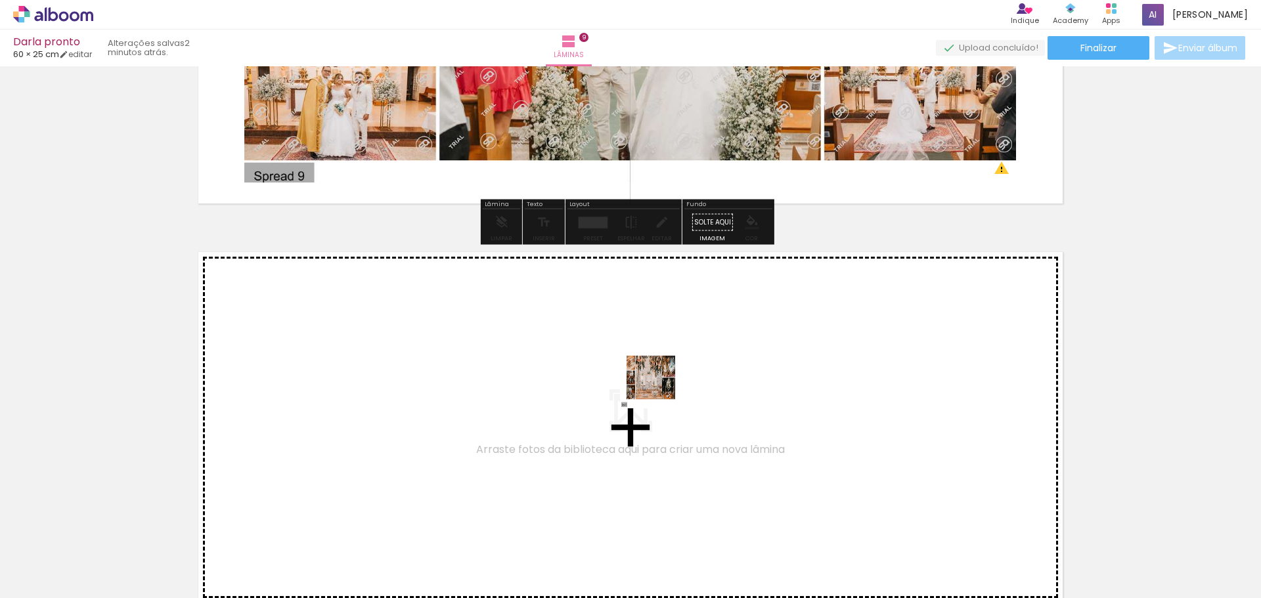
drag, startPoint x: 796, startPoint y: 552, endPoint x: 660, endPoint y: 387, distance: 214.2
click at [660, 387] on quentale-workspace at bounding box center [630, 299] width 1261 height 598
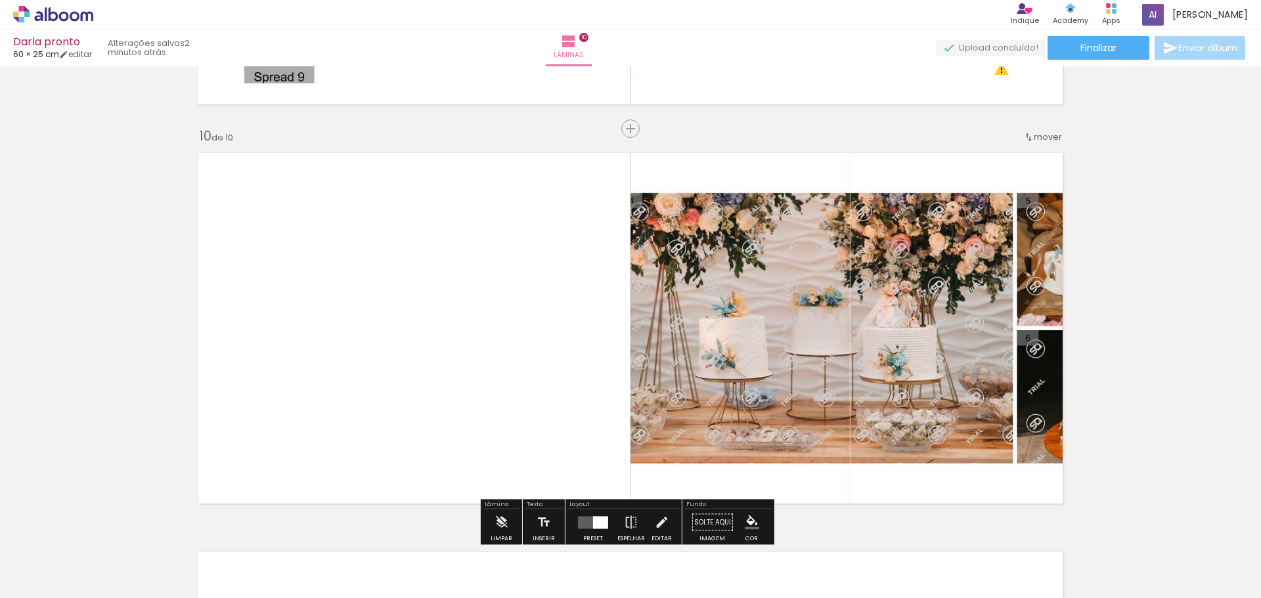
scroll to position [3591, 0]
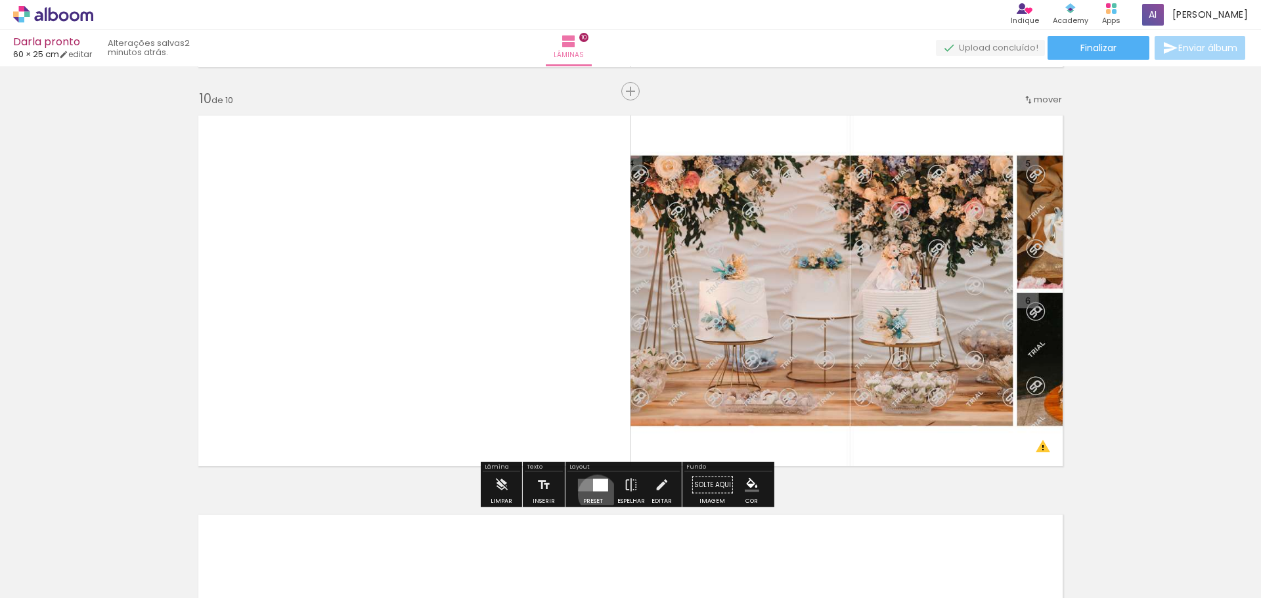
click at [594, 495] on div at bounding box center [592, 485] width 35 height 26
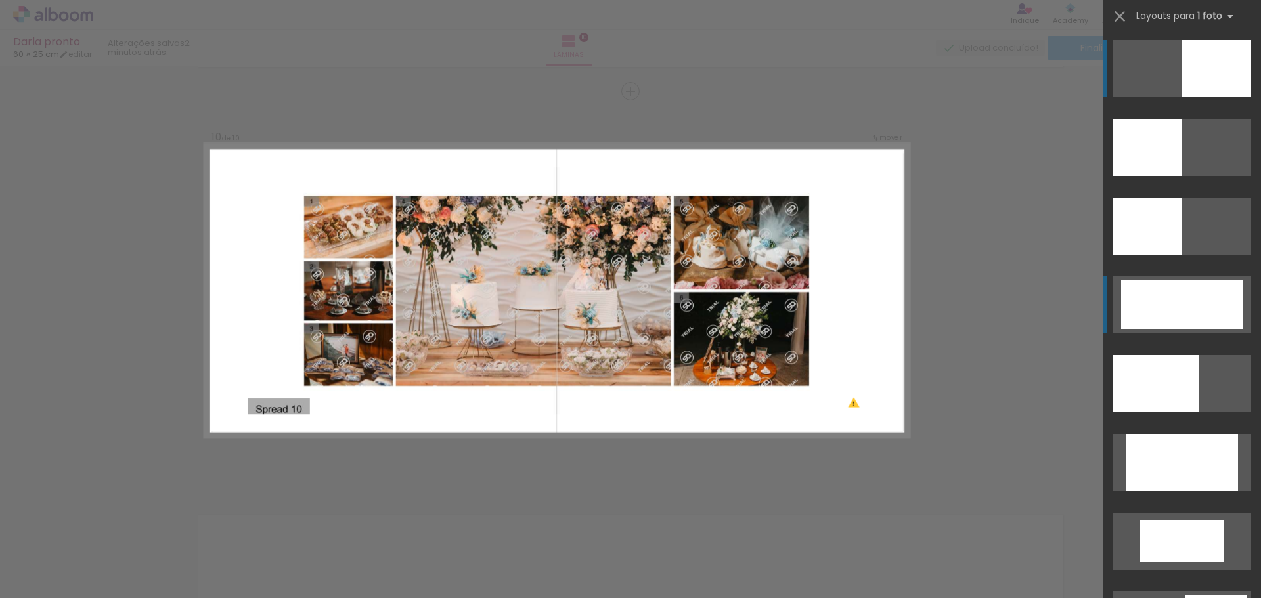
click at [1144, 295] on div at bounding box center [1182, 304] width 122 height 49
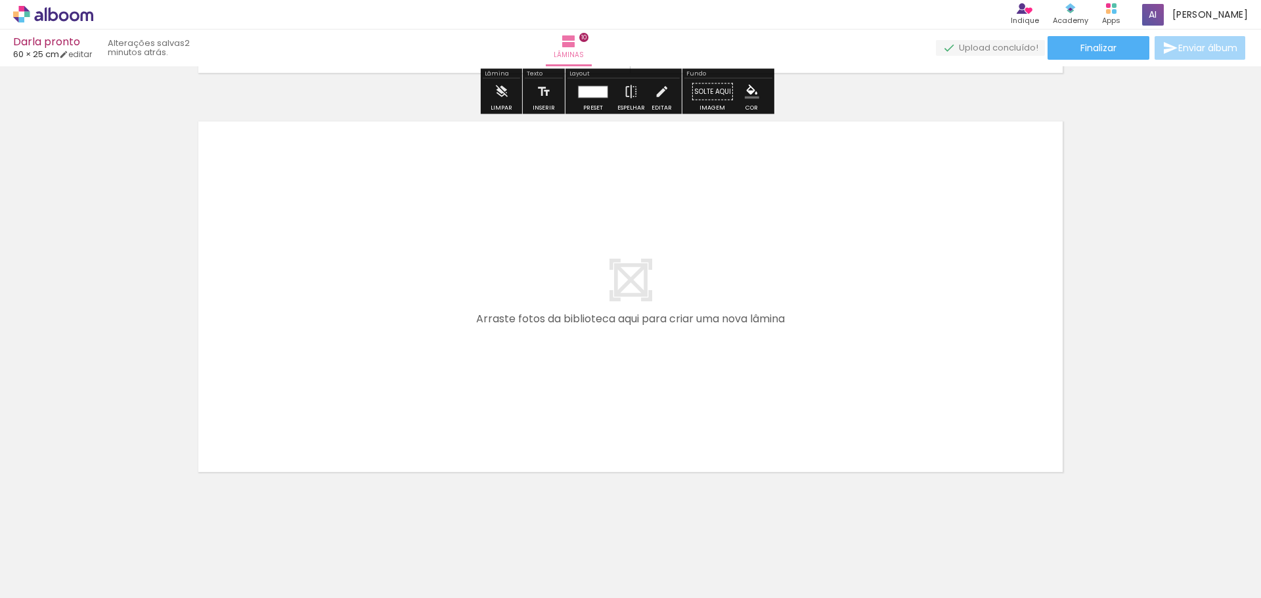
scroll to position [3985, 0]
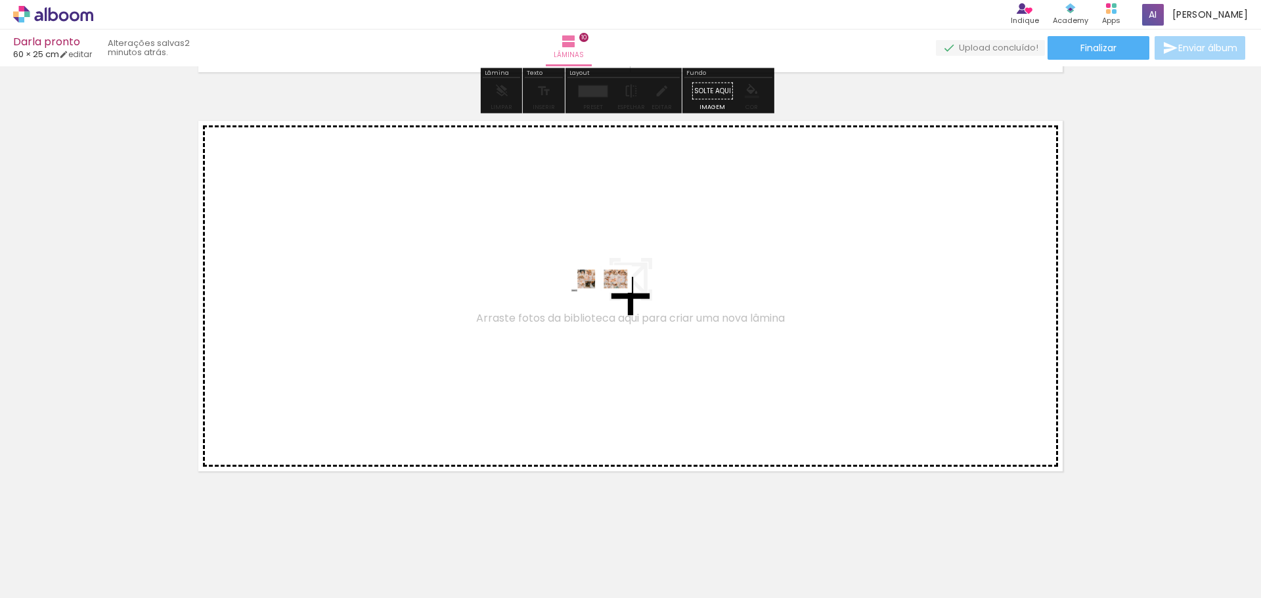
drag, startPoint x: 855, startPoint y: 546, endPoint x: 611, endPoint y: 306, distance: 342.4
click at [611, 306] on quentale-workspace at bounding box center [630, 299] width 1261 height 598
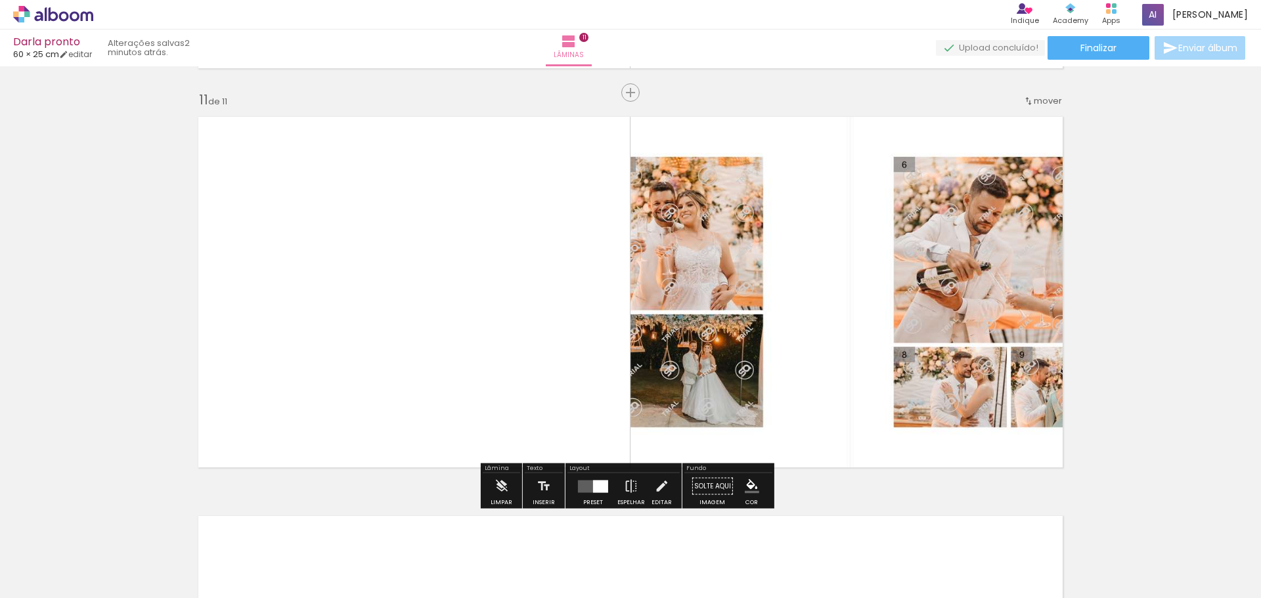
scroll to position [3991, 0]
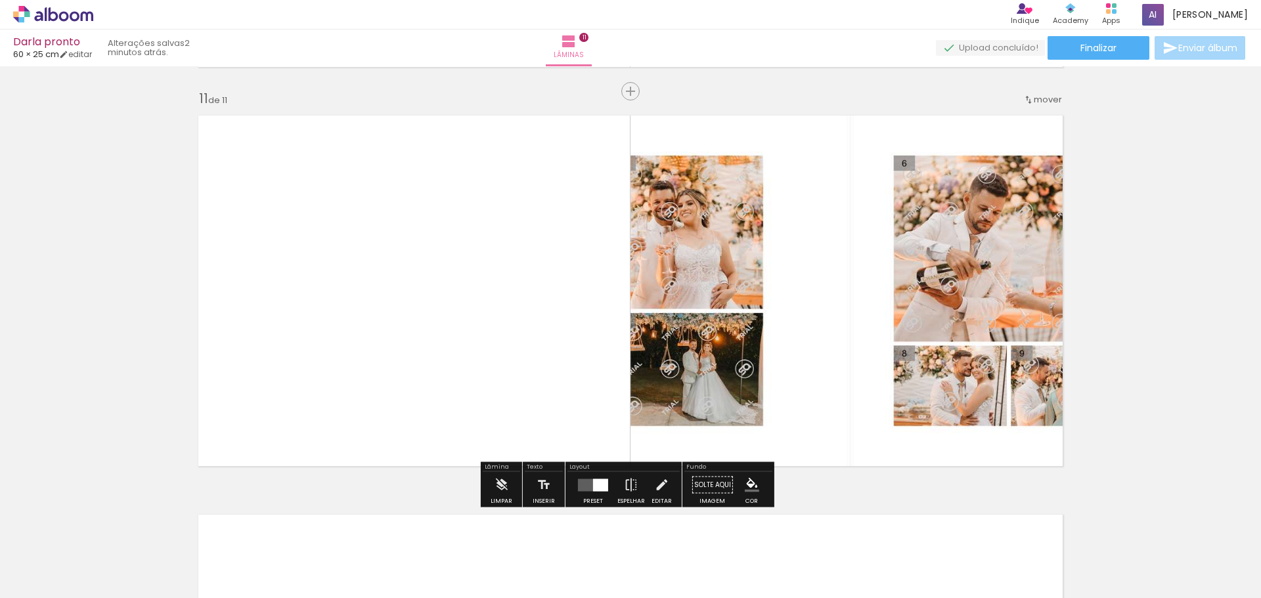
click at [584, 495] on div at bounding box center [592, 485] width 35 height 26
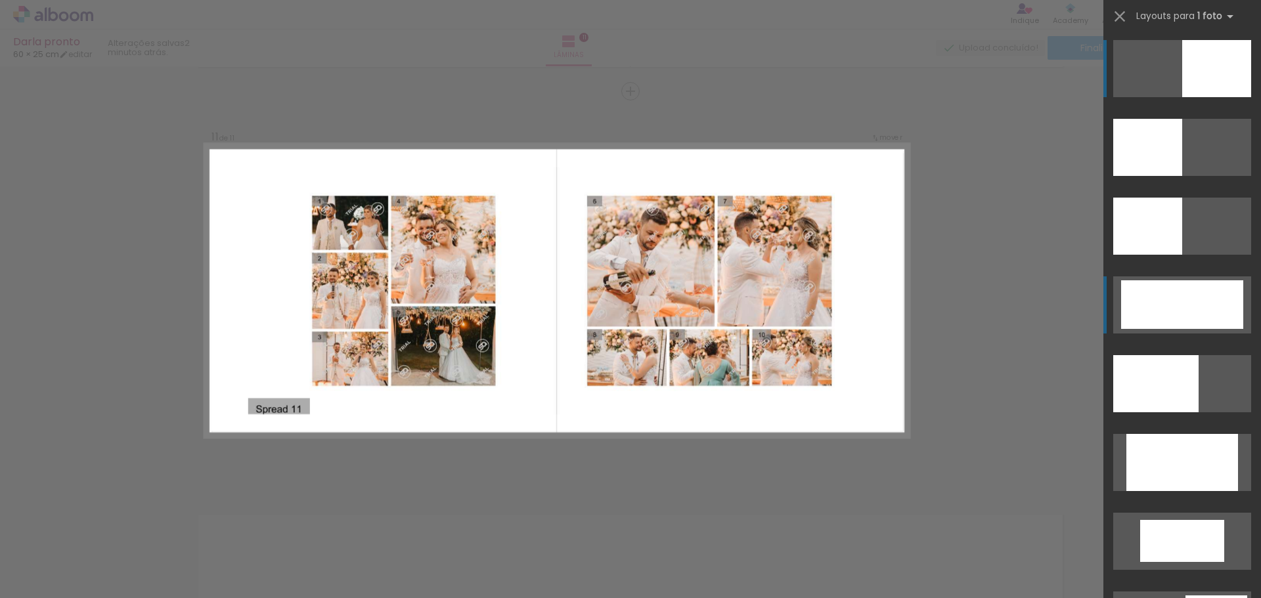
click at [1157, 307] on div at bounding box center [1182, 304] width 122 height 49
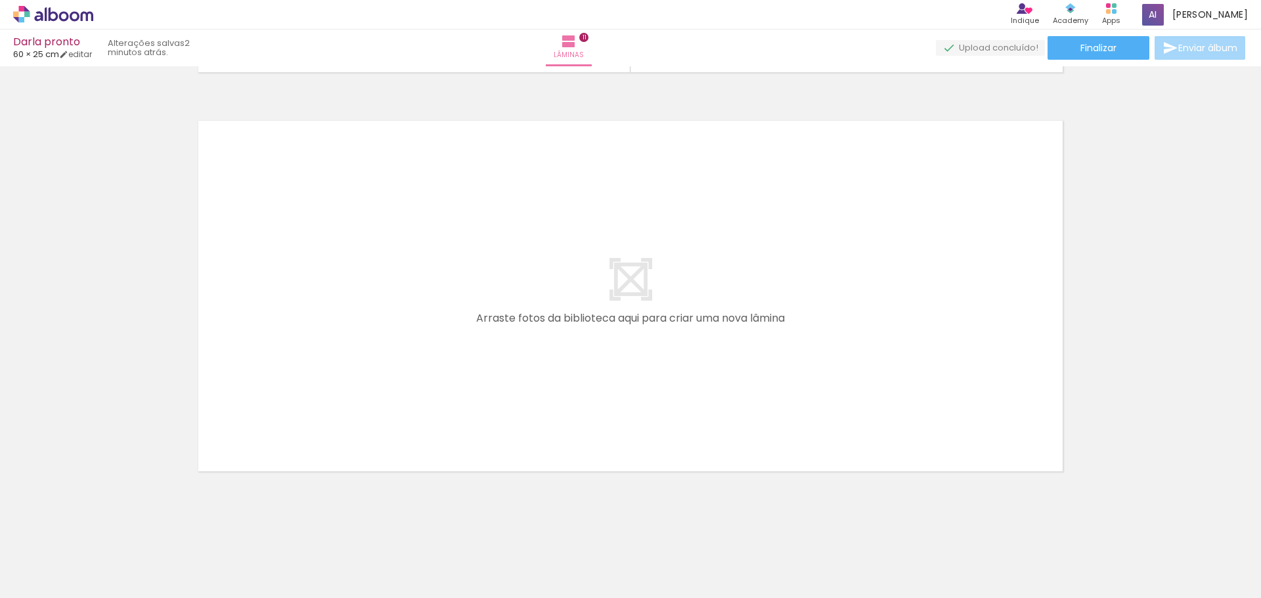
scroll to position [0, 763]
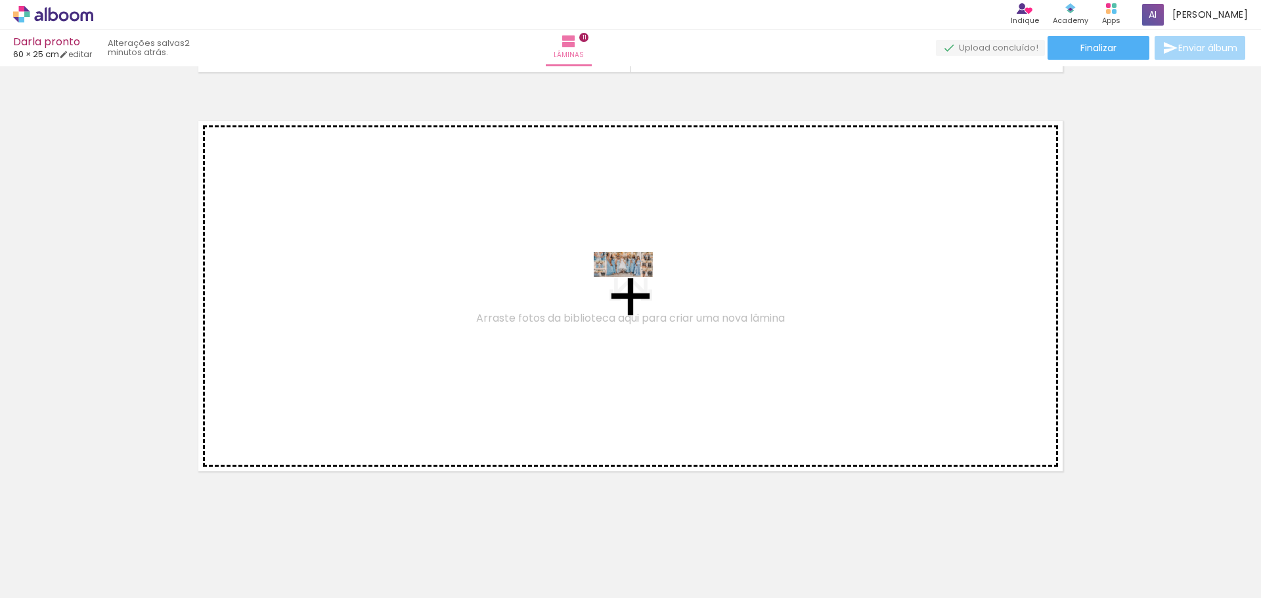
drag, startPoint x: 200, startPoint y: 555, endPoint x: 633, endPoint y: 292, distance: 506.7
click at [633, 292] on quentale-workspace at bounding box center [630, 299] width 1261 height 598
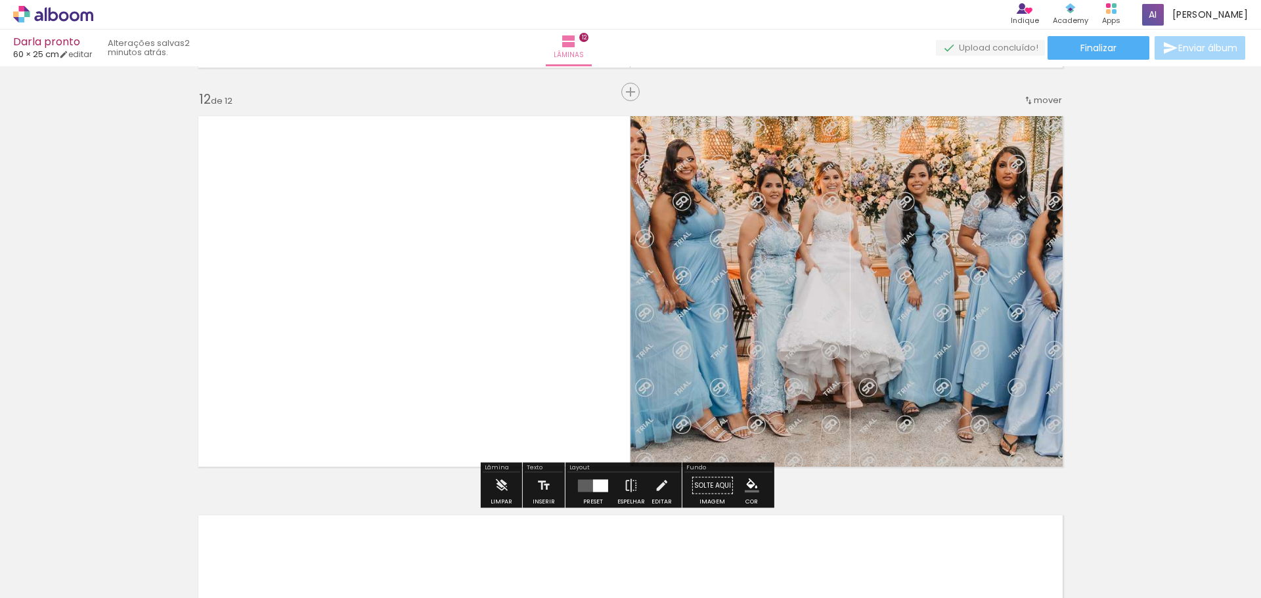
scroll to position [4390, 0]
click at [606, 482] on div at bounding box center [592, 485] width 35 height 26
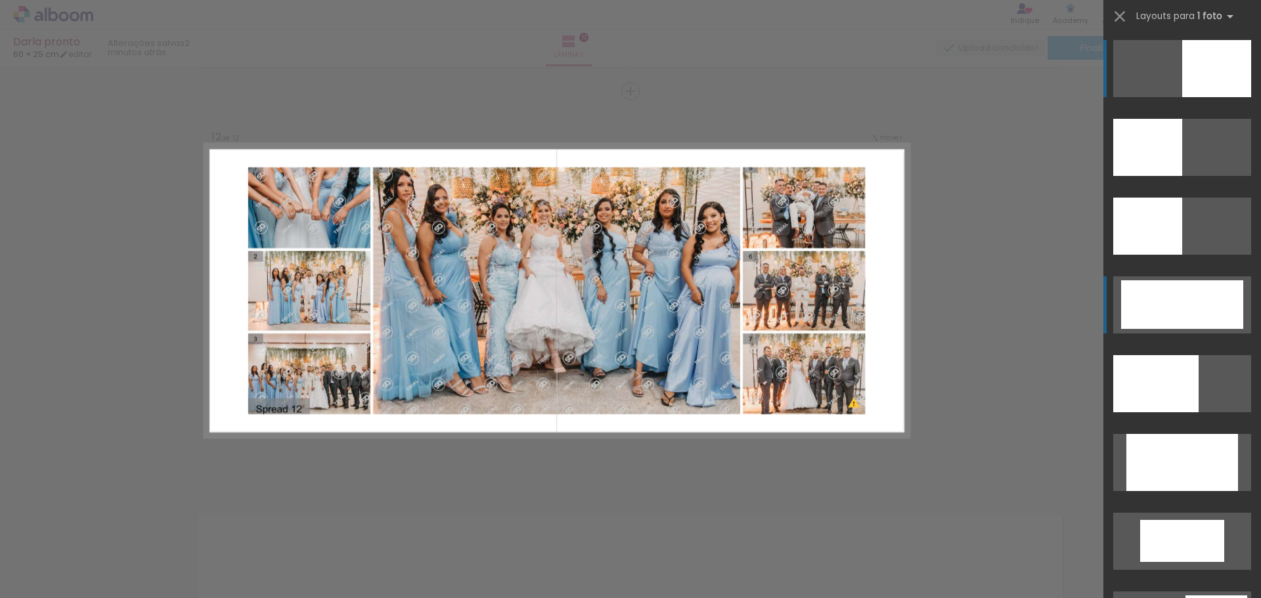
click at [1141, 314] on div at bounding box center [1182, 304] width 122 height 49
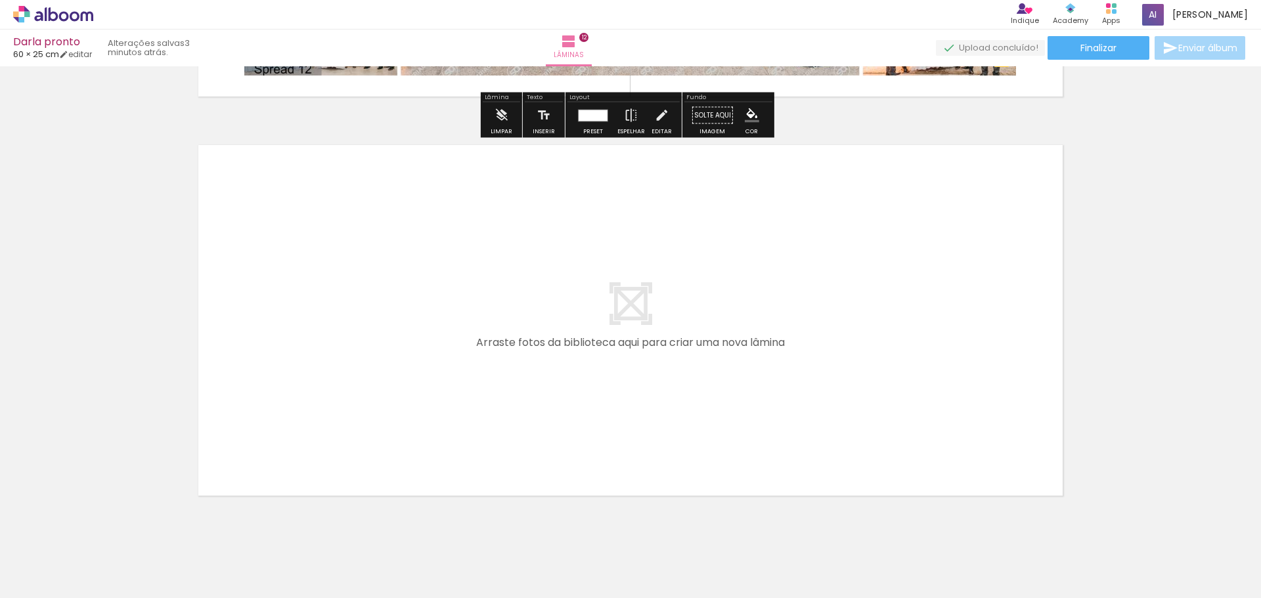
scroll to position [4784, 0]
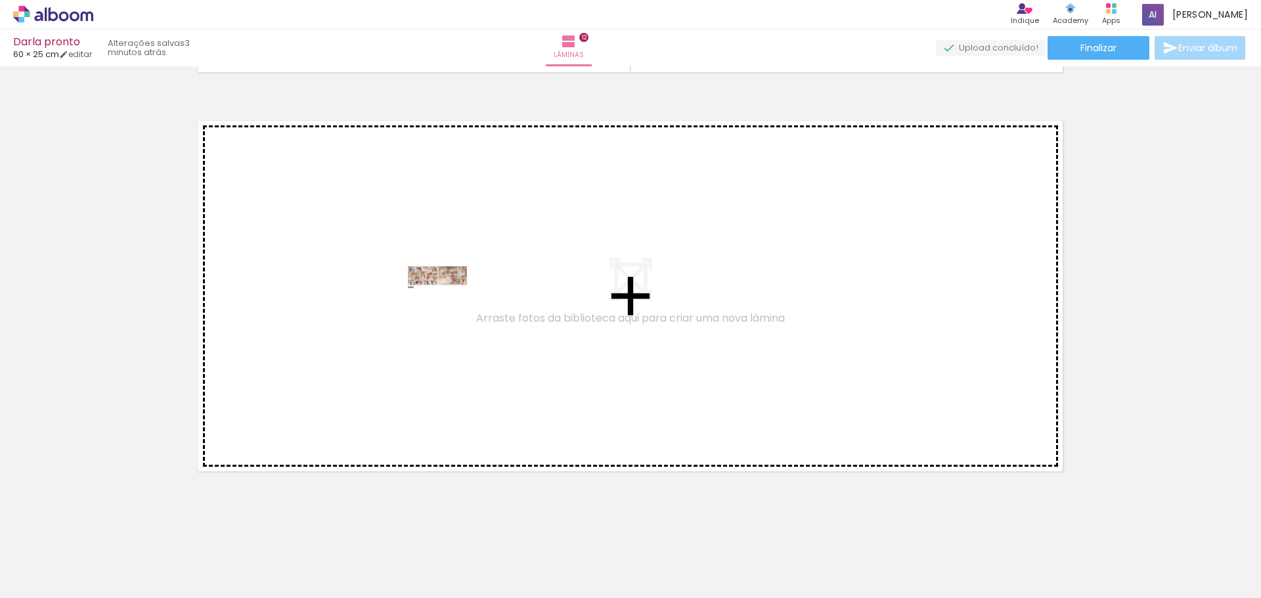
drag, startPoint x: 254, startPoint y: 558, endPoint x: 447, endPoint y: 303, distance: 319.8
click at [447, 303] on quentale-workspace at bounding box center [630, 299] width 1261 height 598
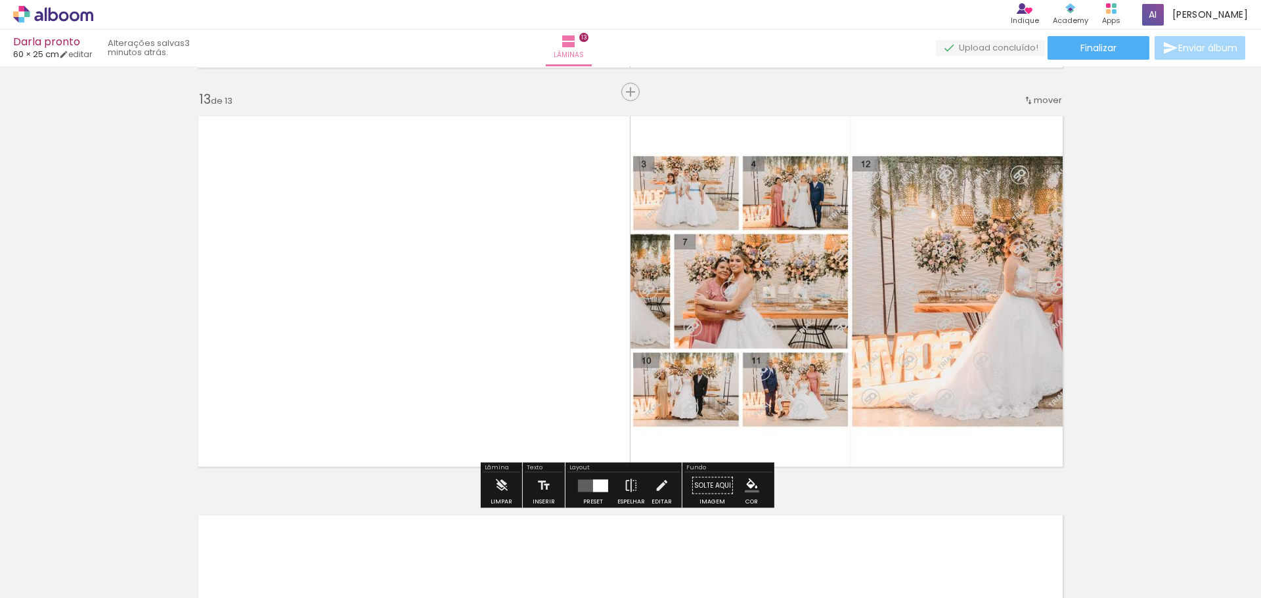
scroll to position [4790, 0]
click at [587, 486] on quentale-layouter at bounding box center [593, 485] width 30 height 12
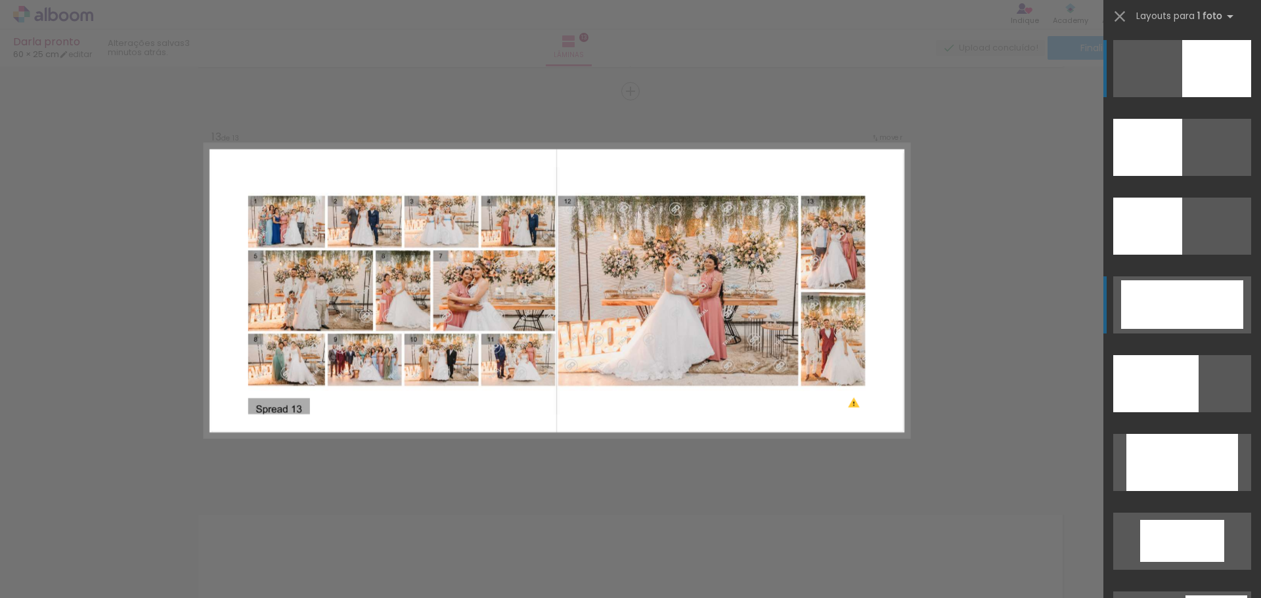
click at [1190, 309] on div at bounding box center [1182, 304] width 122 height 49
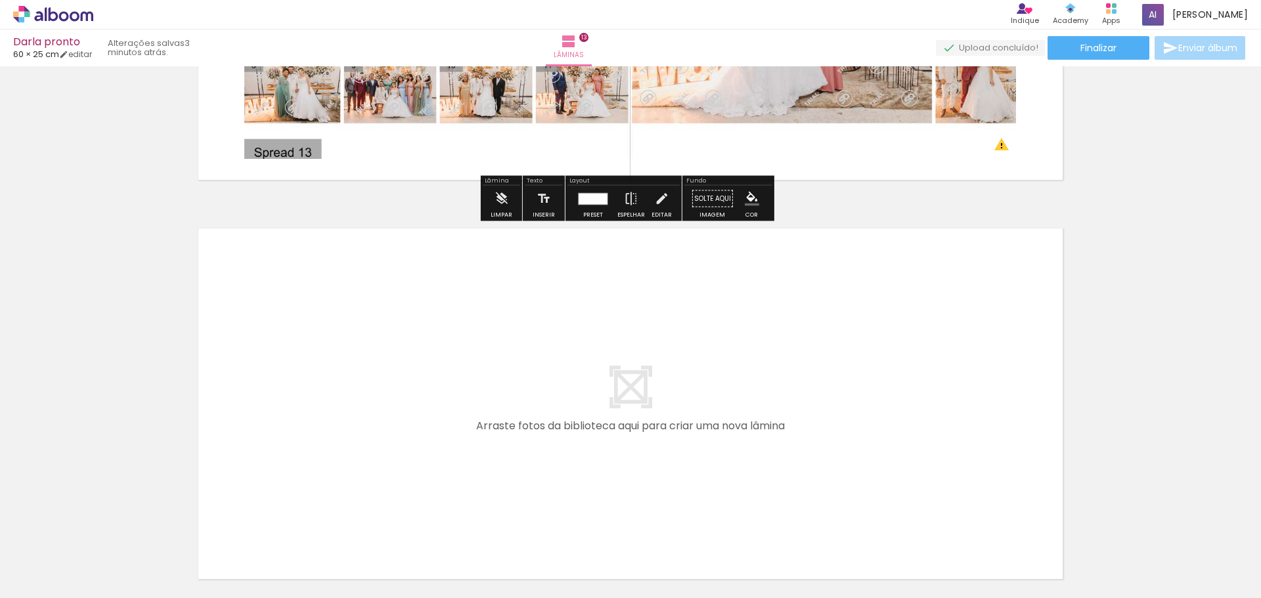
scroll to position [5118, 0]
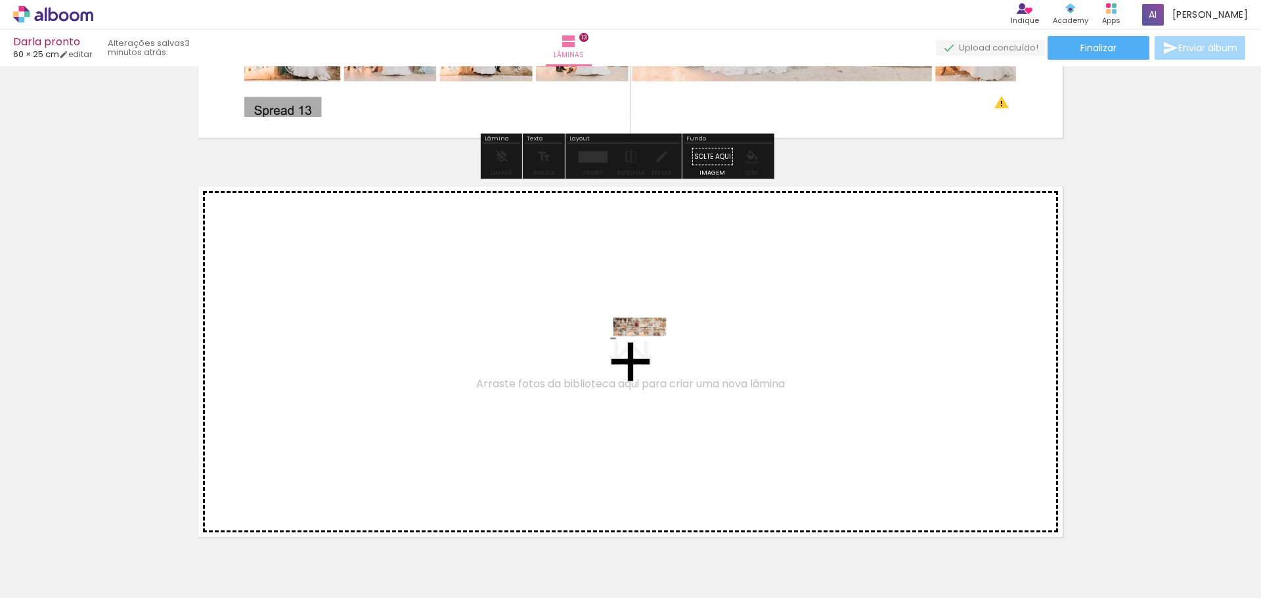
drag, startPoint x: 346, startPoint y: 561, endPoint x: 650, endPoint y: 354, distance: 367.3
click at [650, 354] on quentale-workspace at bounding box center [630, 299] width 1261 height 598
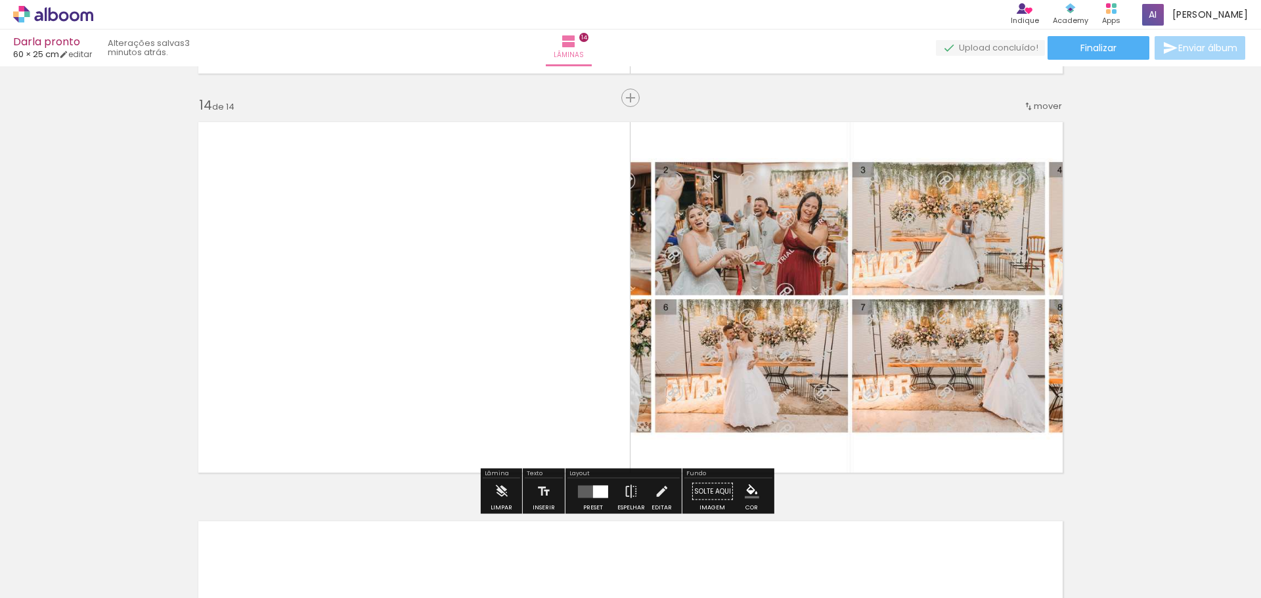
scroll to position [5189, 0]
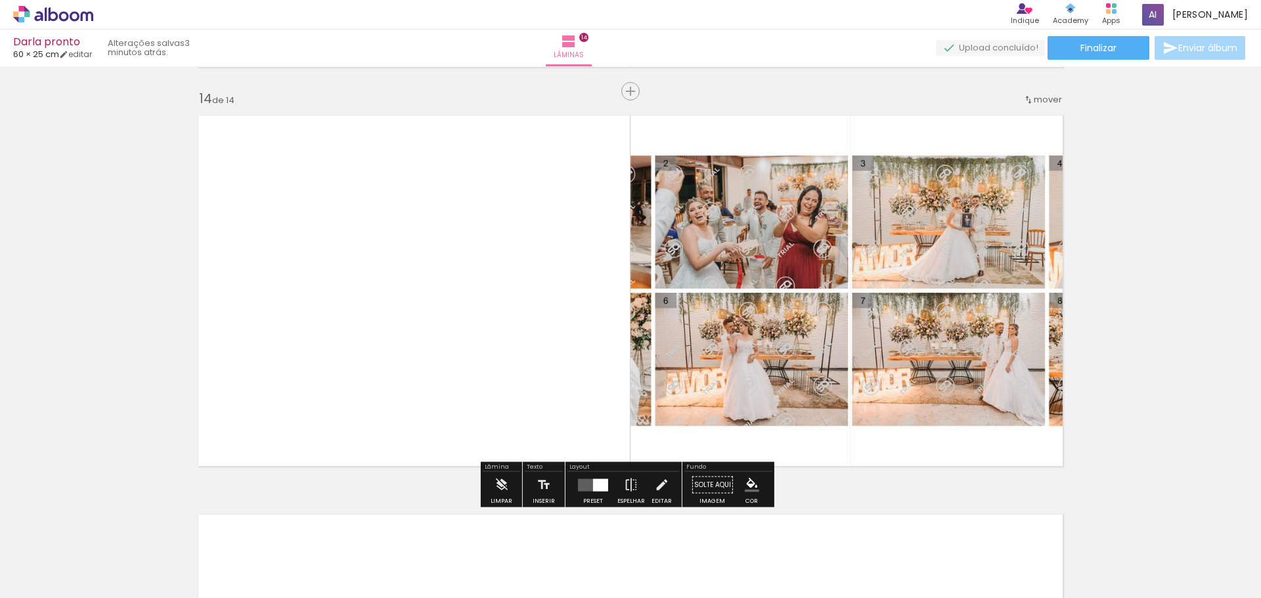
click at [600, 487] on div at bounding box center [600, 485] width 15 height 12
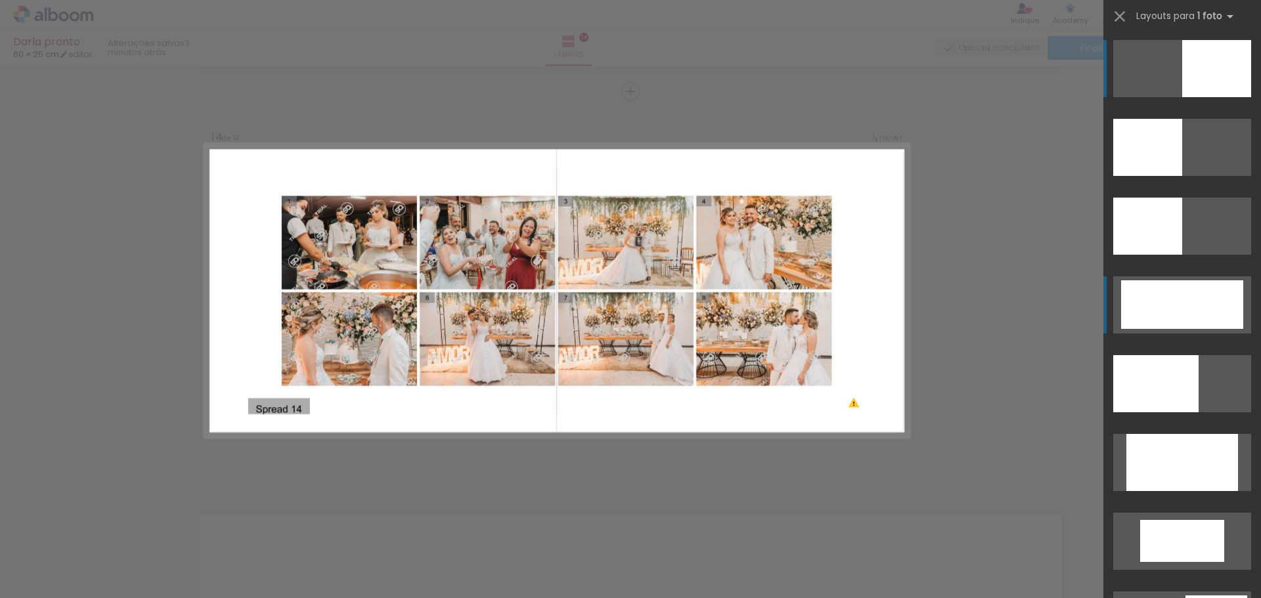
click at [1161, 313] on div at bounding box center [1182, 304] width 122 height 49
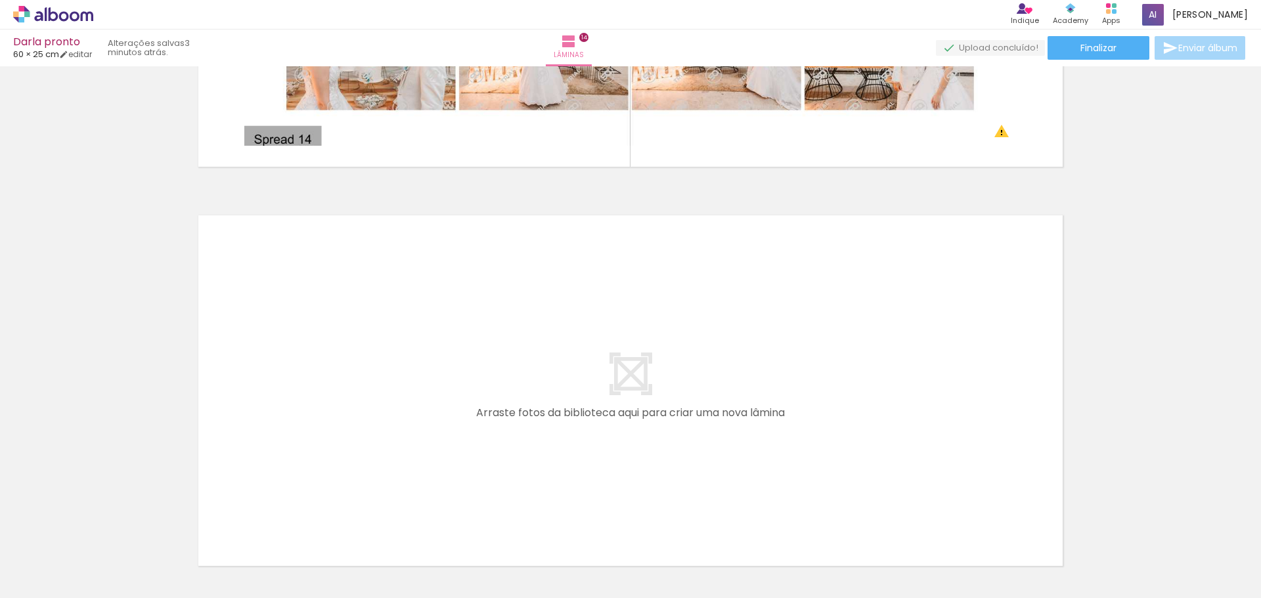
scroll to position [5583, 0]
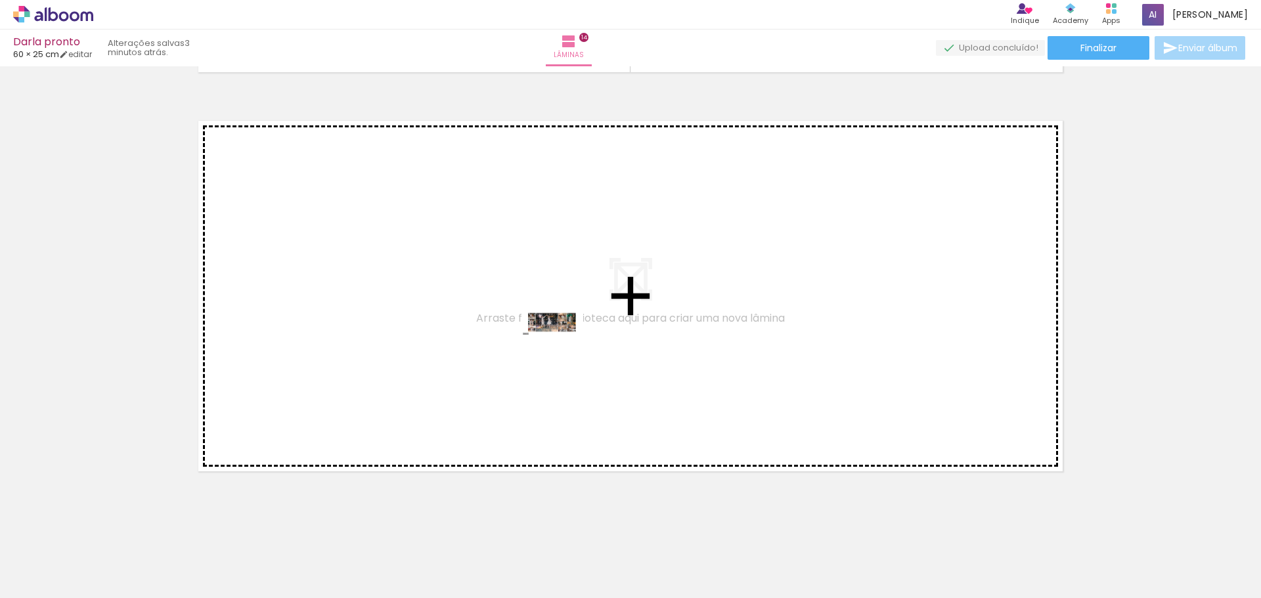
drag, startPoint x: 407, startPoint y: 552, endPoint x: 562, endPoint y: 349, distance: 254.9
click at [562, 349] on quentale-workspace at bounding box center [630, 299] width 1261 height 598
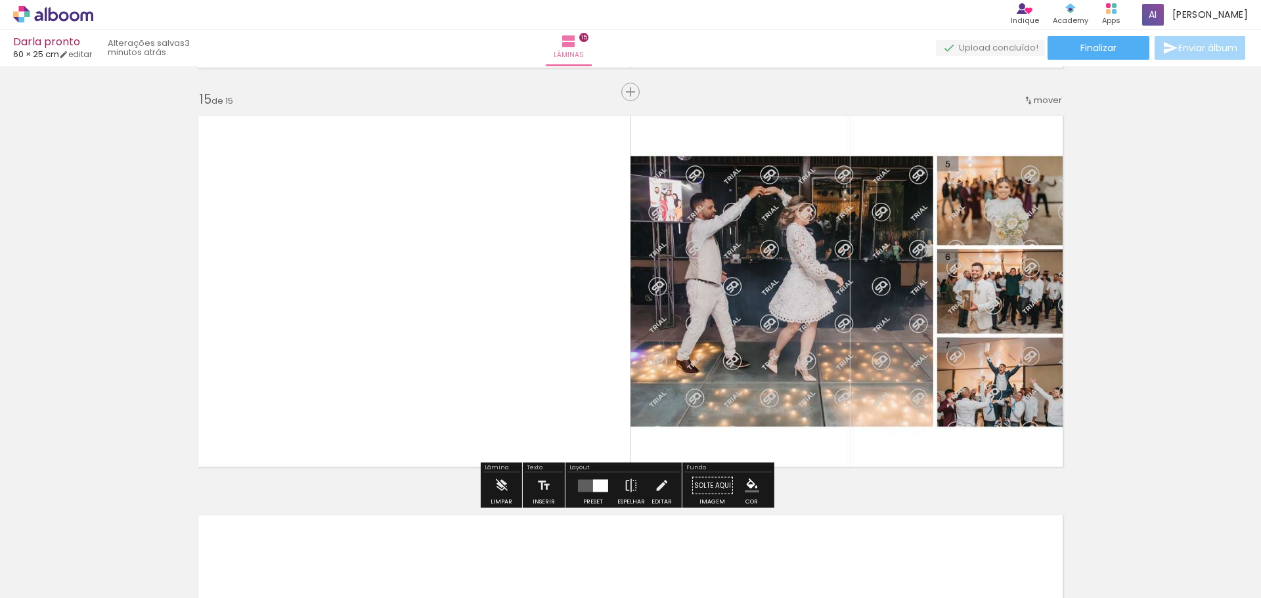
scroll to position [5588, 0]
click at [593, 482] on div at bounding box center [600, 485] width 15 height 12
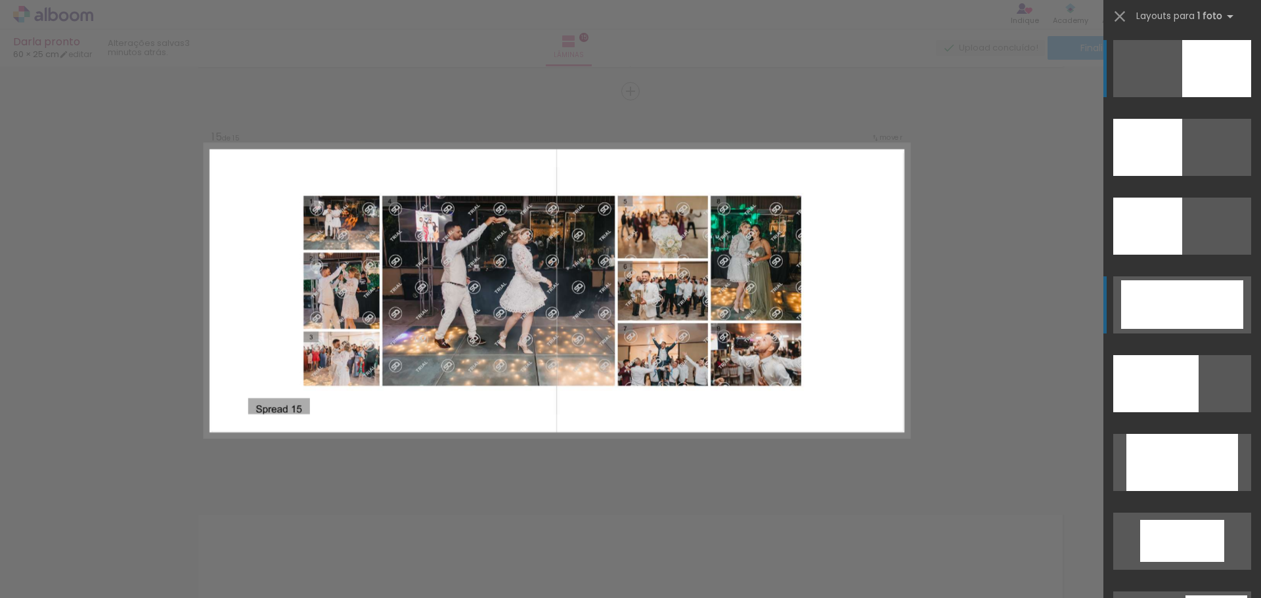
click at [1159, 307] on div at bounding box center [1182, 304] width 122 height 49
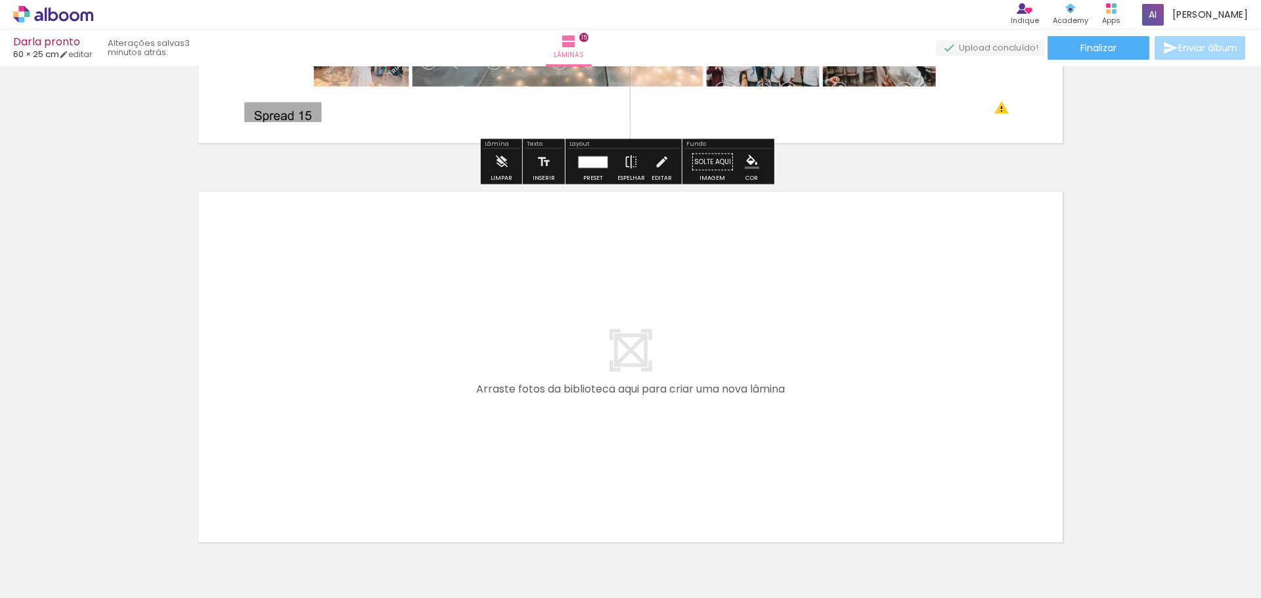
scroll to position [5917, 0]
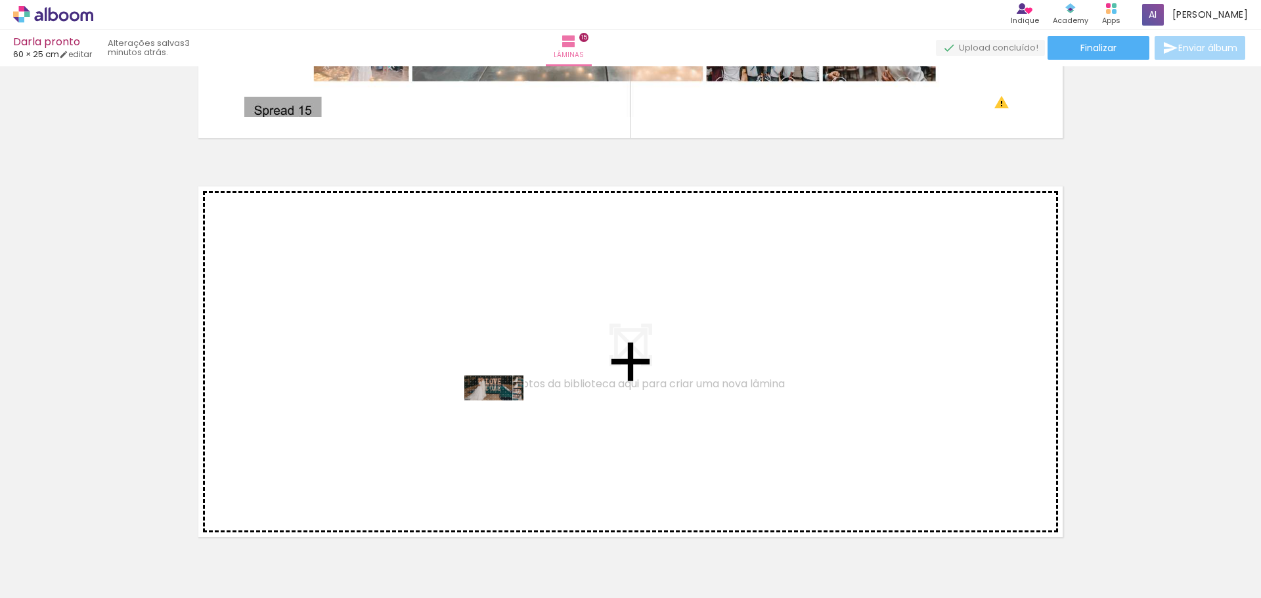
drag, startPoint x: 469, startPoint y: 552, endPoint x: 504, endPoint y: 415, distance: 141.0
click at [504, 415] on quentale-workspace at bounding box center [630, 299] width 1261 height 598
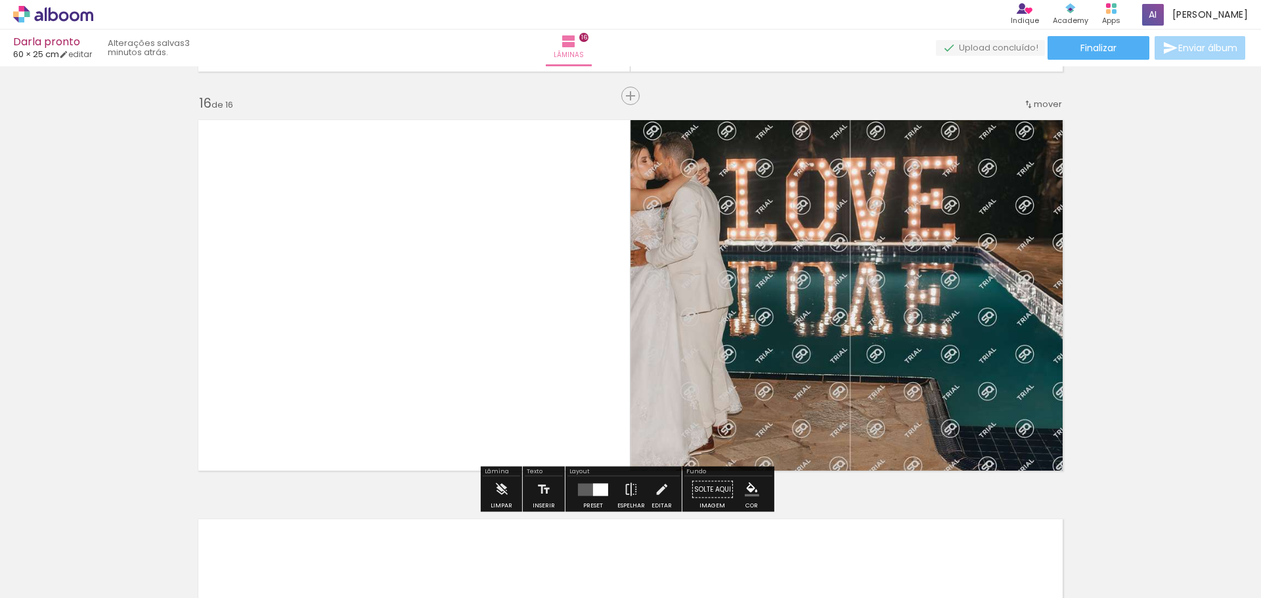
scroll to position [5988, 0]
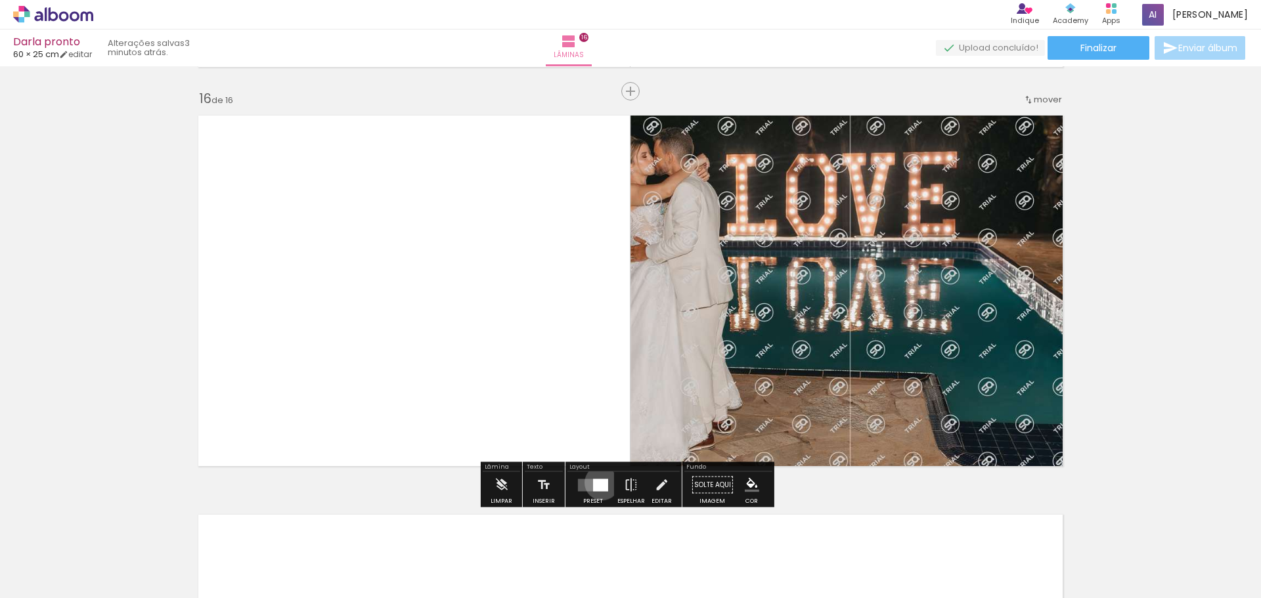
click at [599, 483] on div at bounding box center [600, 485] width 15 height 12
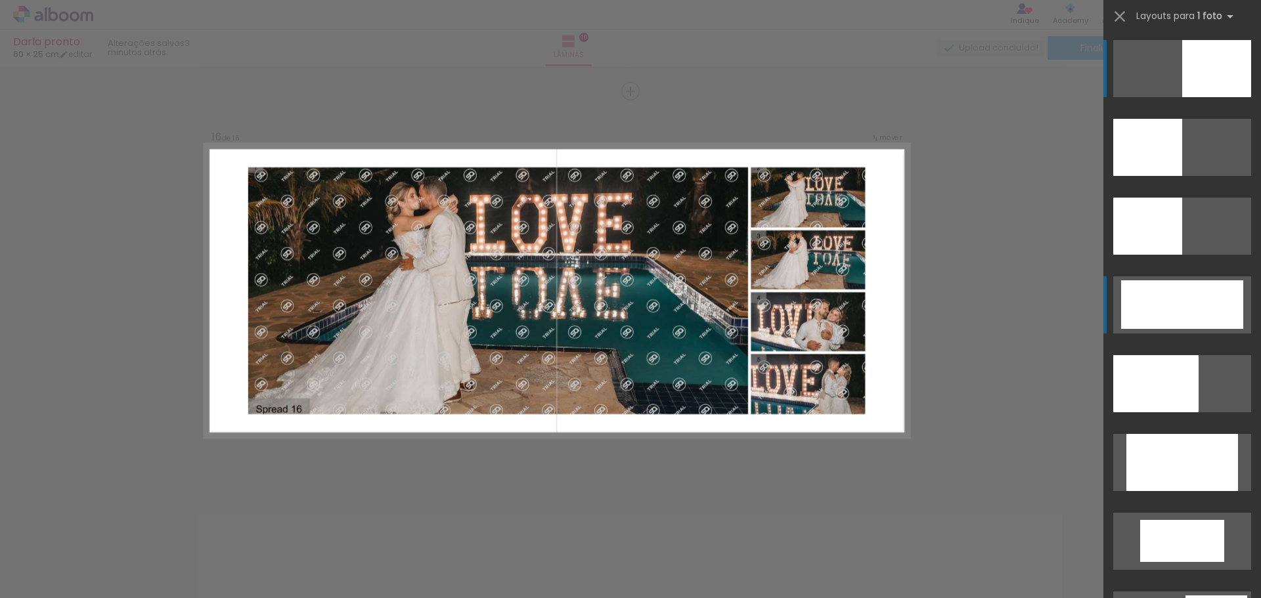
click at [1188, 304] on div at bounding box center [1182, 304] width 122 height 49
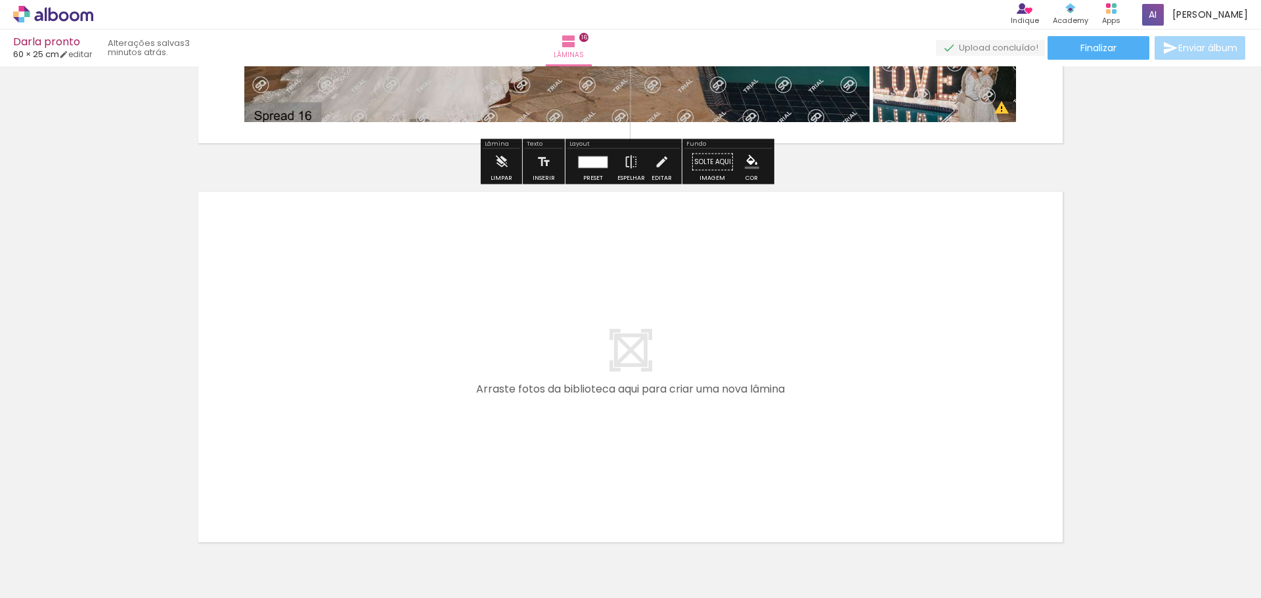
scroll to position [6391, 0]
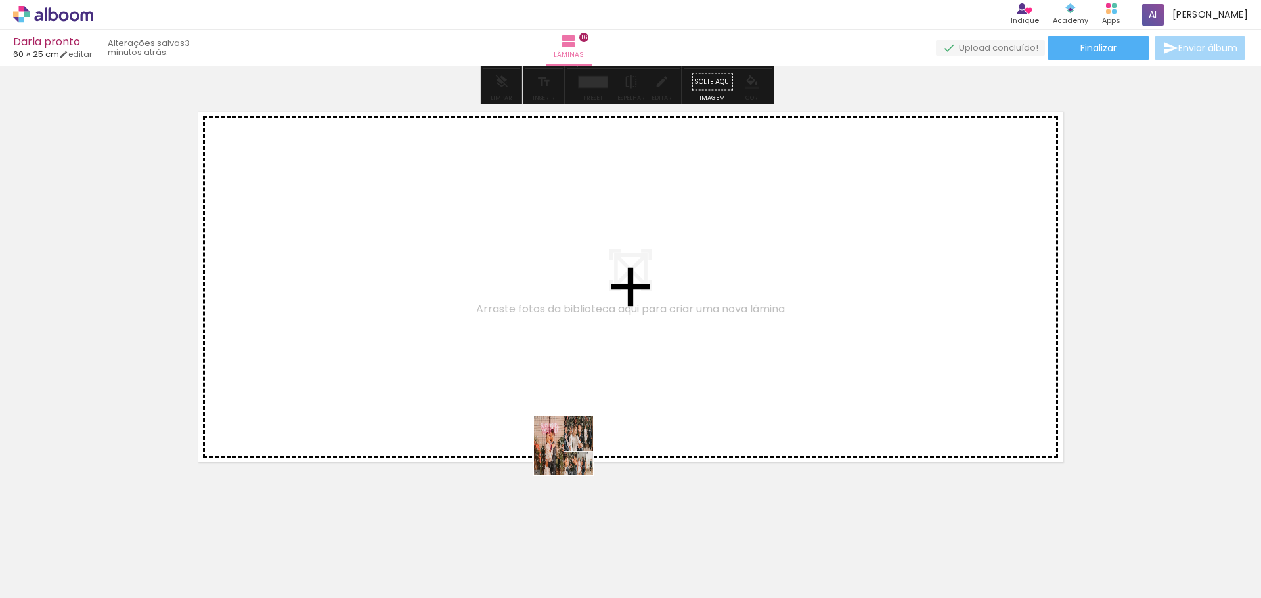
drag, startPoint x: 566, startPoint y: 556, endPoint x: 592, endPoint y: 362, distance: 195.5
click at [592, 362] on quentale-workspace at bounding box center [630, 299] width 1261 height 598
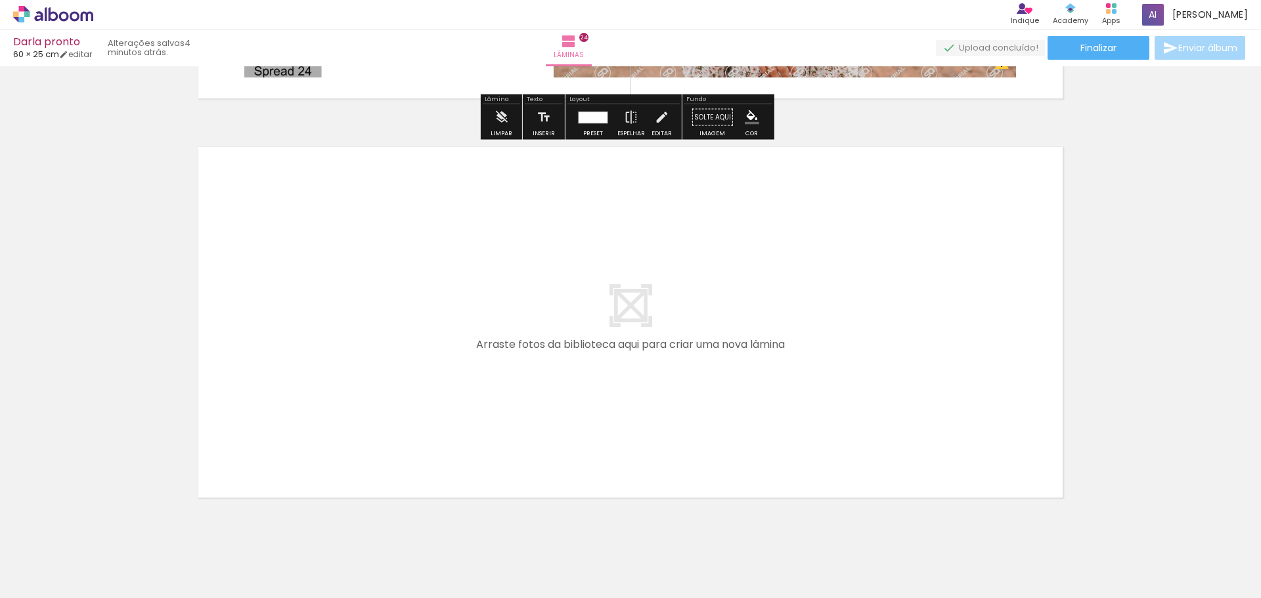
scroll to position [9577, 0]
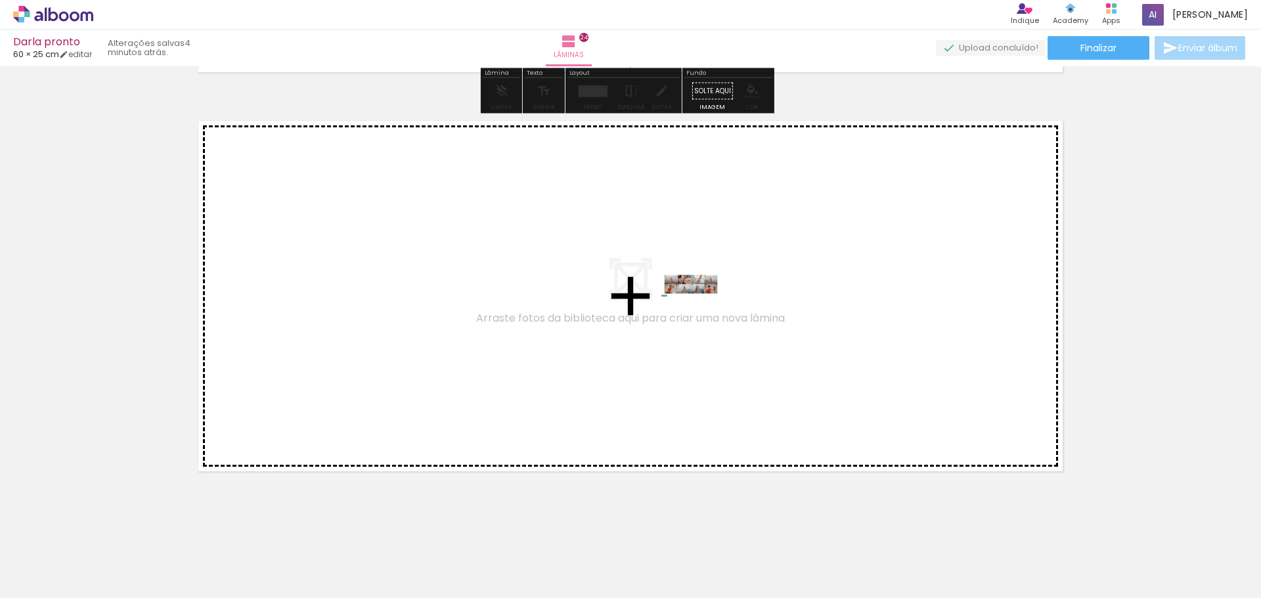
drag, startPoint x: 1127, startPoint y: 554, endPoint x: 700, endPoint y: 311, distance: 491.1
click at [700, 311] on quentale-workspace at bounding box center [630, 299] width 1261 height 598
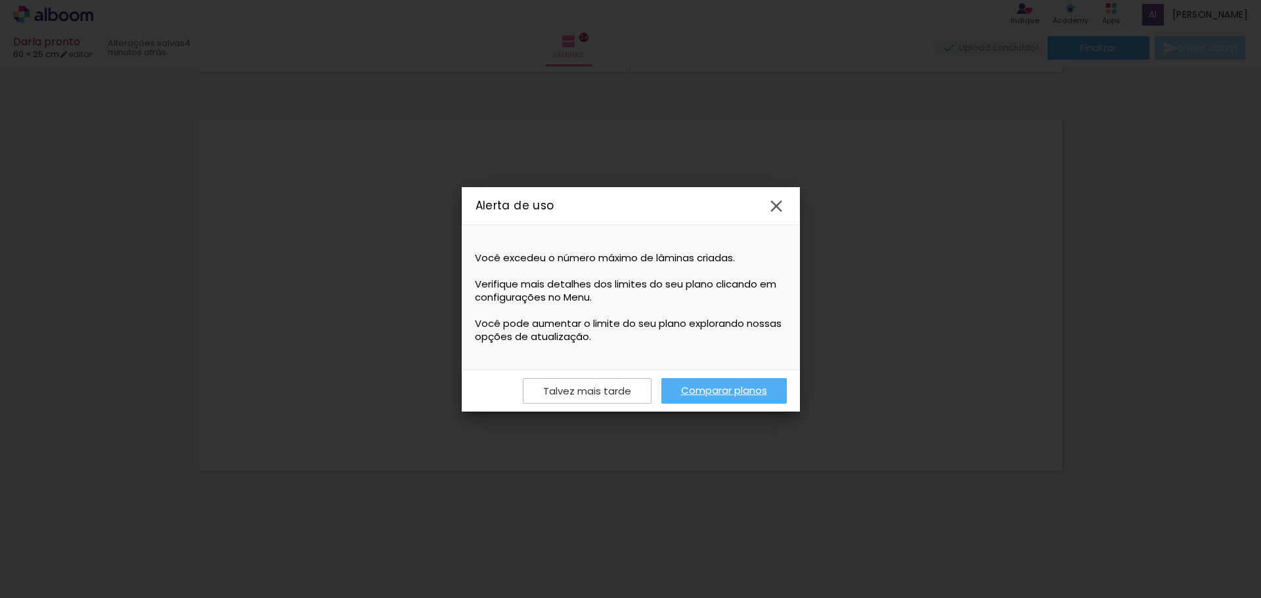
click at [768, 202] on iron-icon at bounding box center [777, 206] width 20 height 20
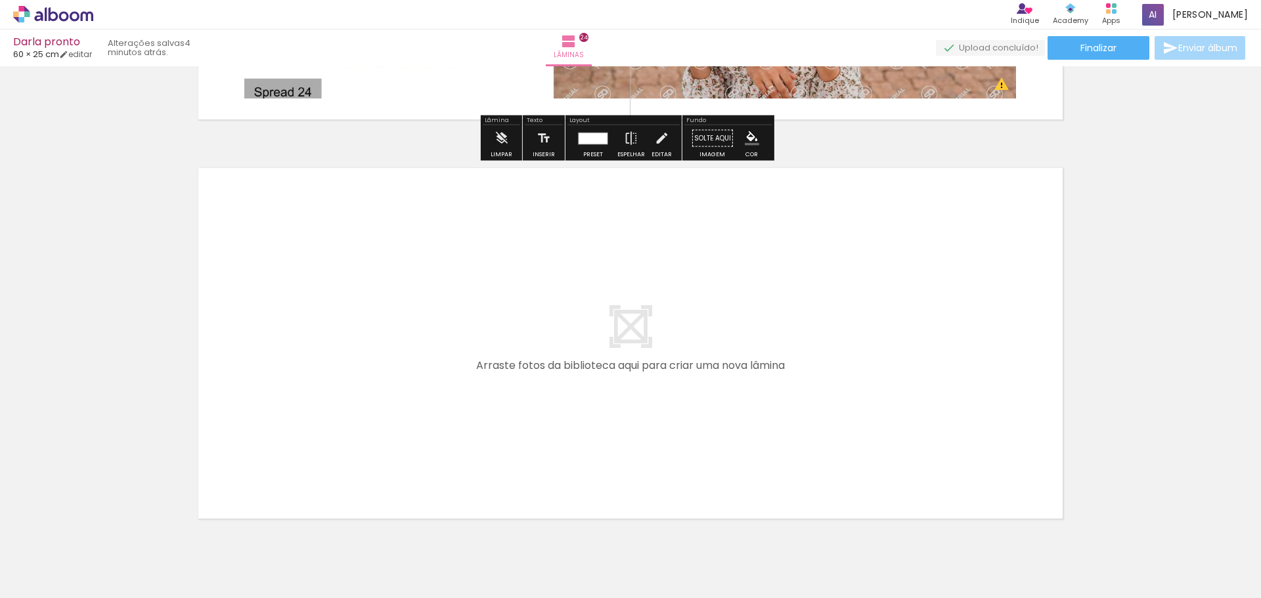
scroll to position [9521, 0]
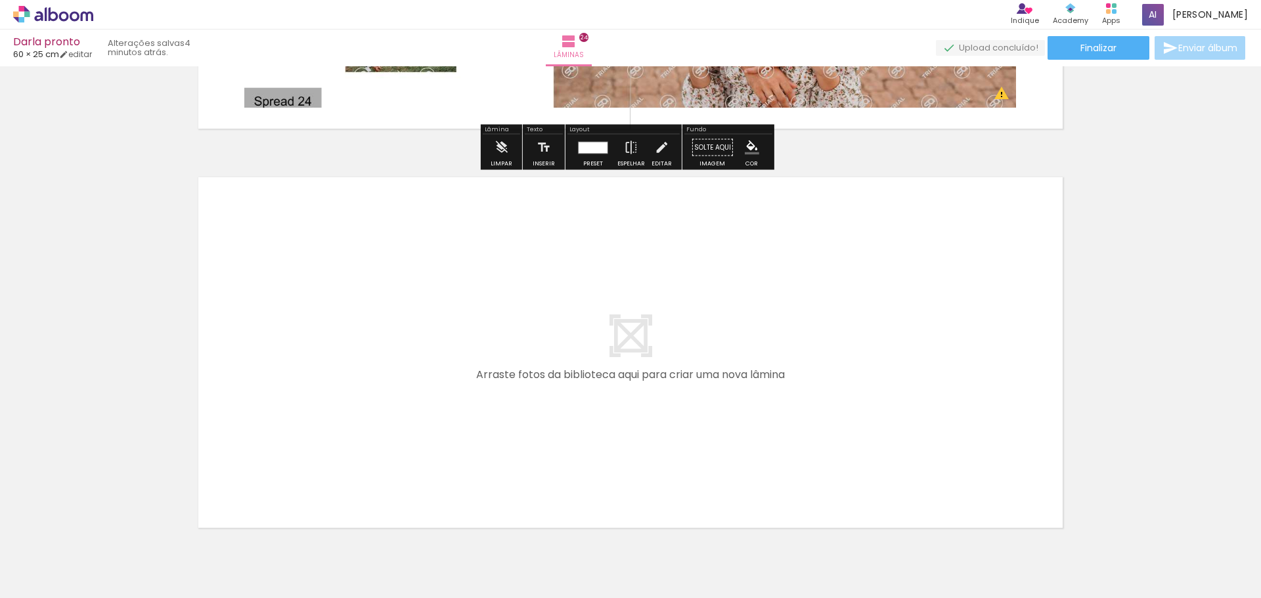
click at [642, 323] on quentale-layouter at bounding box center [631, 352] width 880 height 367
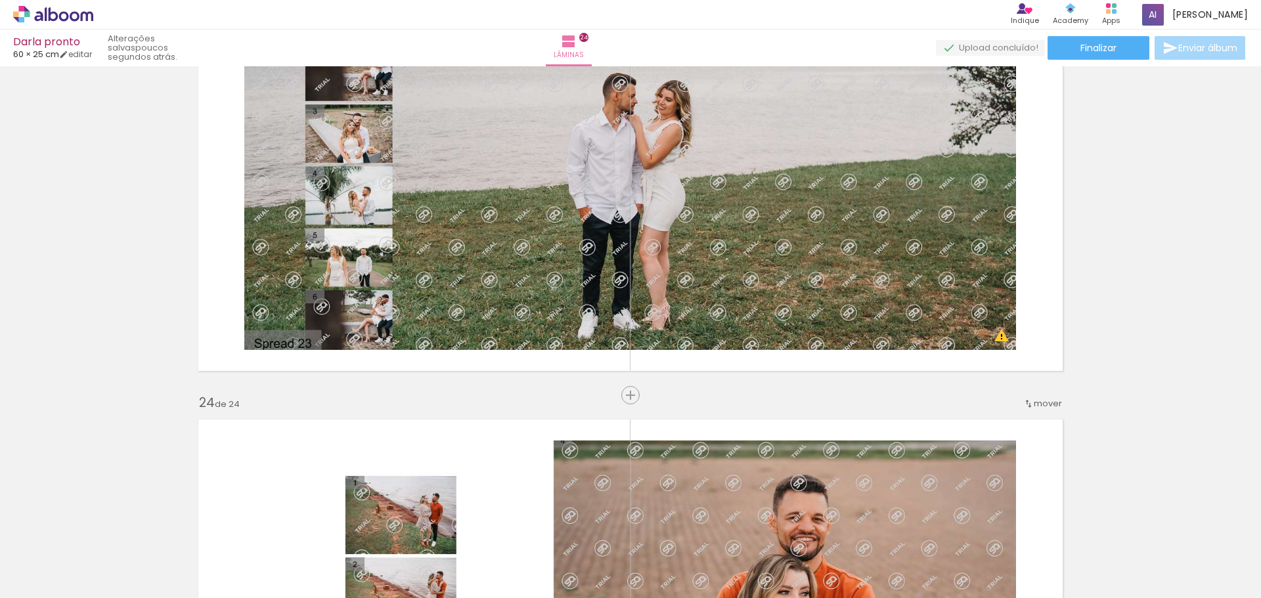
scroll to position [8864, 0]
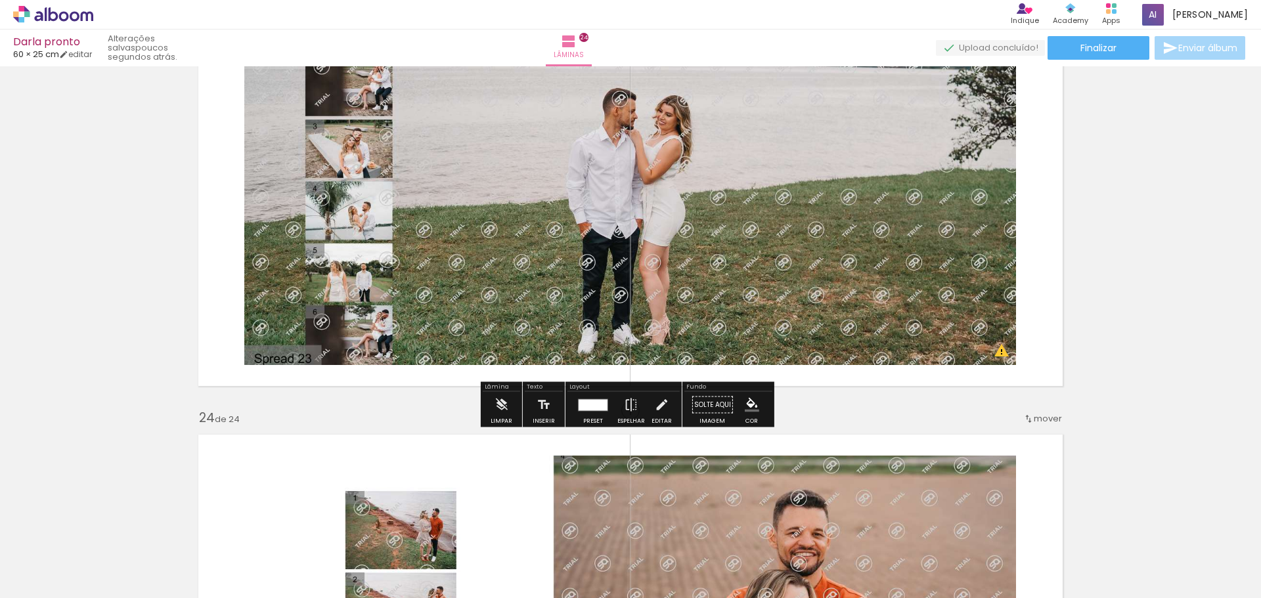
click at [1203, 49] on span "Enviar álbum" at bounding box center [1207, 47] width 59 height 9
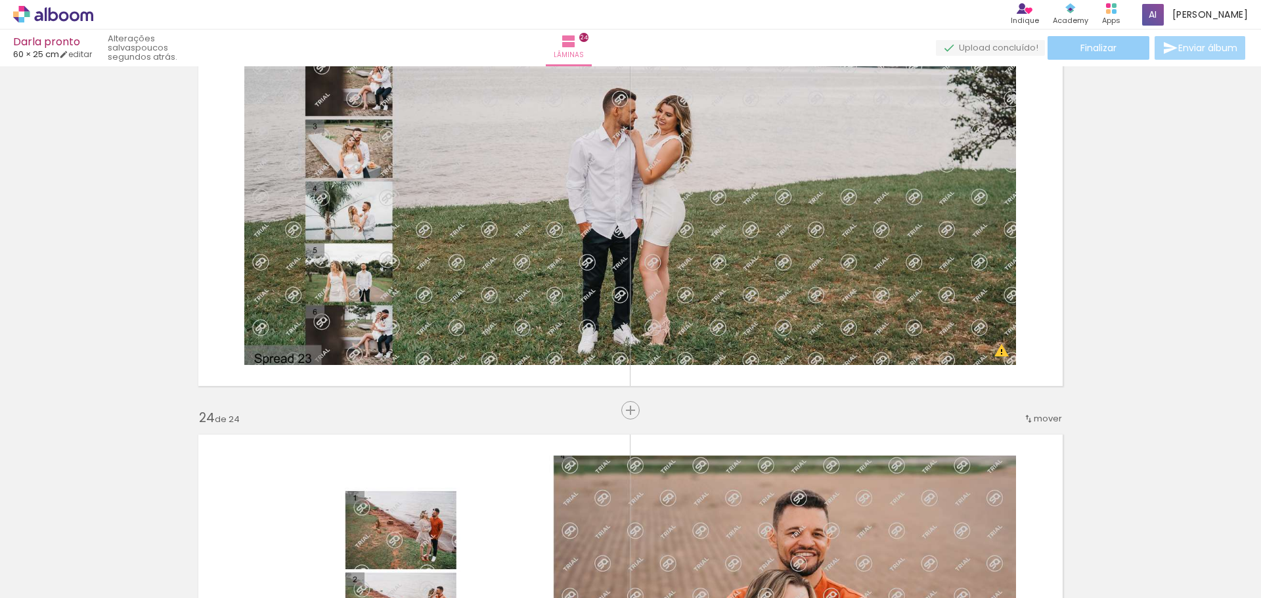
click at [1092, 53] on span "Finalizar" at bounding box center [1099, 47] width 36 height 9
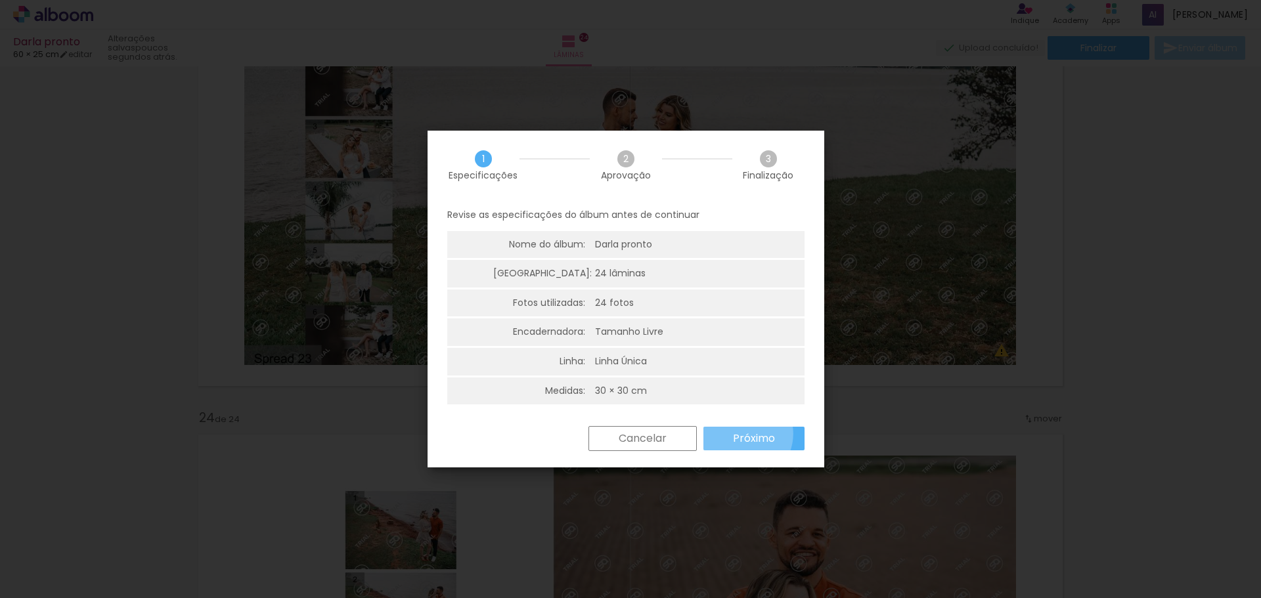
click at [0, 0] on slot "Próximo" at bounding box center [0, 0] width 0 height 0
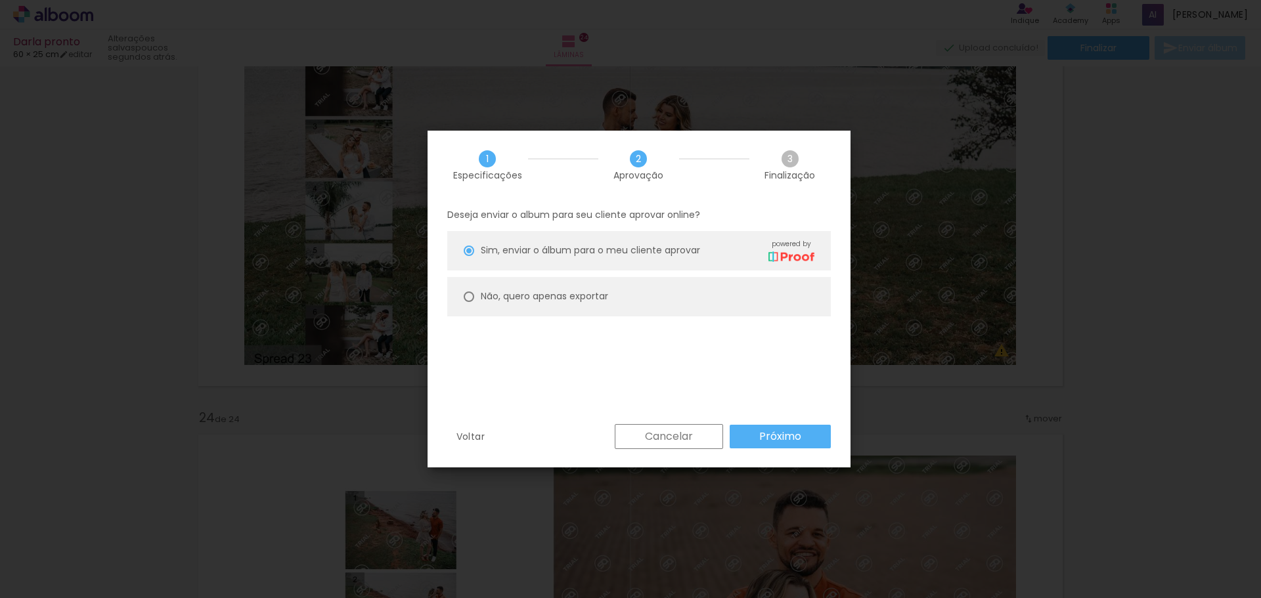
click at [0, 0] on slot "Próximo" at bounding box center [0, 0] width 0 height 0
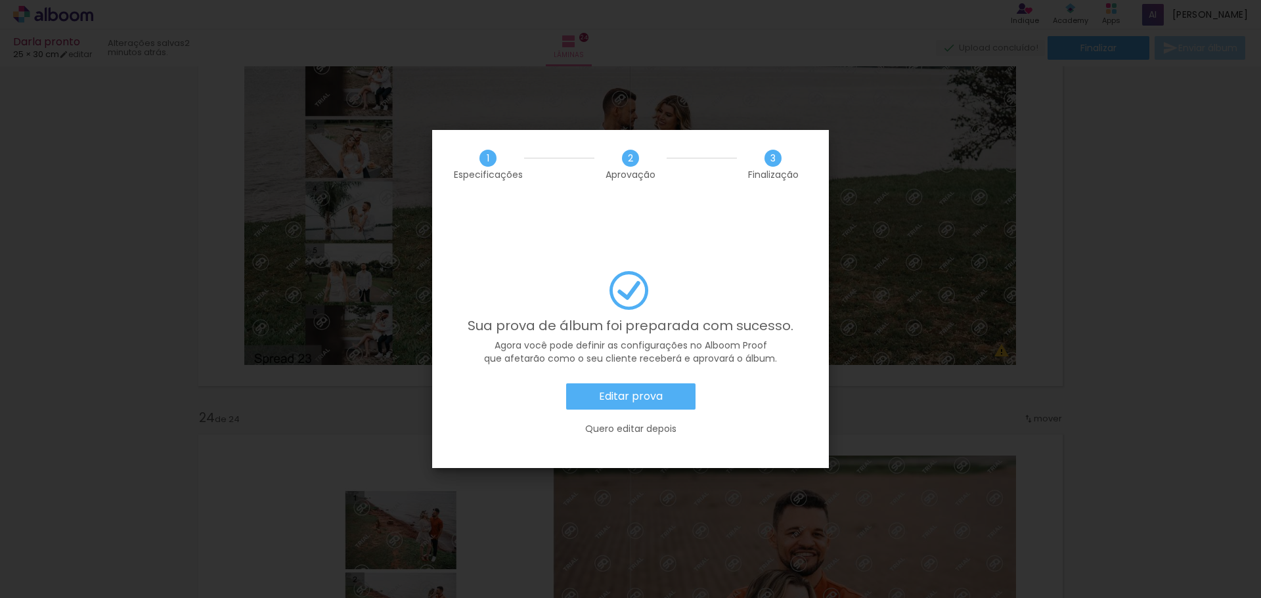
click at [0, 0] on slot "Editar prova" at bounding box center [0, 0] width 0 height 0
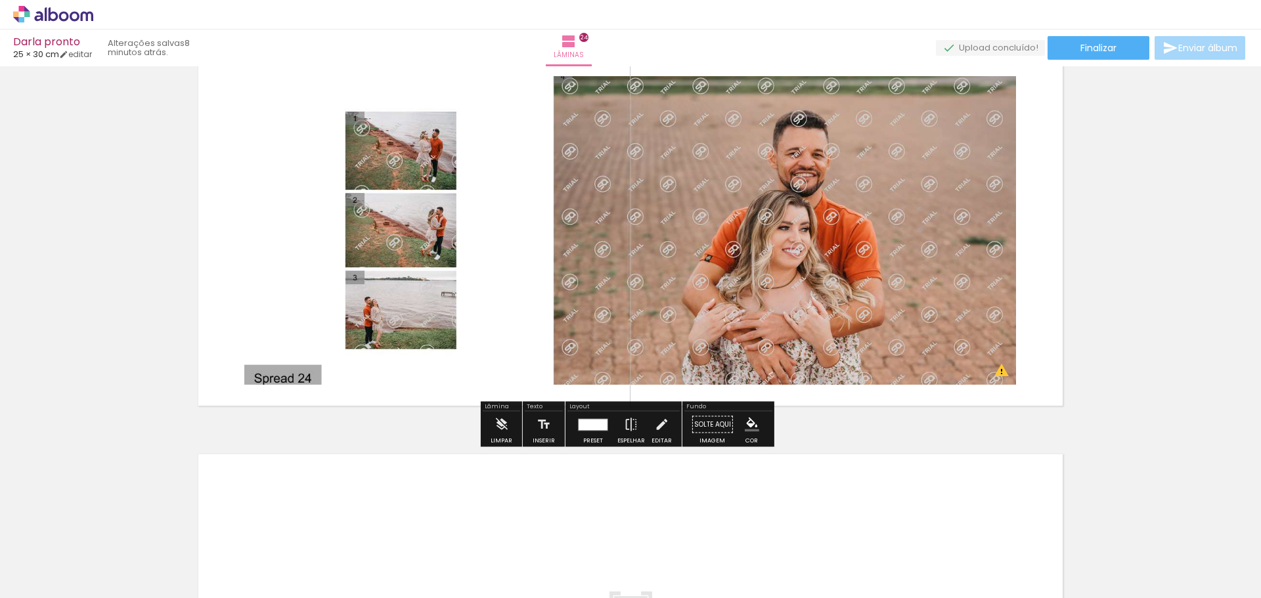
scroll to position [9521, 0]
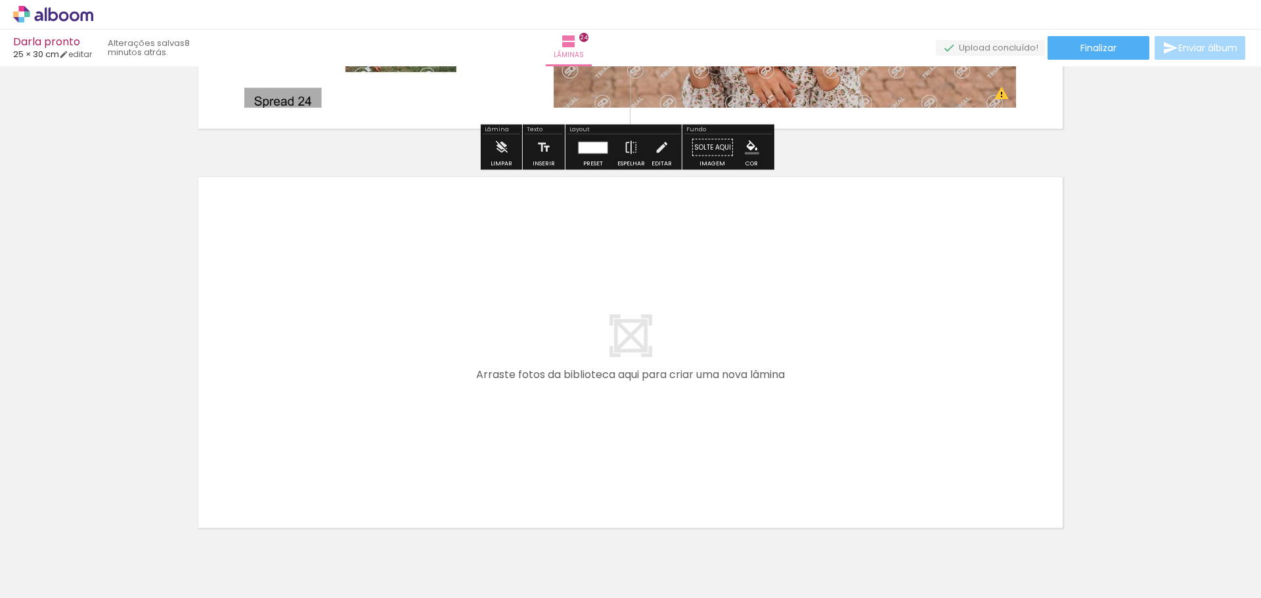
click at [633, 267] on quentale-layouter at bounding box center [631, 352] width 880 height 367
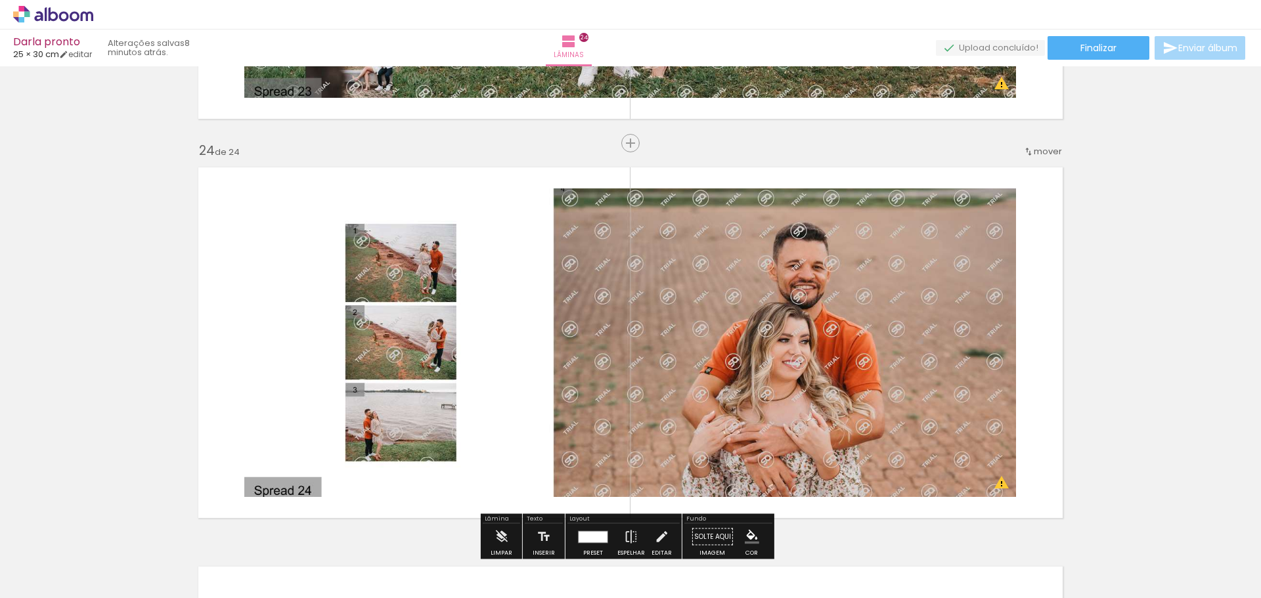
scroll to position [9126, 0]
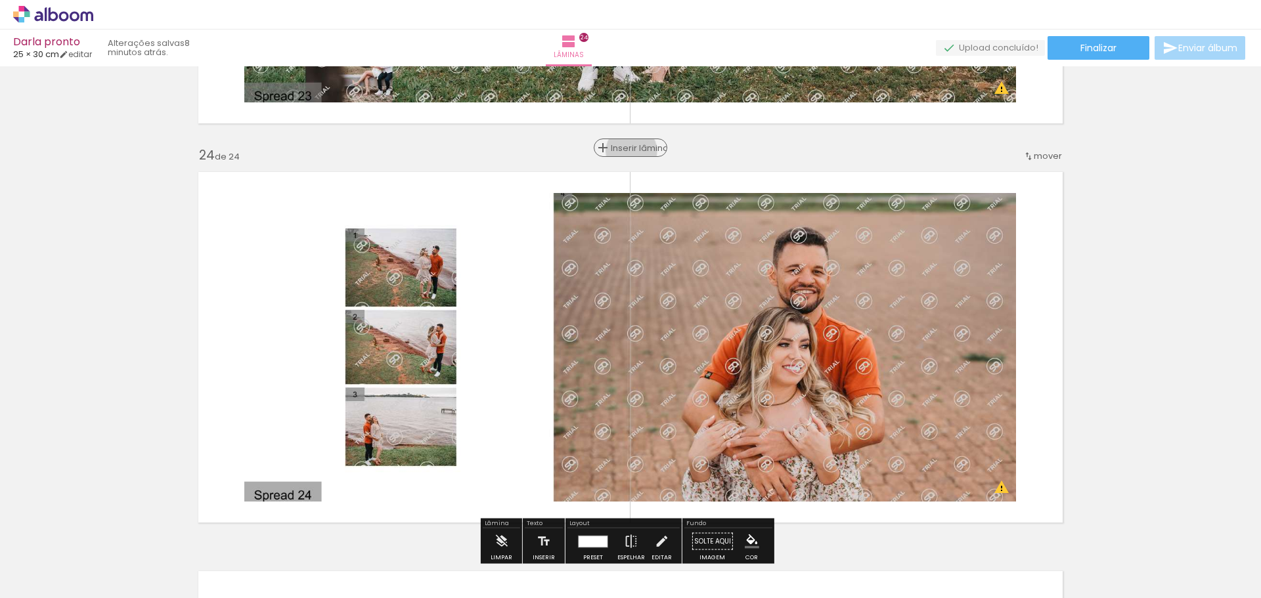
click at [627, 151] on span "Inserir lâmina" at bounding box center [636, 148] width 51 height 9
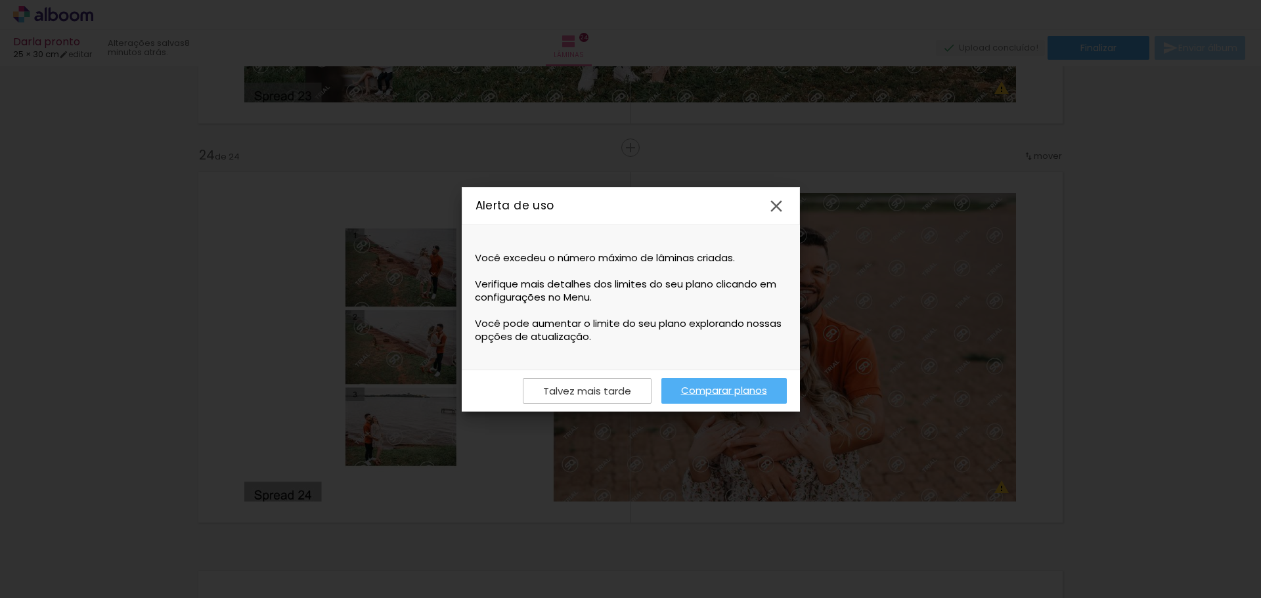
click at [698, 389] on link "Comparar planos" at bounding box center [724, 391] width 125 height 26
click at [774, 202] on iron-icon at bounding box center [777, 206] width 20 height 20
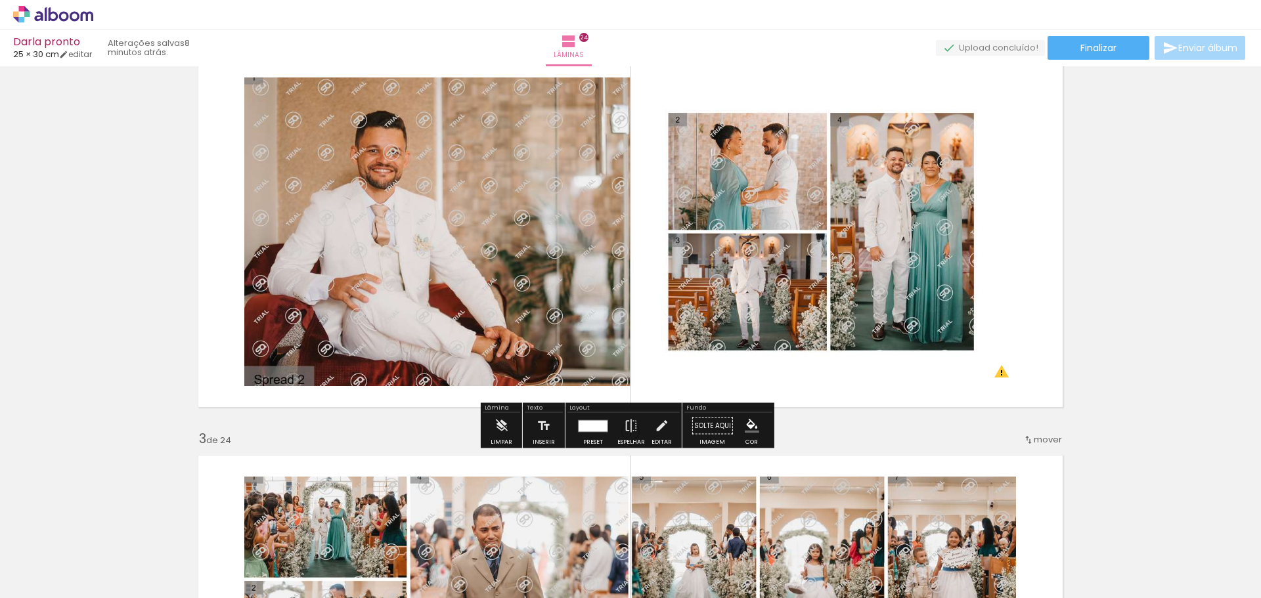
scroll to position [0, 0]
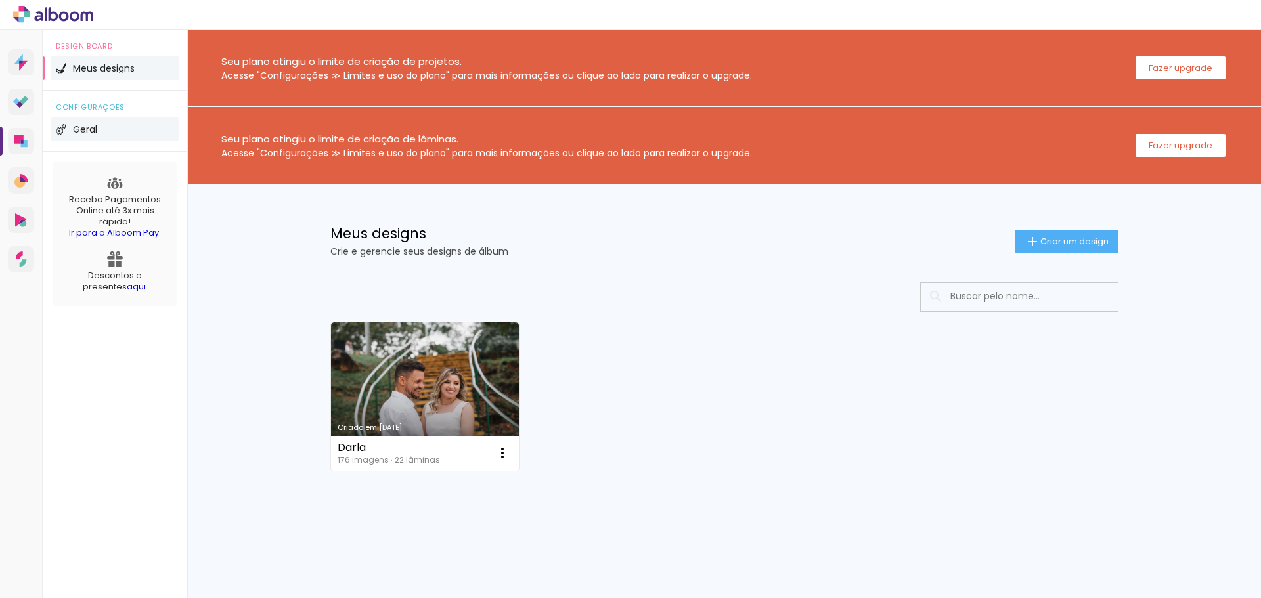
click at [104, 126] on li "Geral" at bounding box center [115, 130] width 129 height 24
